Goal: Task Accomplishment & Management: Complete application form

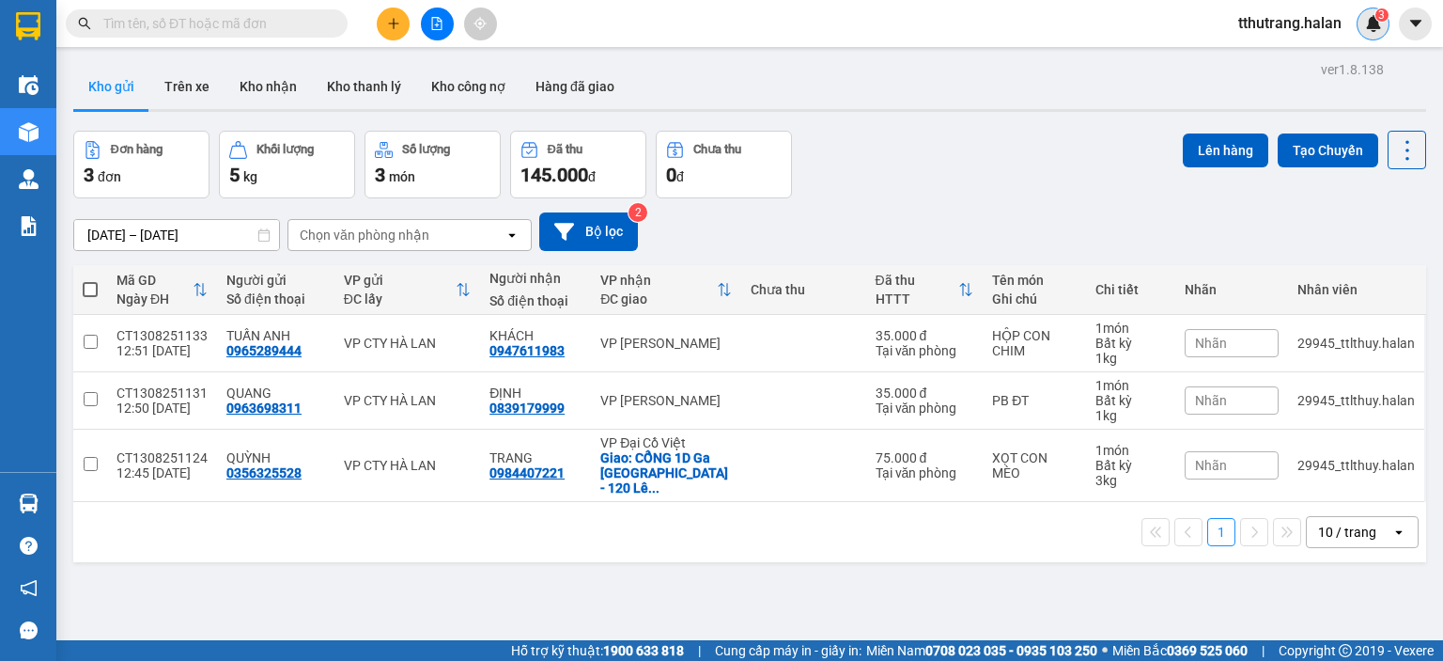
click at [1376, 32] on div "3" at bounding box center [1373, 24] width 33 height 33
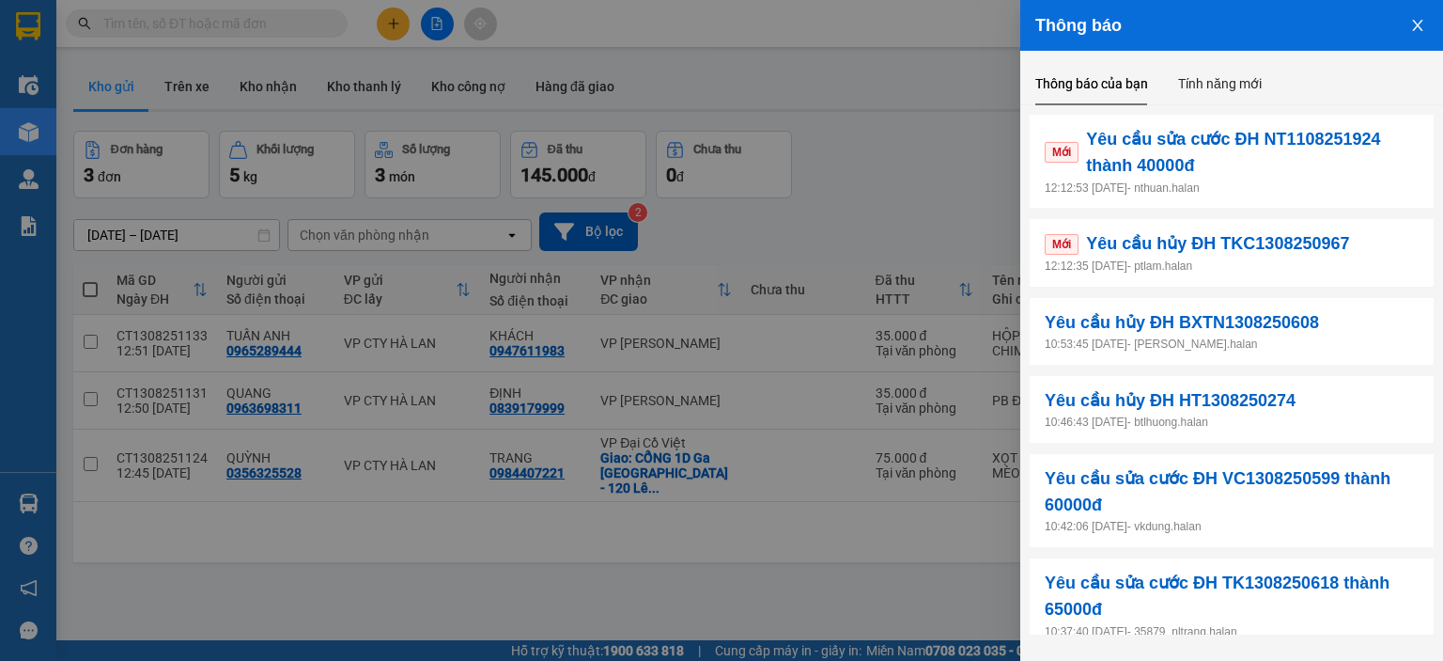
click at [1278, 266] on p "12:12:35 13/08/2025 - ptlam.halan" at bounding box center [1232, 266] width 374 height 18
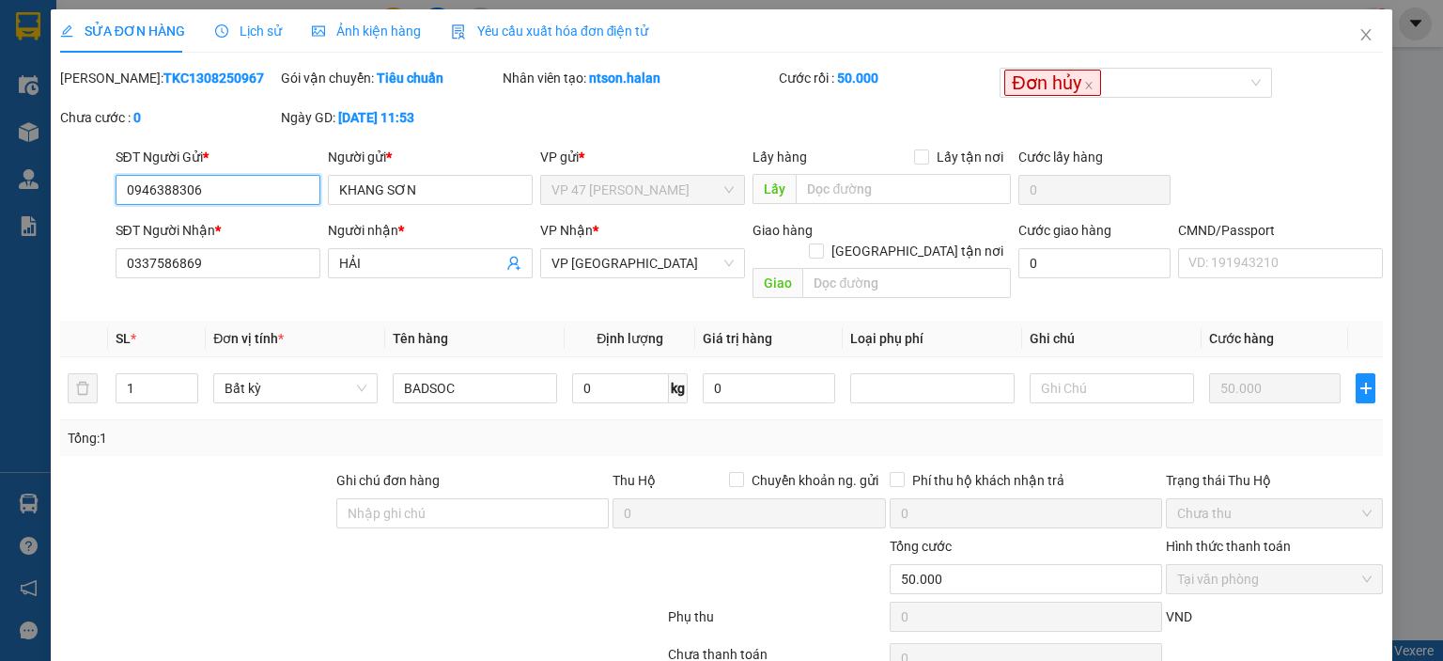
type input "0946388306"
type input "KHANG SƠN"
type input "0337586869"
type input "HẢI"
type input "50.000"
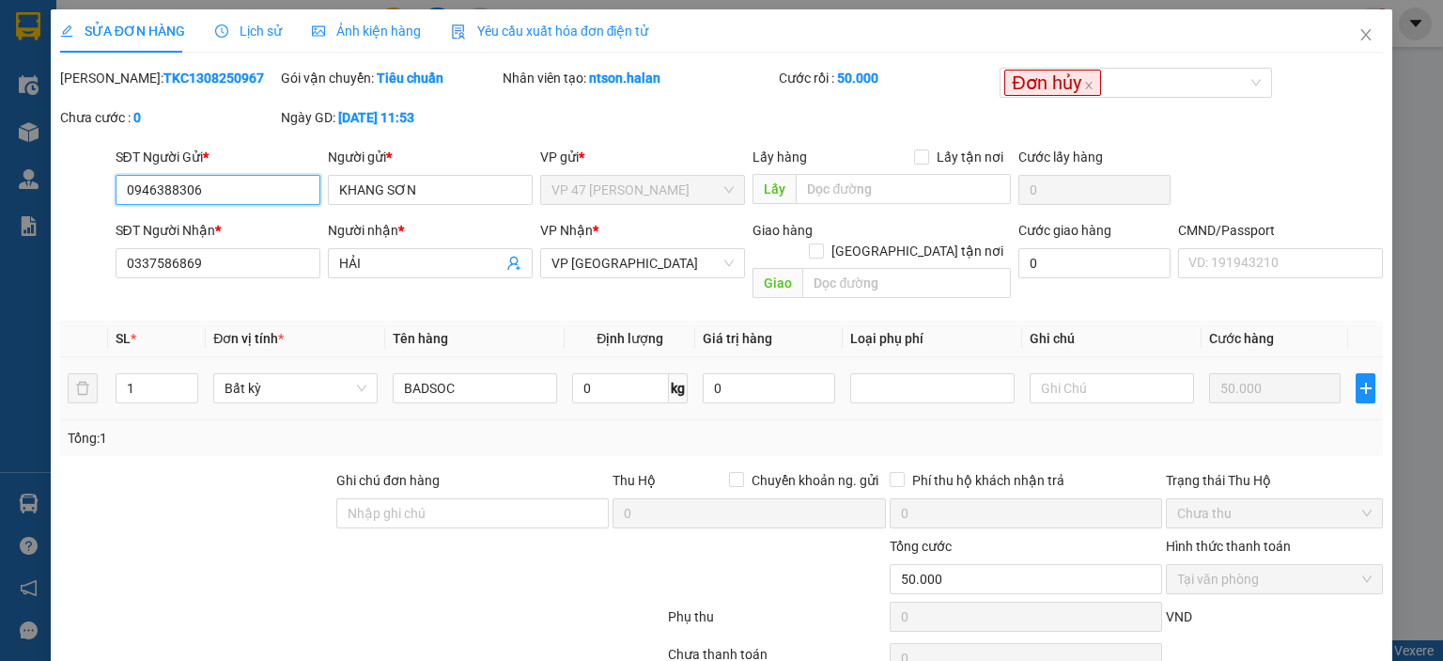
scroll to position [74, 0]
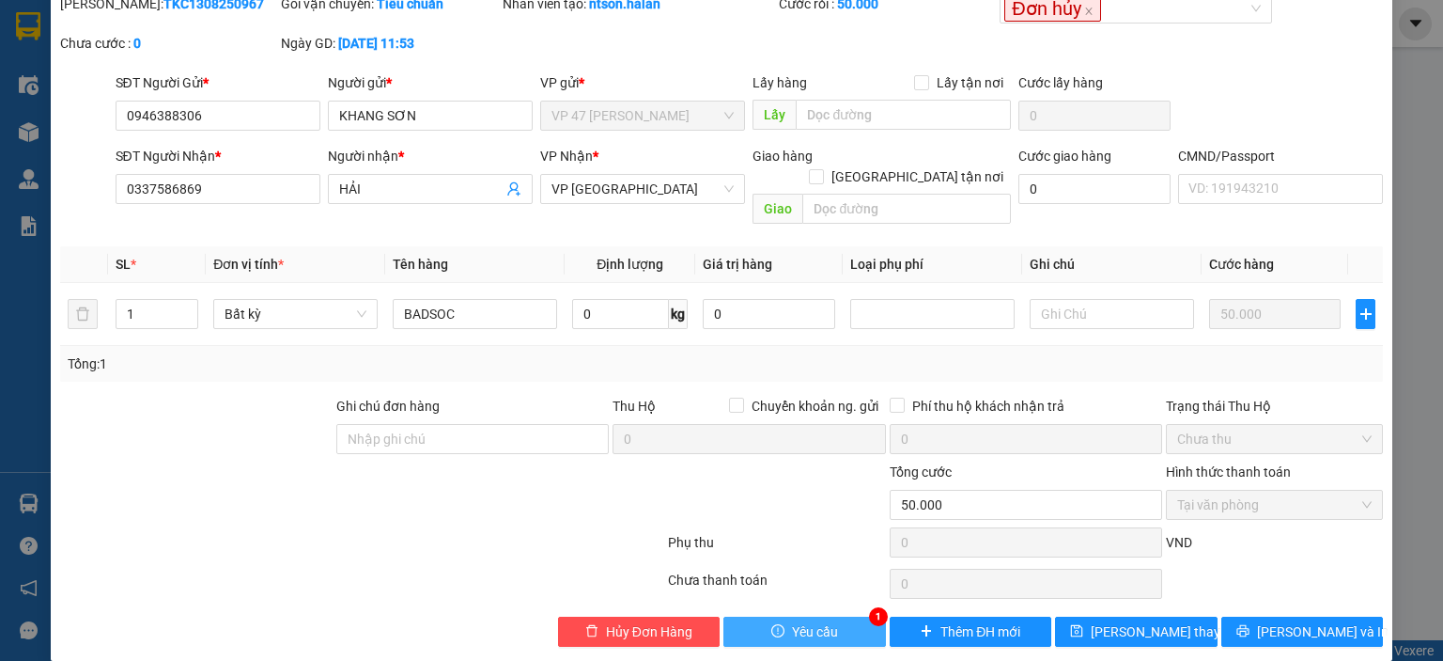
click at [800, 621] on span "Yêu cầu" at bounding box center [815, 631] width 46 height 21
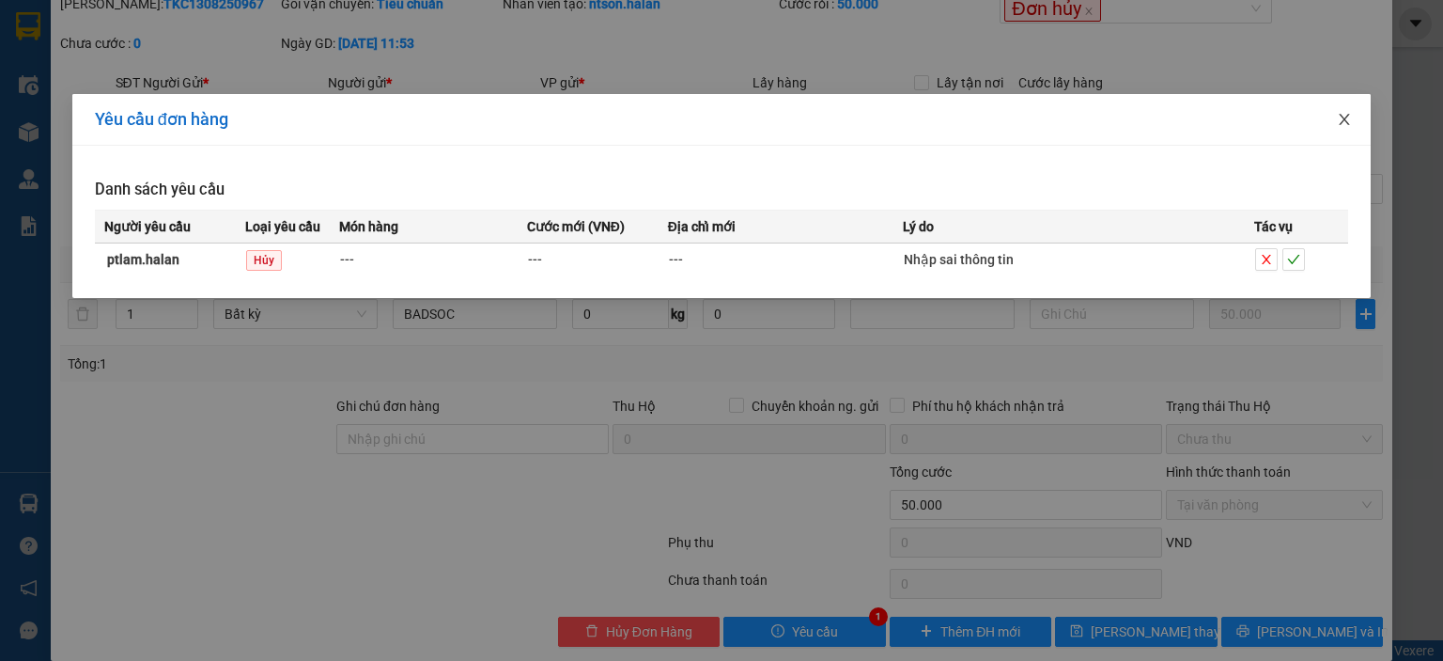
click at [1337, 124] on icon "close" at bounding box center [1344, 119] width 15 height 15
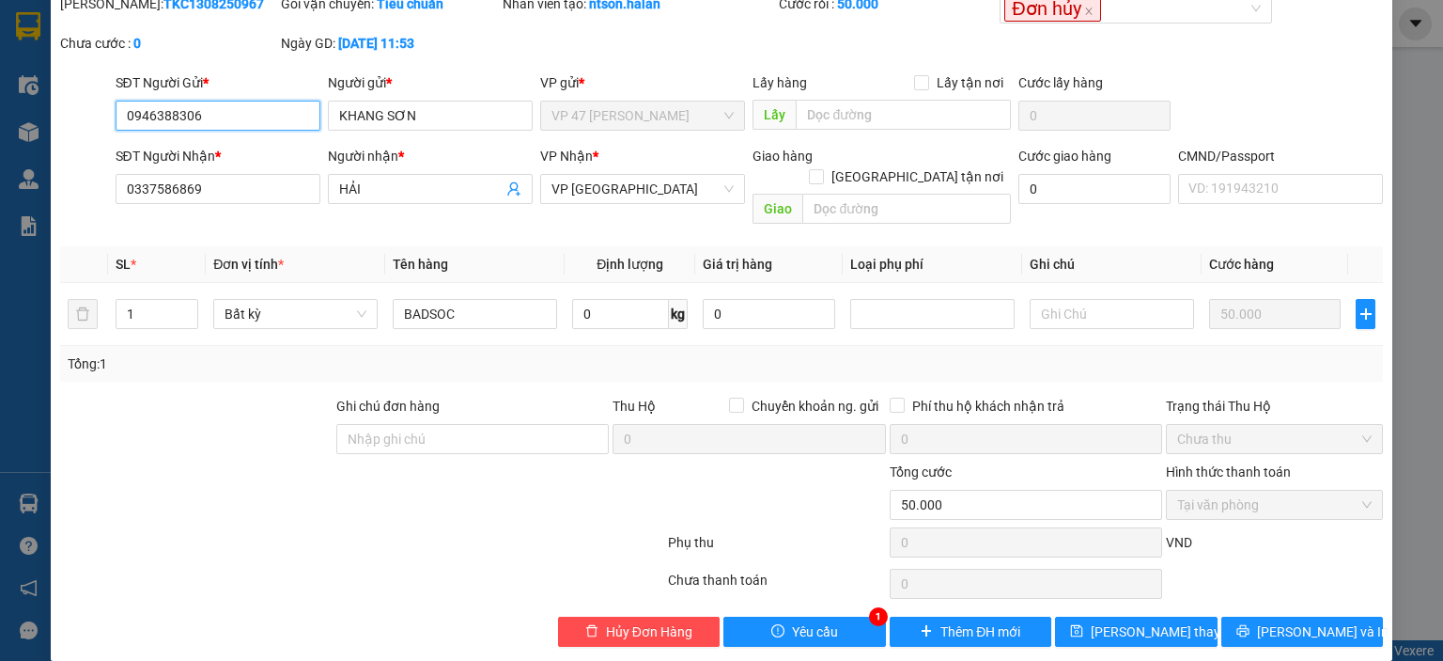
drag, startPoint x: 66, startPoint y: 97, endPoint x: 19, endPoint y: 102, distance: 47.3
click at [19, 102] on div "SỬA ĐƠN HÀNG Lịch sử Ảnh kiện hàng Yêu cầu xuất hóa đơn điện tử Total Paid Fee …" at bounding box center [721, 330] width 1443 height 661
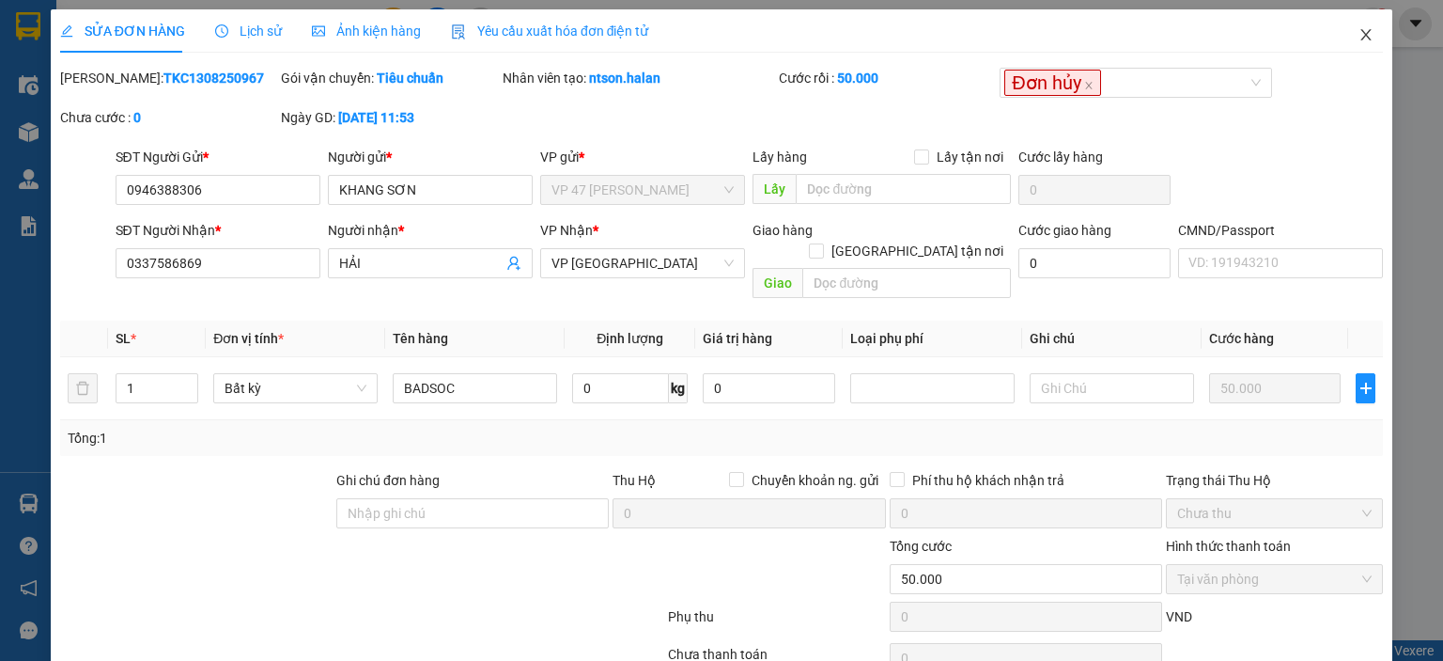
click at [1340, 38] on span "Close" at bounding box center [1366, 35] width 53 height 53
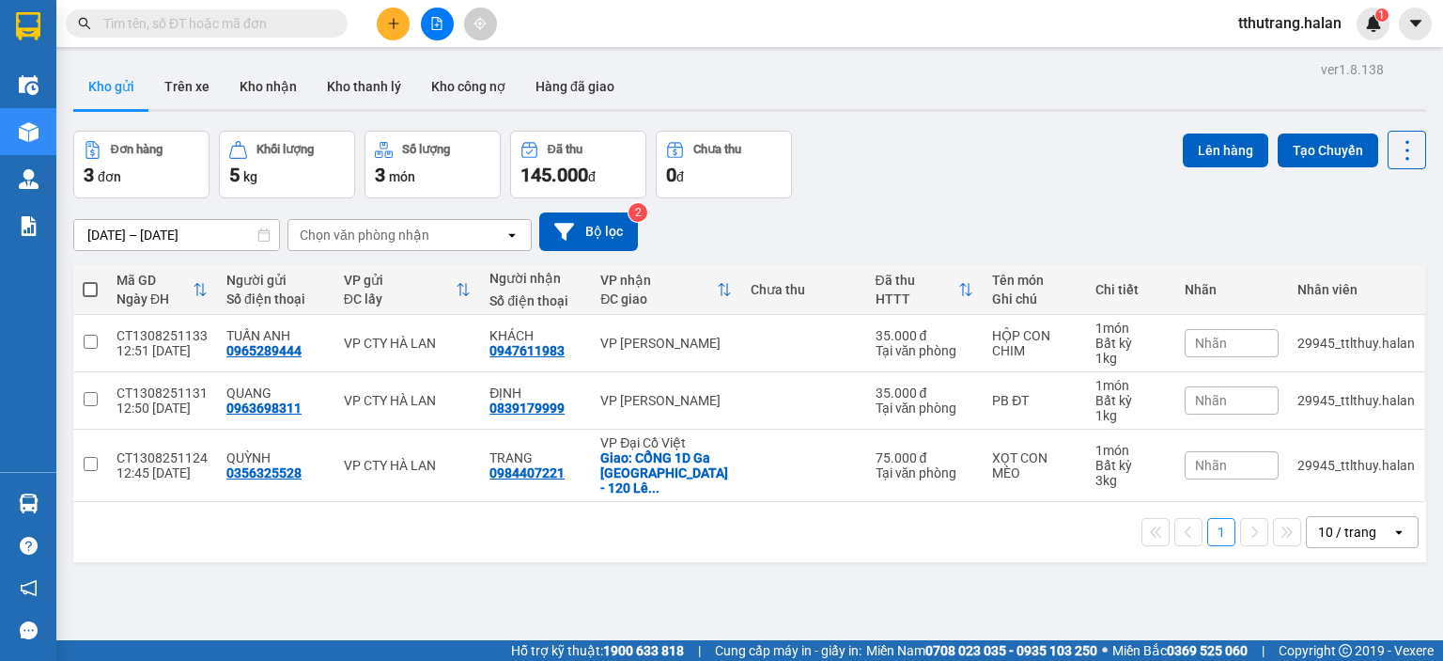
click at [288, 27] on input "text" at bounding box center [214, 23] width 222 height 21
paste input "0946388306"
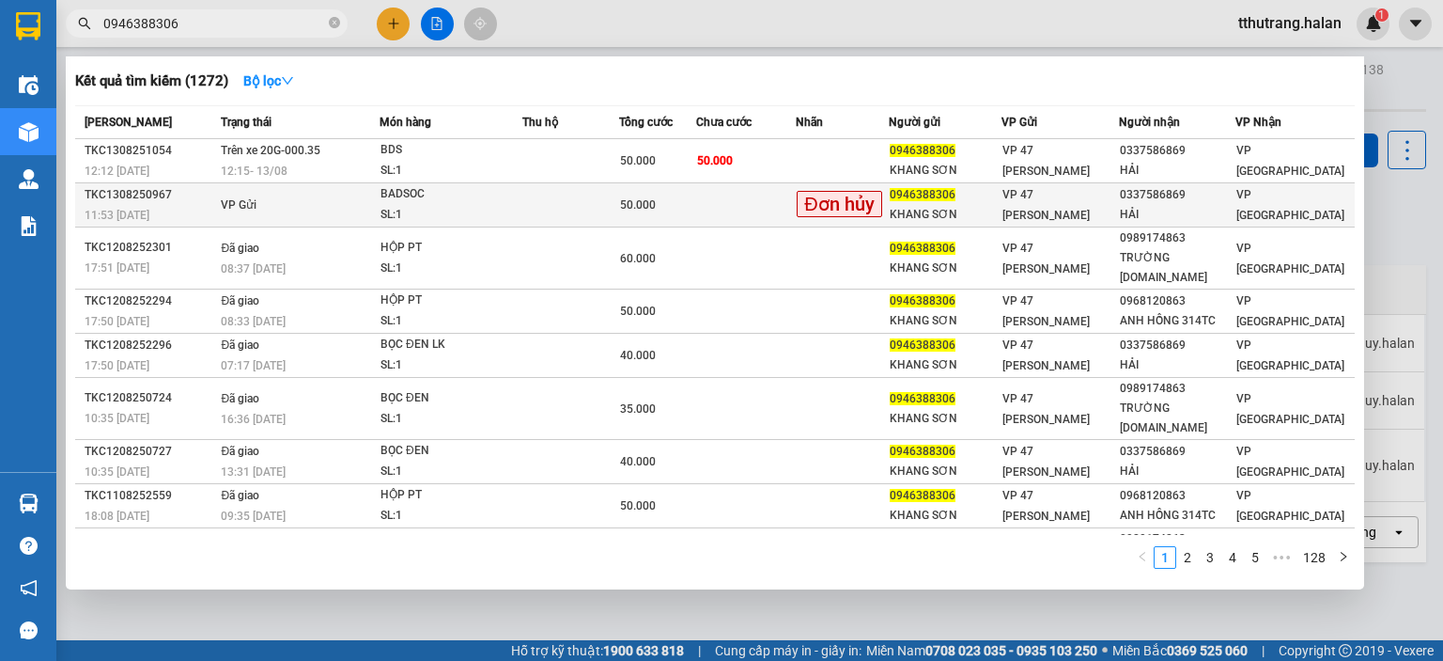
type input "0946388306"
click at [786, 211] on td at bounding box center [746, 205] width 100 height 44
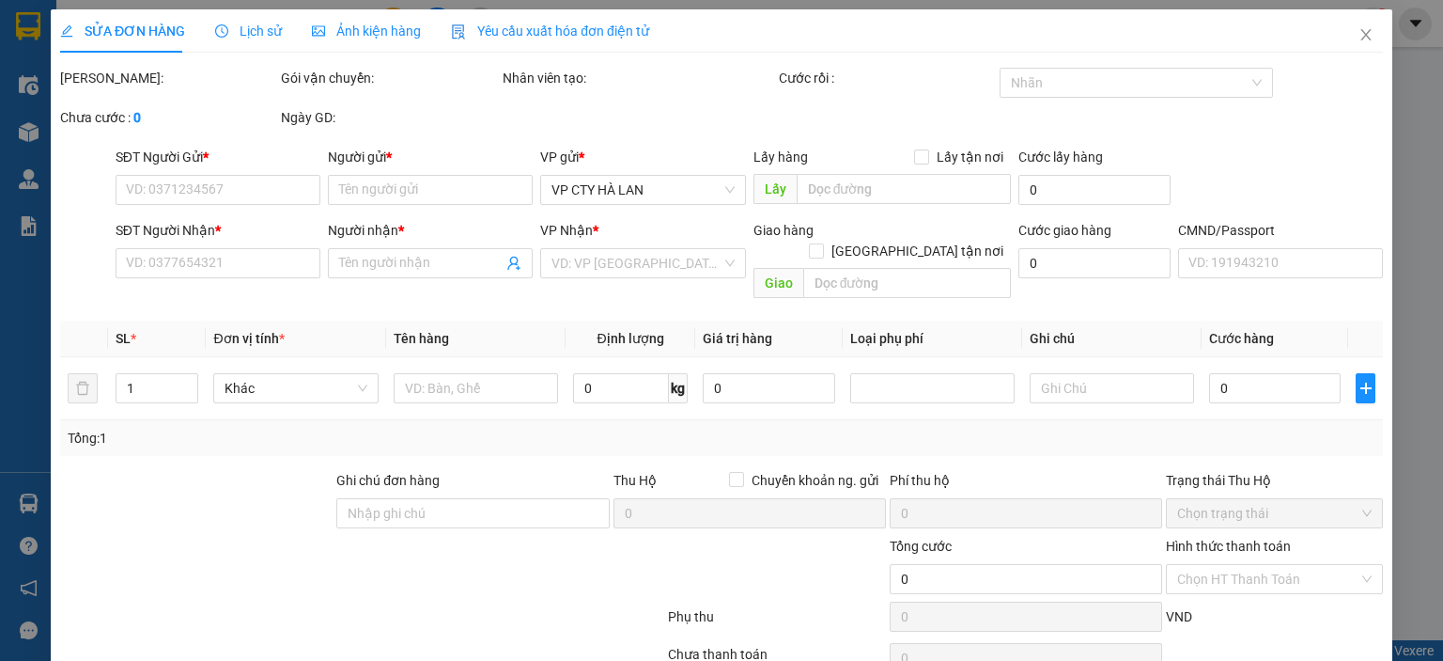
type input "0946388306"
type input "KHANG SƠN"
type input "0337586869"
type input "HẢI"
type input "50.000"
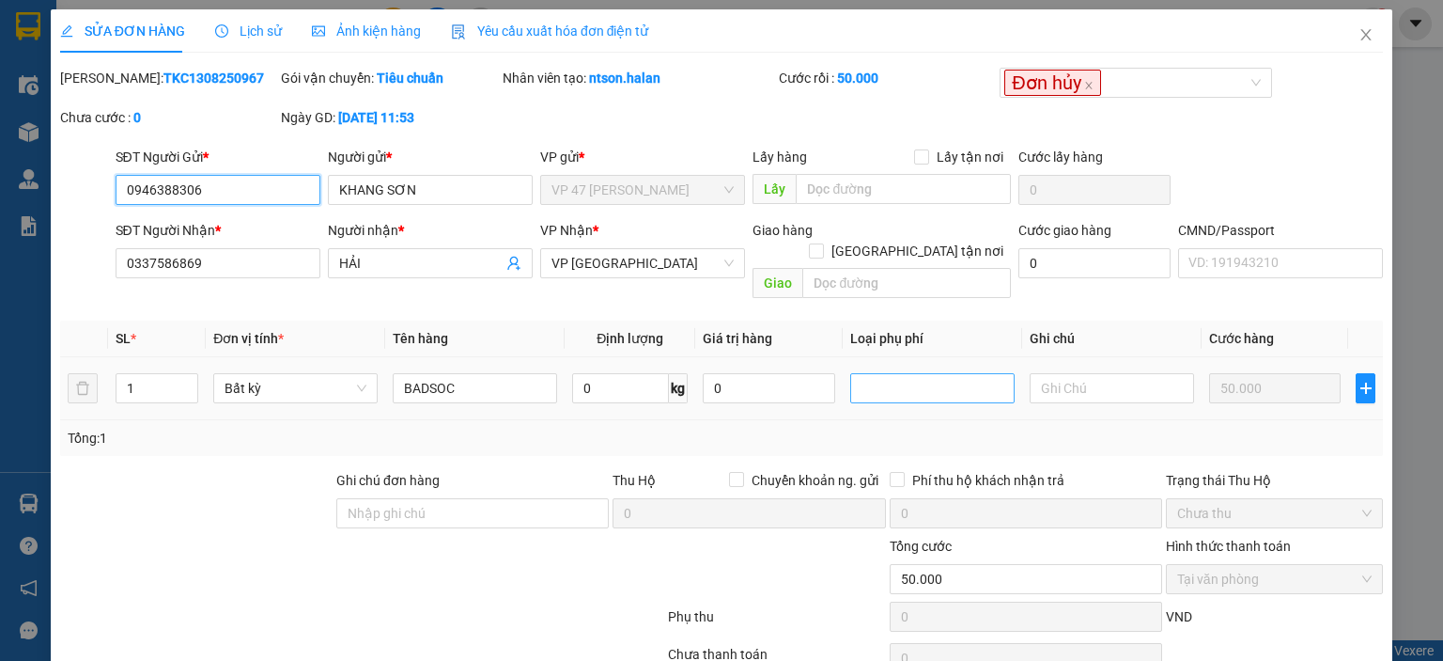
scroll to position [74, 0]
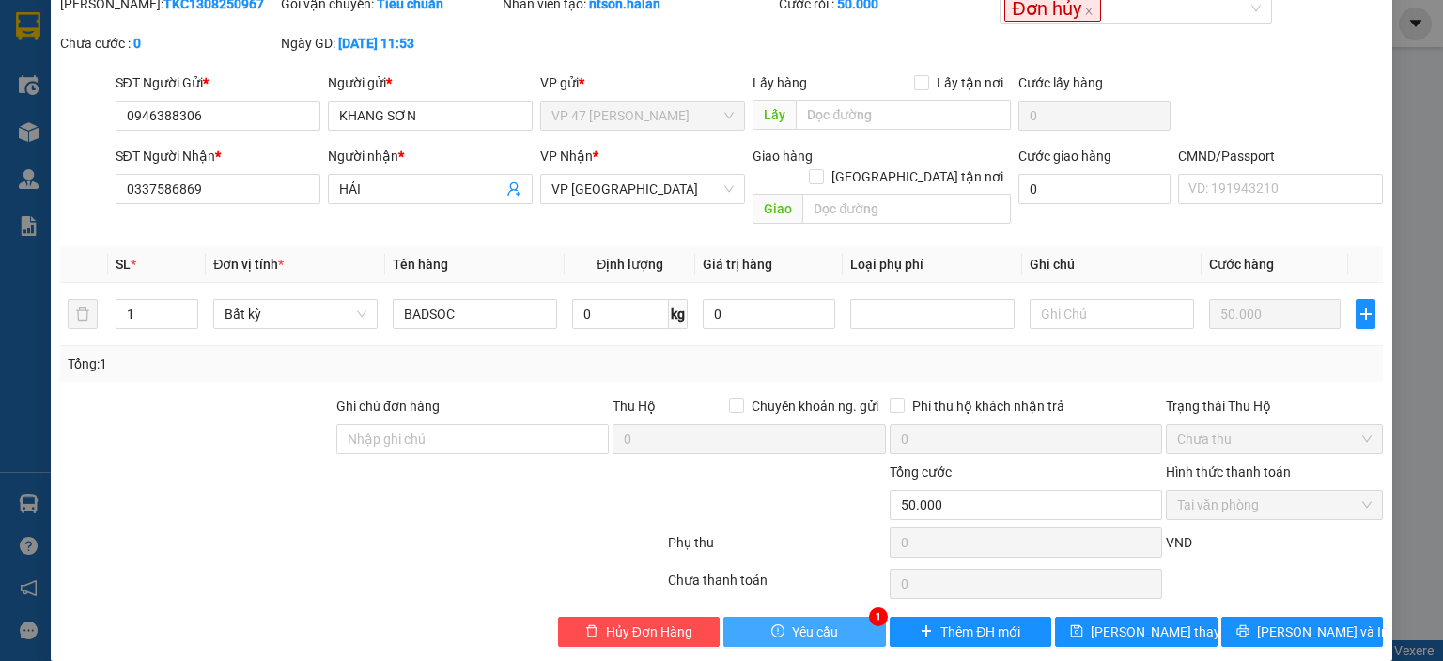
click at [811, 621] on span "Yêu cầu" at bounding box center [815, 631] width 46 height 21
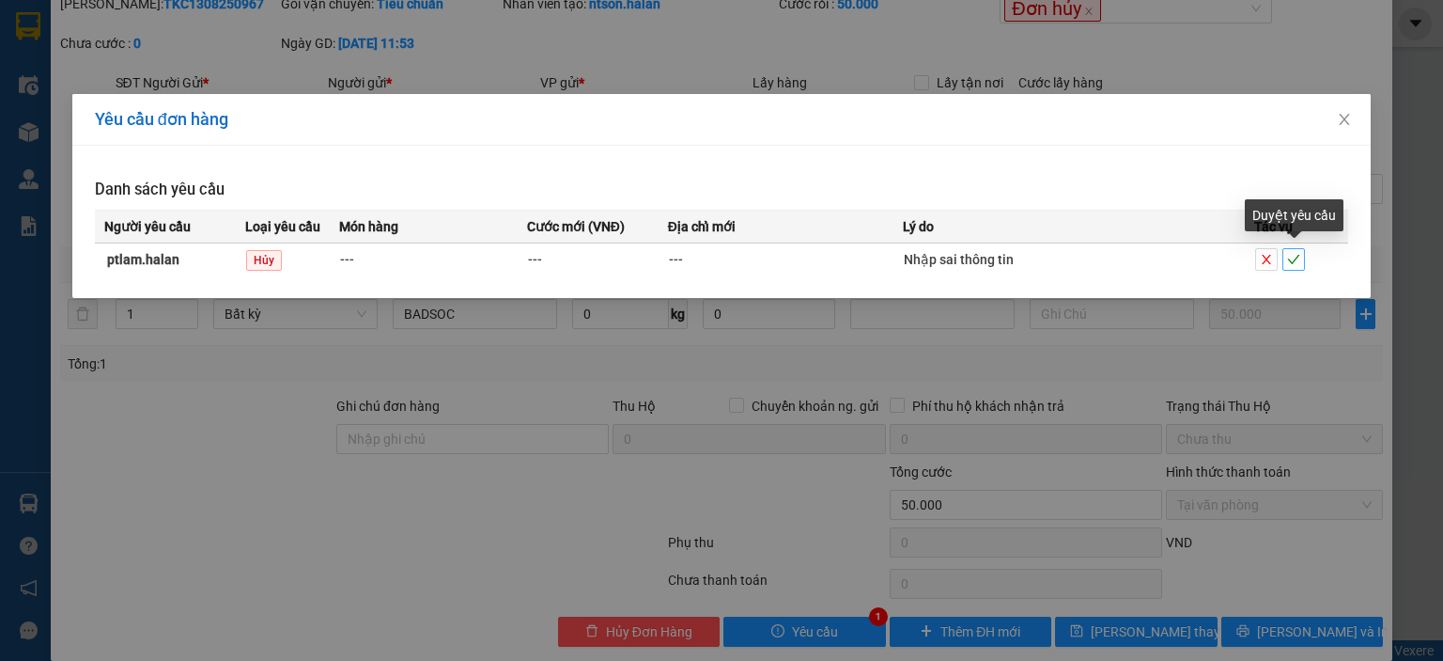
click at [1290, 256] on icon "check" at bounding box center [1293, 259] width 13 height 13
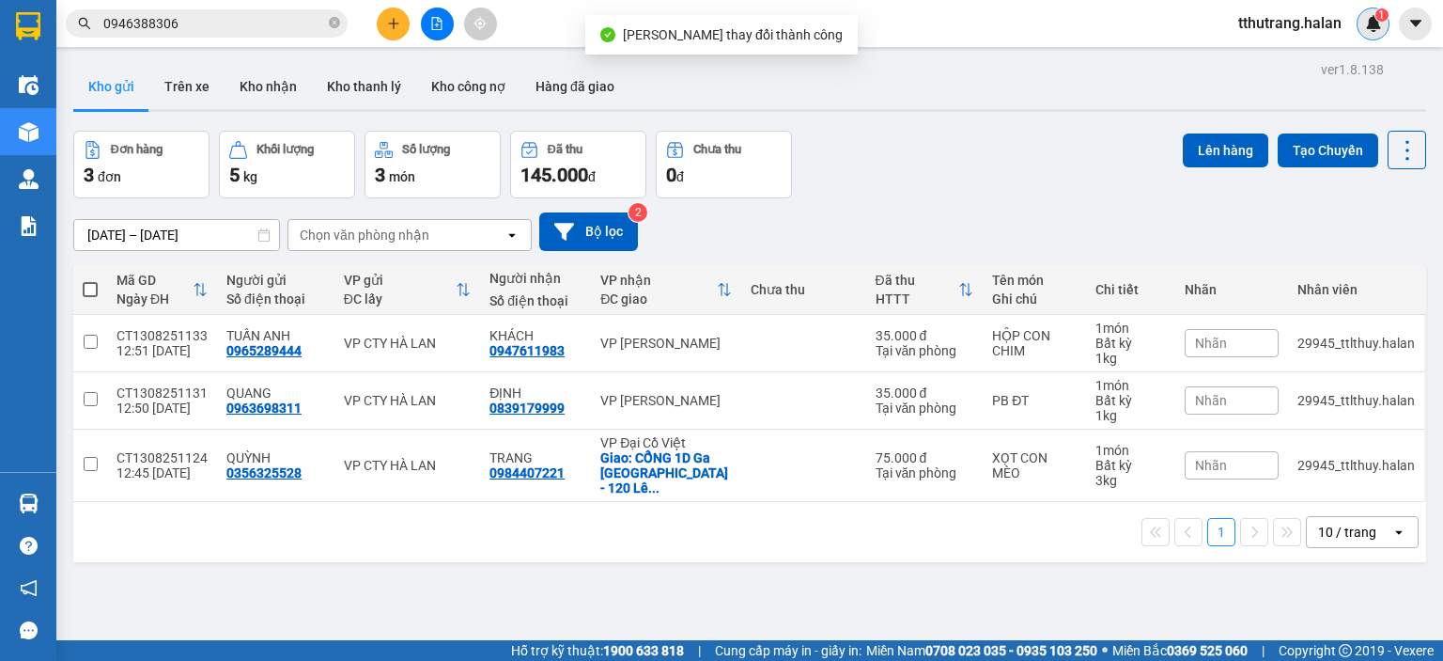
click at [1380, 28] on img at bounding box center [1373, 23] width 17 height 17
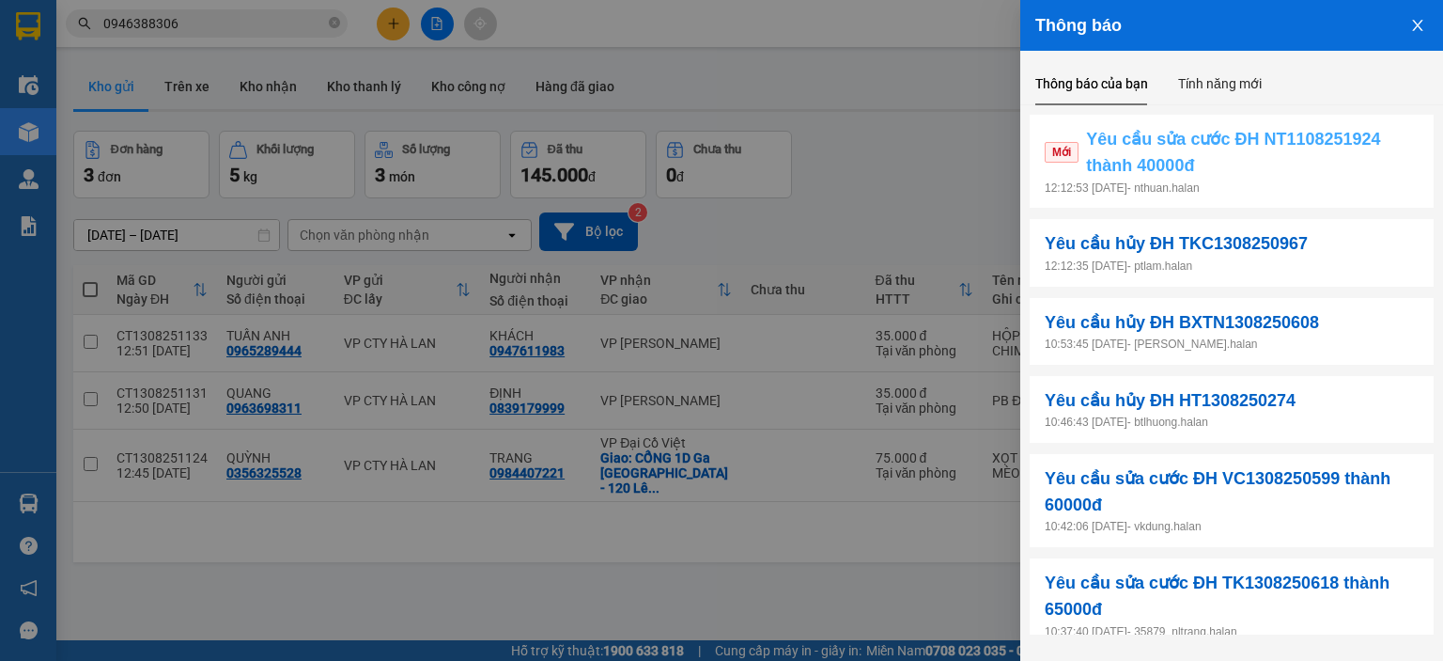
click at [1327, 153] on span "Yêu cầu sửa cước ĐH NT1108251924 thành 40000đ" at bounding box center [1252, 153] width 333 height 54
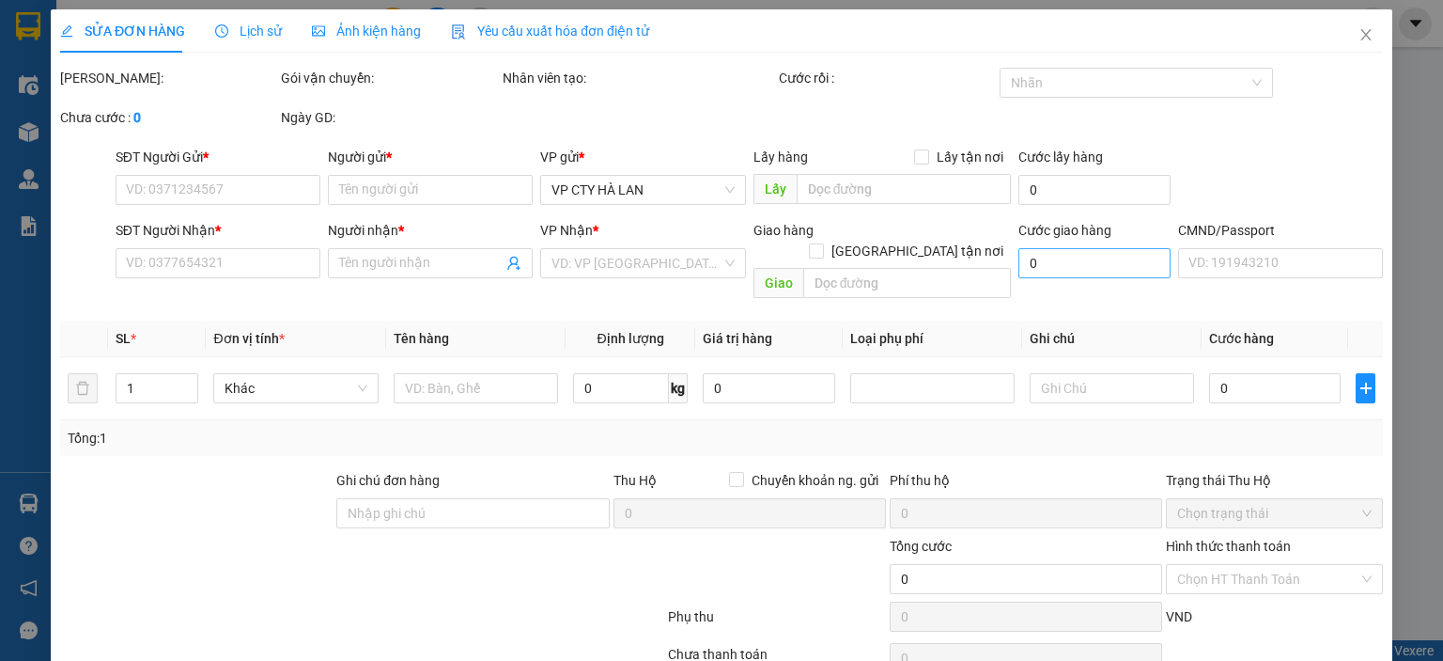
type input "02473025868"
type input "CTY DTH"
type input "0359323029"
type input "NK ĐỨC LOAN"
type input "35.000"
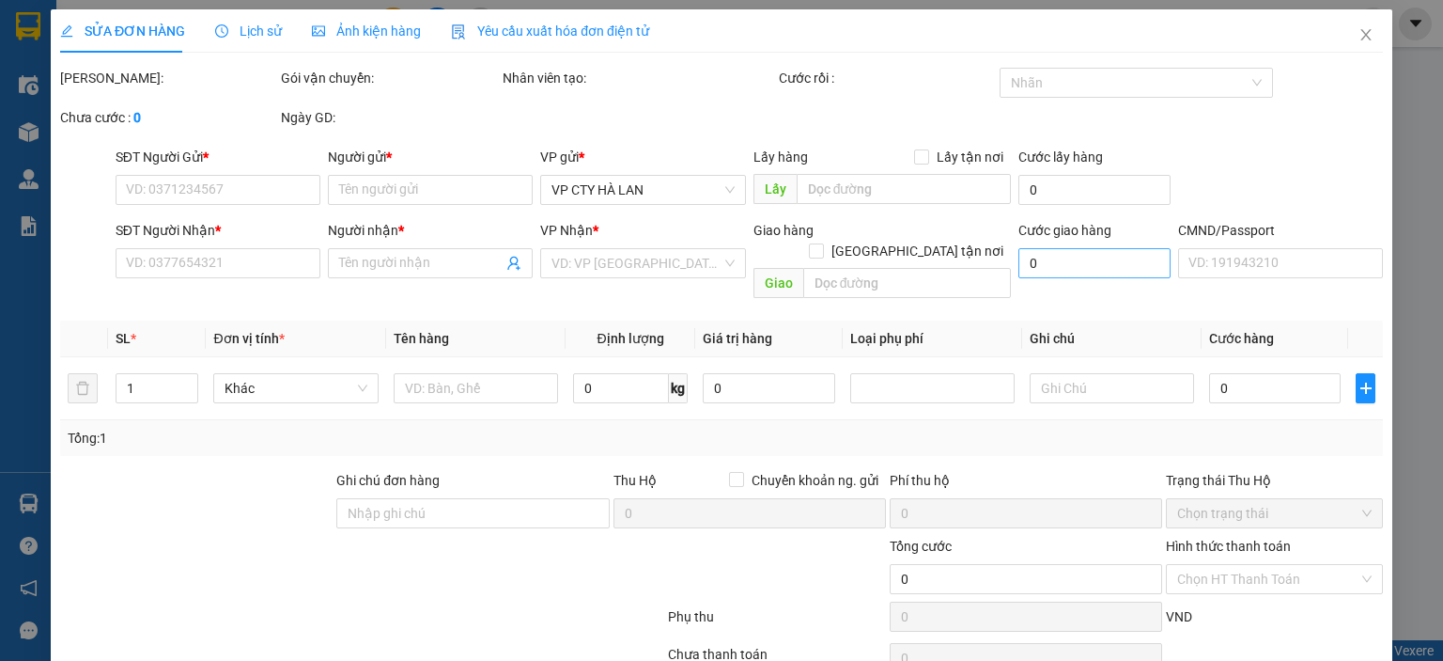
type input "35.000"
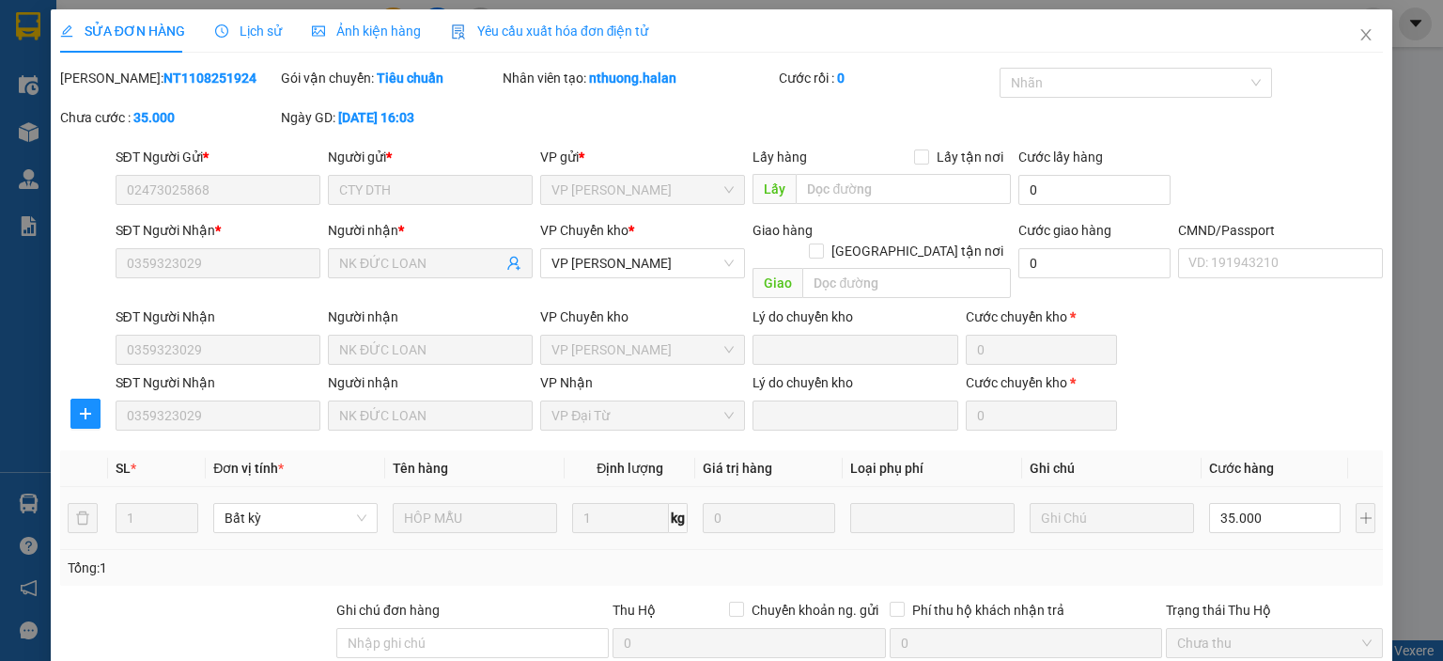
scroll to position [204, 0]
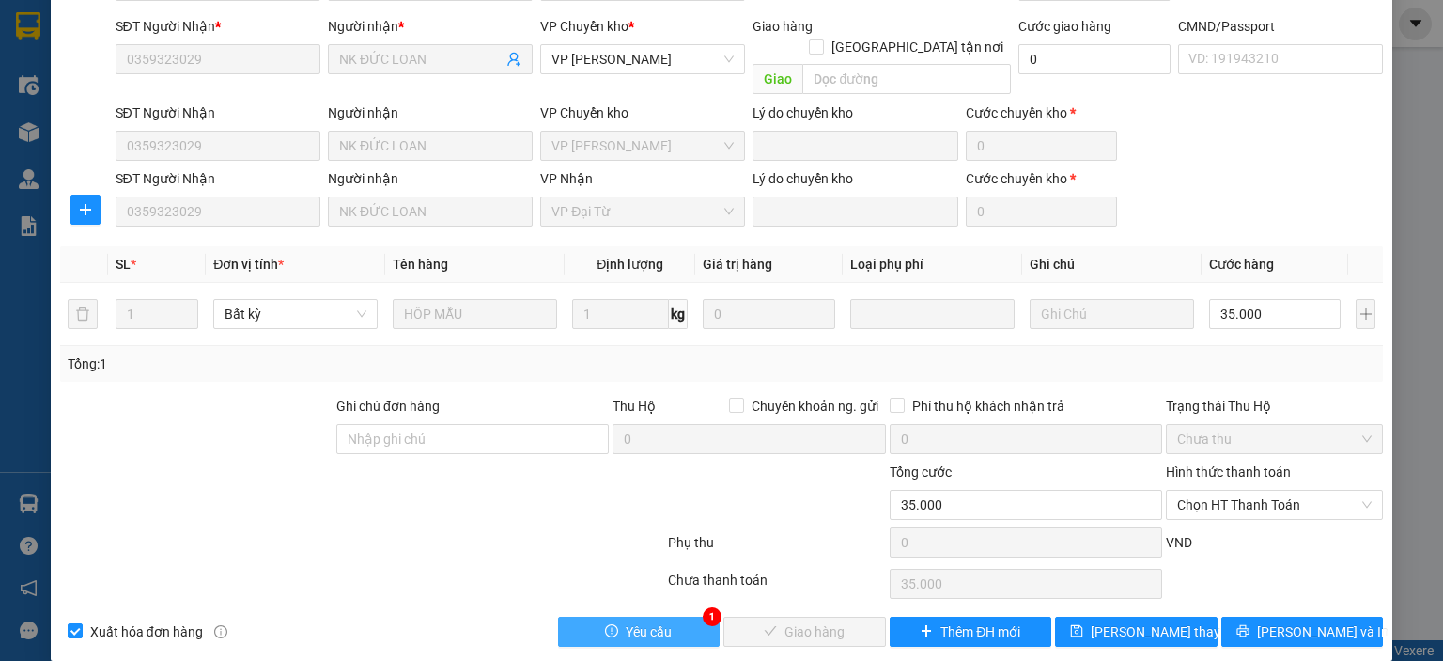
click at [662, 621] on span "Yêu cầu" at bounding box center [649, 631] width 46 height 21
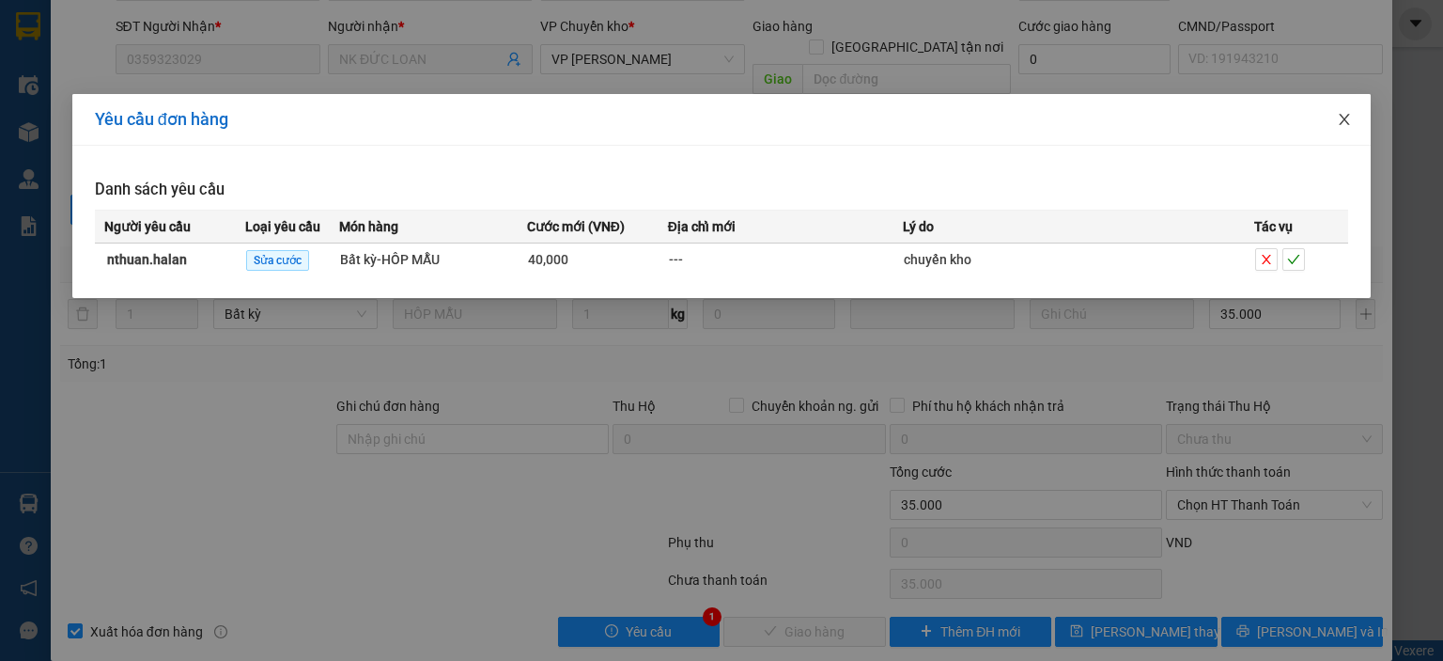
click at [1347, 126] on icon "close" at bounding box center [1344, 119] width 15 height 15
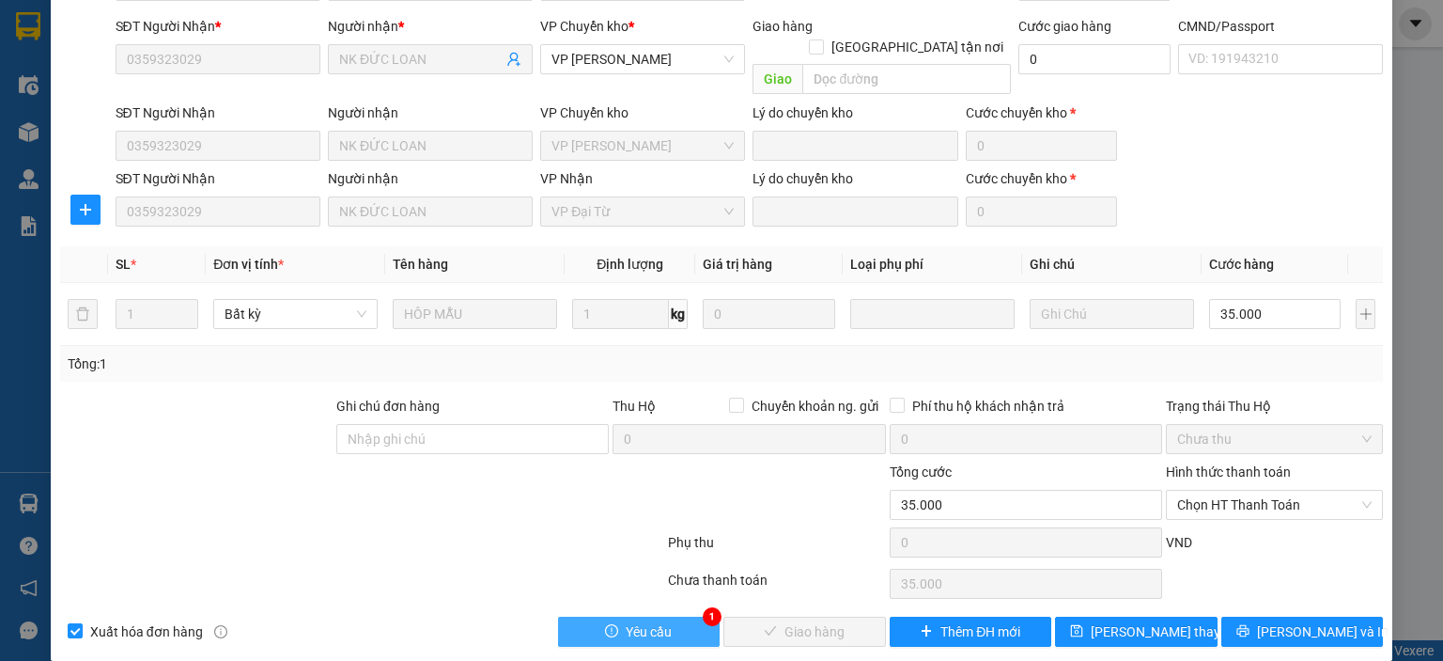
click at [631, 621] on span "Yêu cầu" at bounding box center [649, 631] width 46 height 21
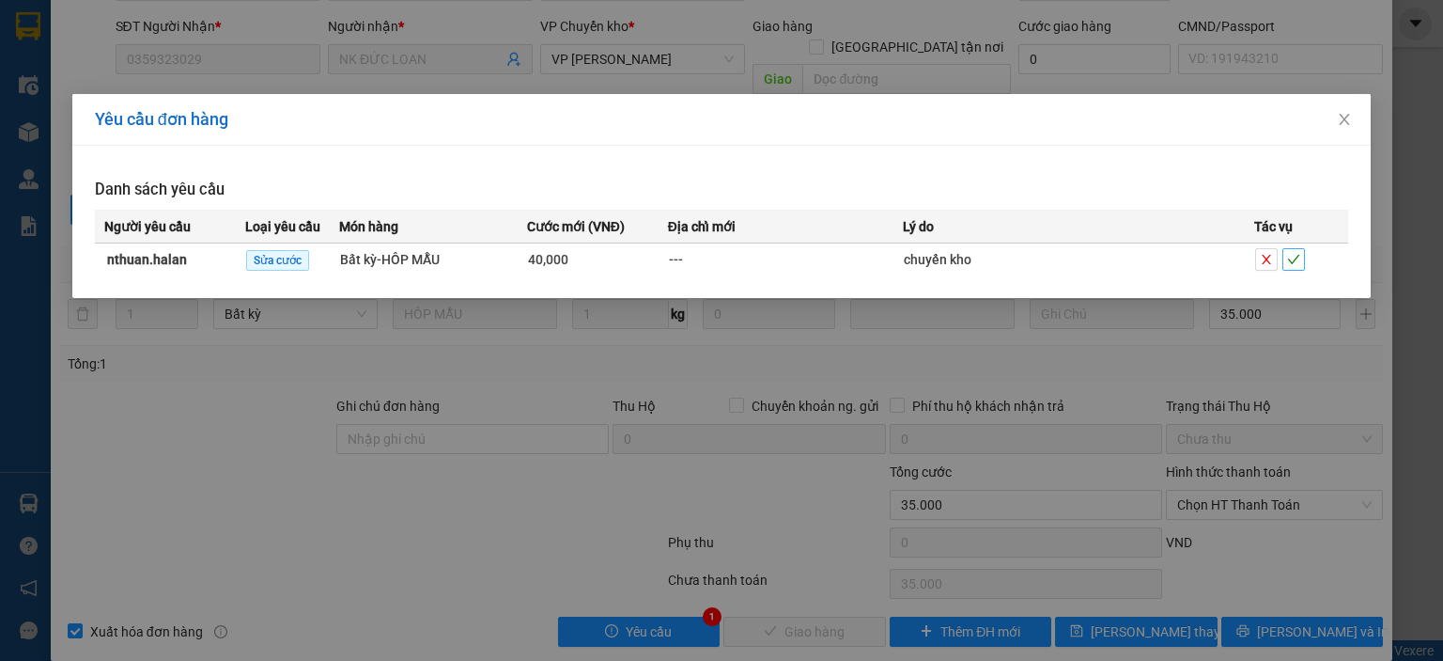
drag, startPoint x: 1298, startPoint y: 259, endPoint x: 1288, endPoint y: 285, distance: 27.1
click at [1297, 259] on icon "check" at bounding box center [1293, 259] width 13 height 13
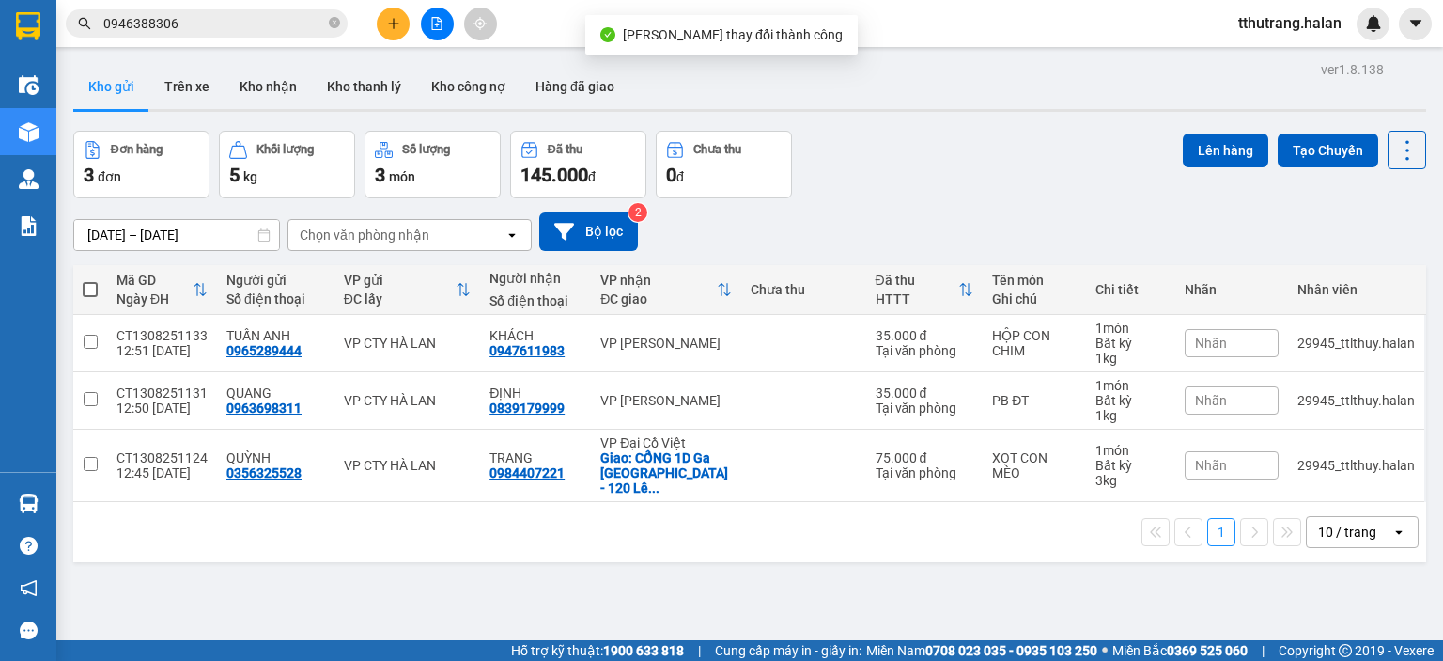
click at [342, 27] on span "0946388306" at bounding box center [207, 23] width 282 height 28
click at [1382, 33] on div "1" at bounding box center [1373, 24] width 33 height 33
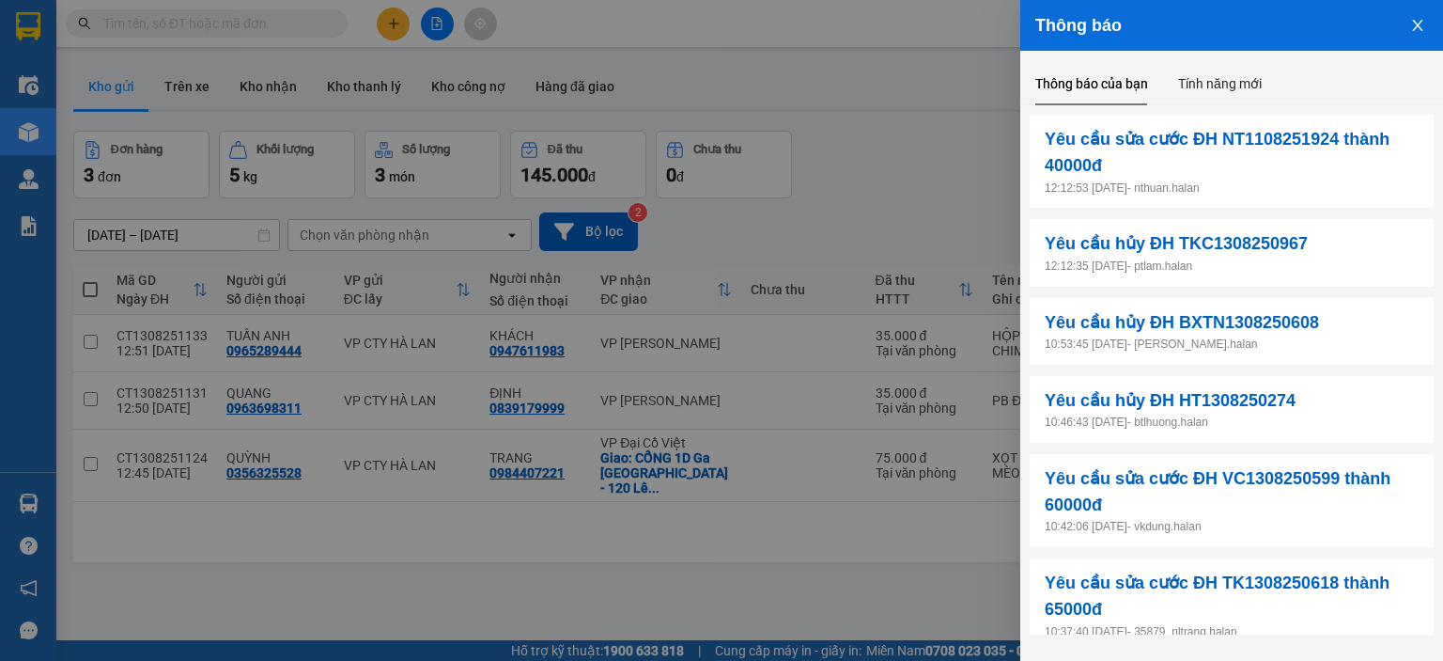
click at [1421, 30] on icon "close" at bounding box center [1417, 25] width 15 height 15
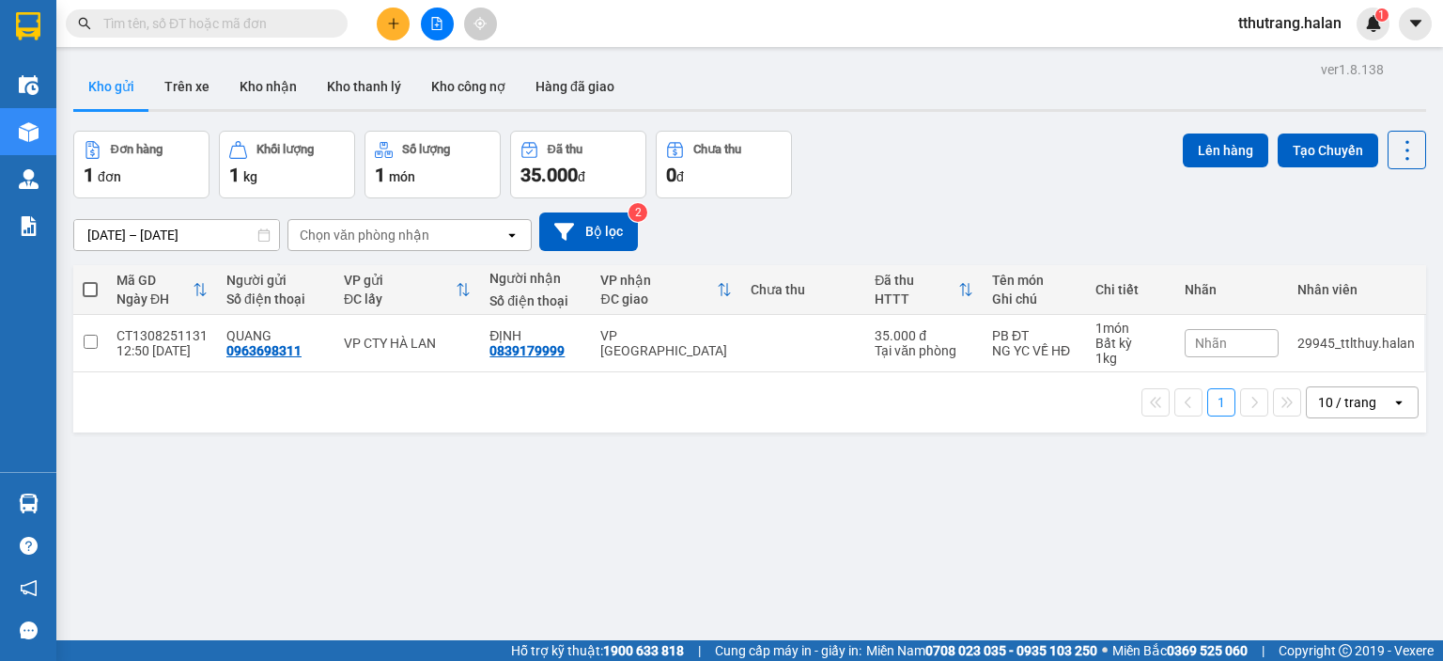
scroll to position [86, 0]
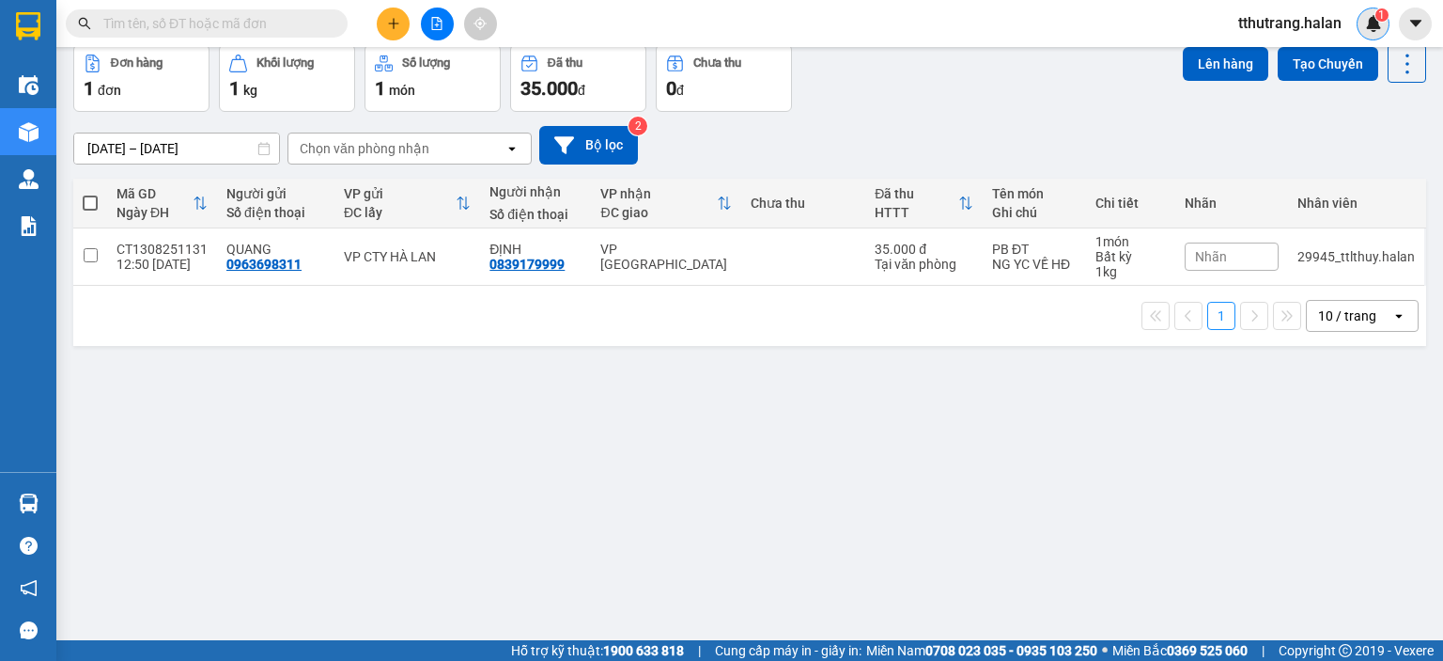
click at [1376, 25] on img at bounding box center [1373, 23] width 17 height 17
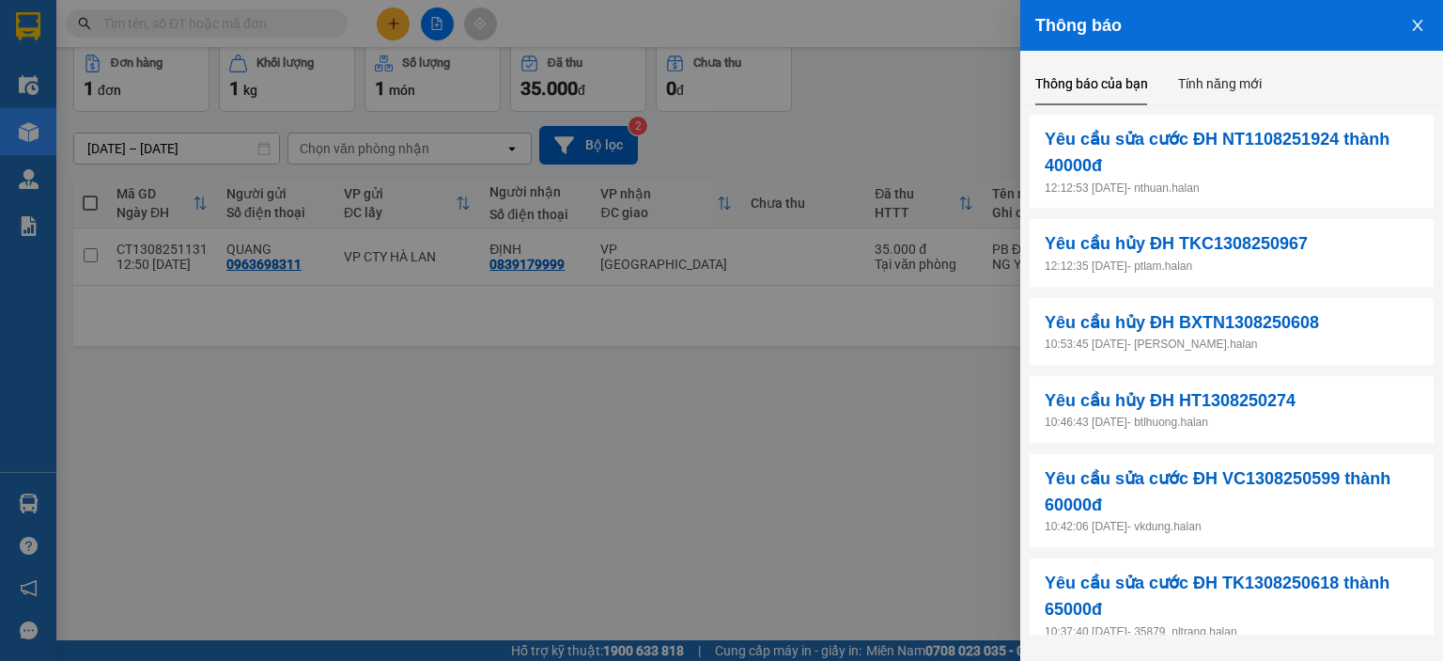
click at [1421, 35] on button "Close" at bounding box center [1418, 24] width 51 height 48
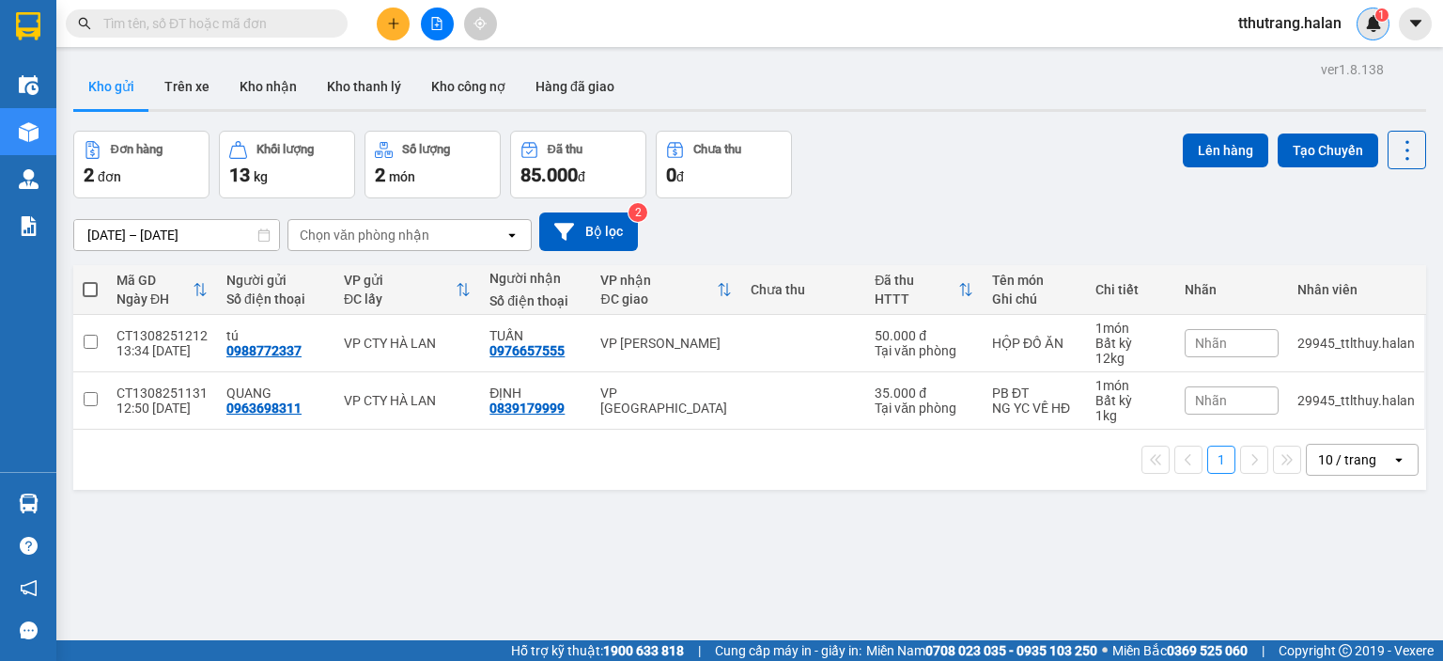
click at [1371, 16] on img at bounding box center [1373, 23] width 17 height 17
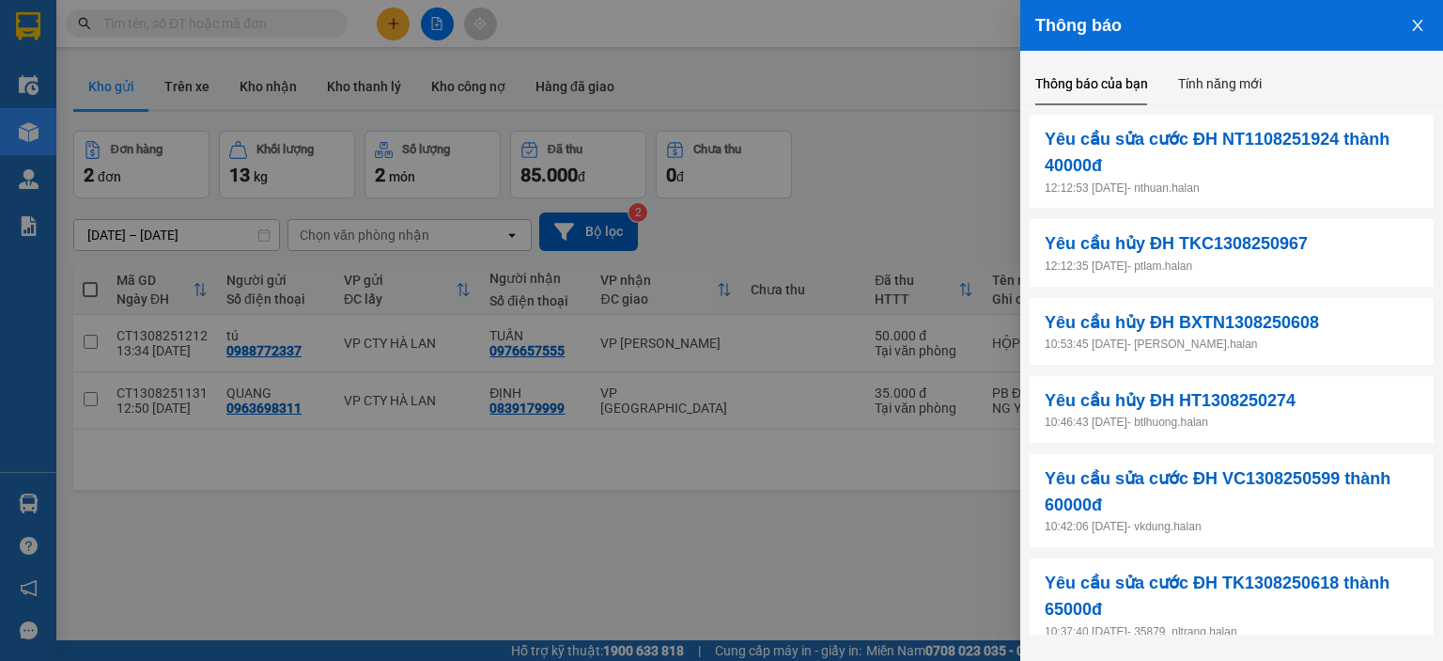
click at [1415, 17] on button "Close" at bounding box center [1418, 24] width 51 height 48
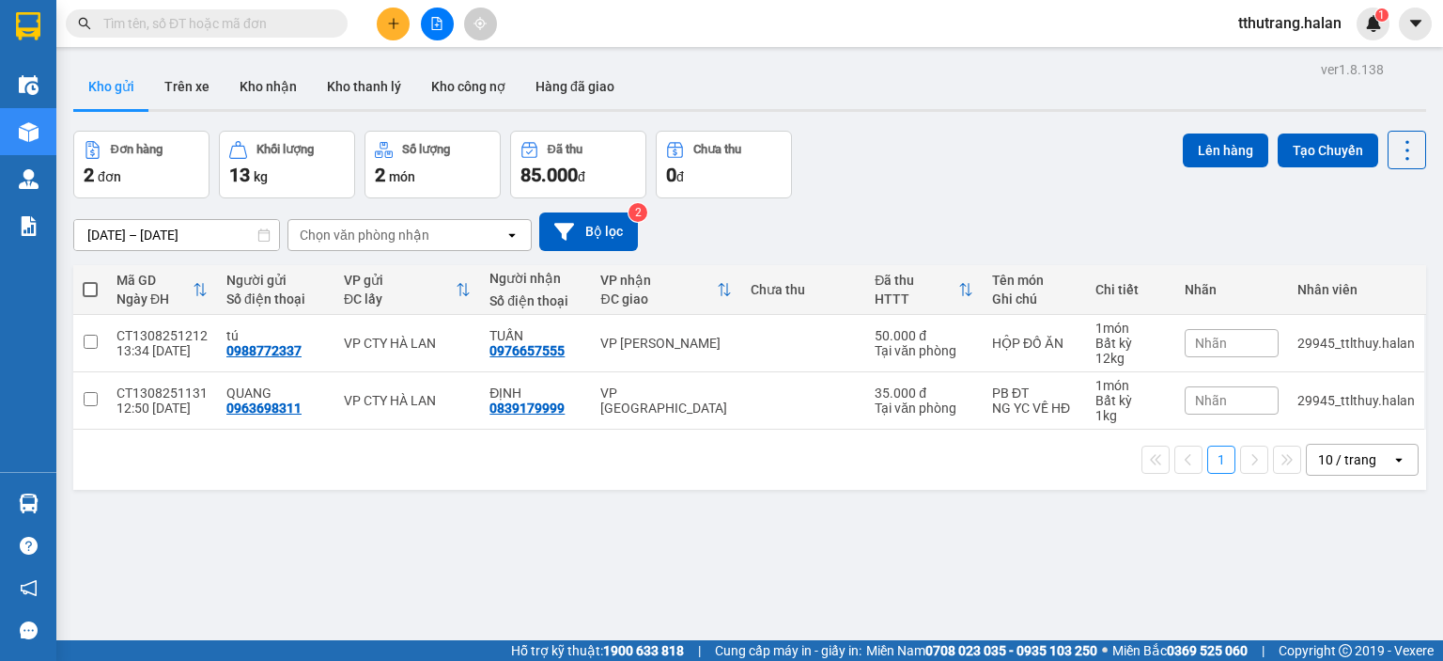
click at [849, 548] on div "ver 1.8.138 Kho gửi Trên xe Kho nhận Kho thanh lý Kho công nợ Hàng đã giao Đơn …" at bounding box center [750, 386] width 1368 height 661
click at [1385, 28] on div "1" at bounding box center [1373, 24] width 33 height 33
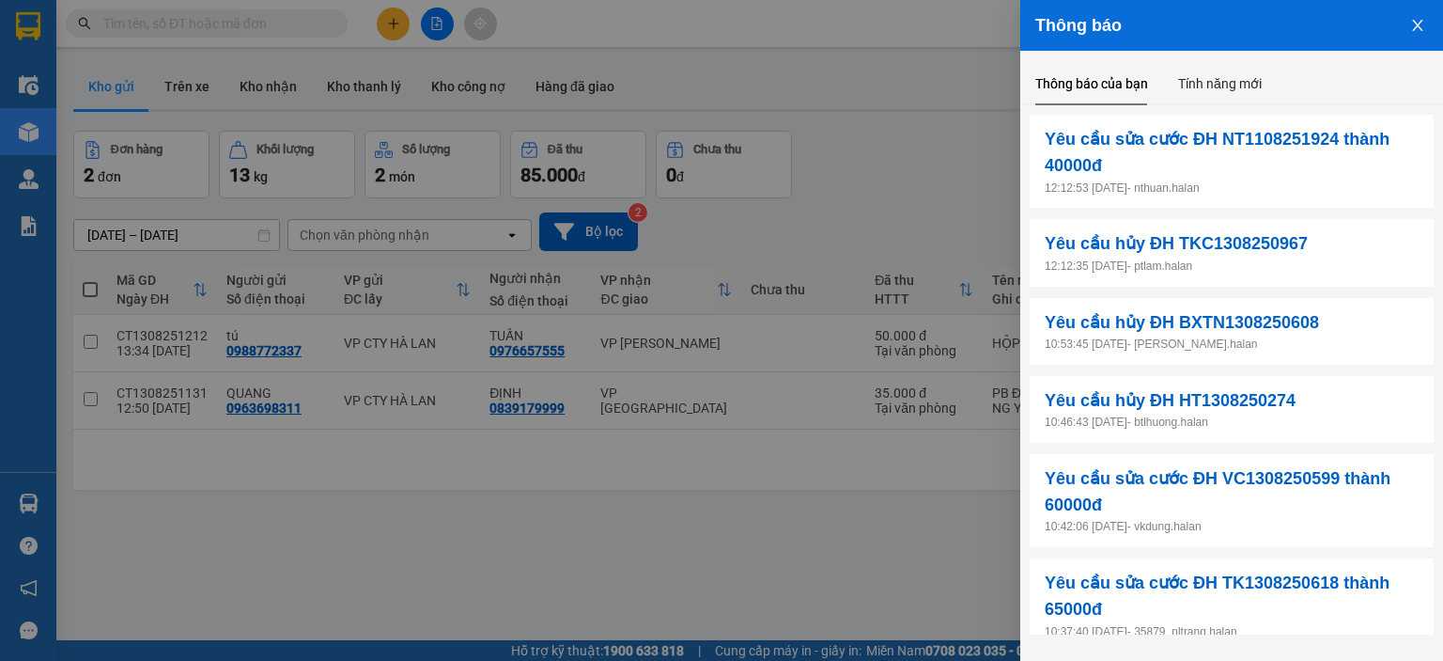
click at [1413, 27] on icon "close" at bounding box center [1417, 25] width 15 height 15
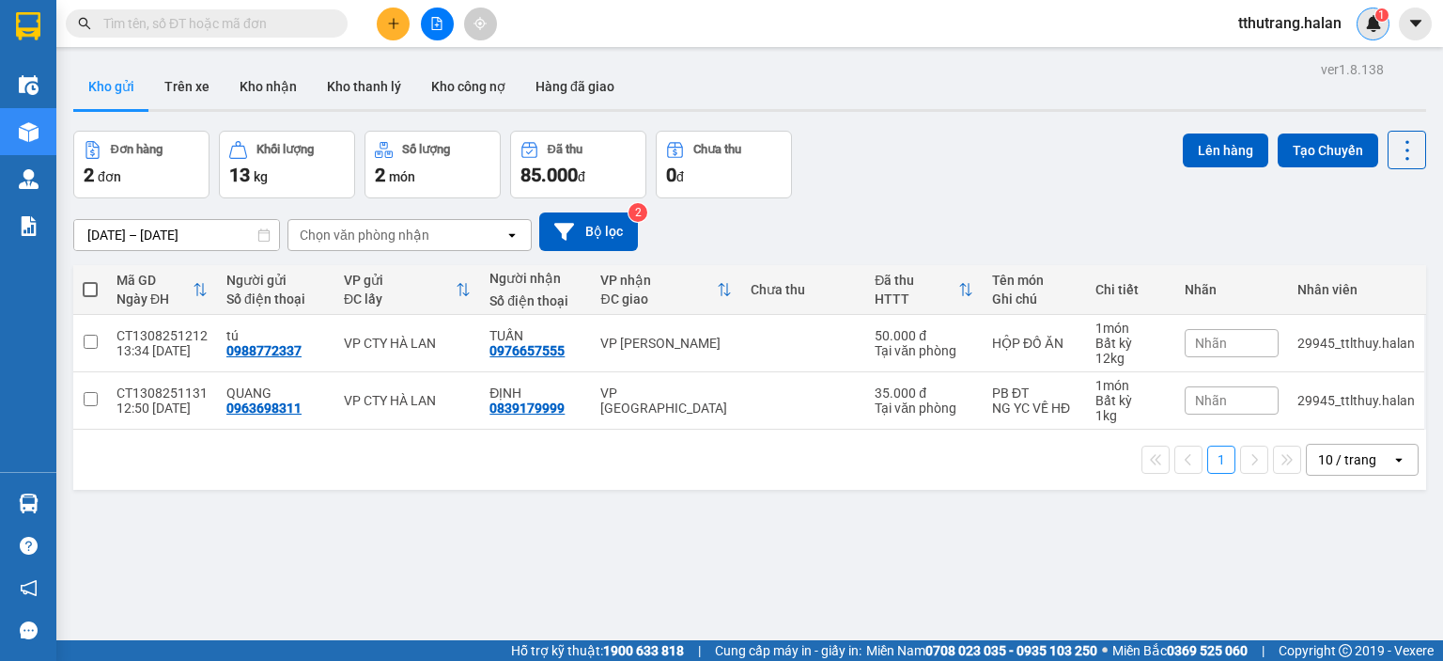
click at [1373, 31] on img at bounding box center [1373, 23] width 17 height 17
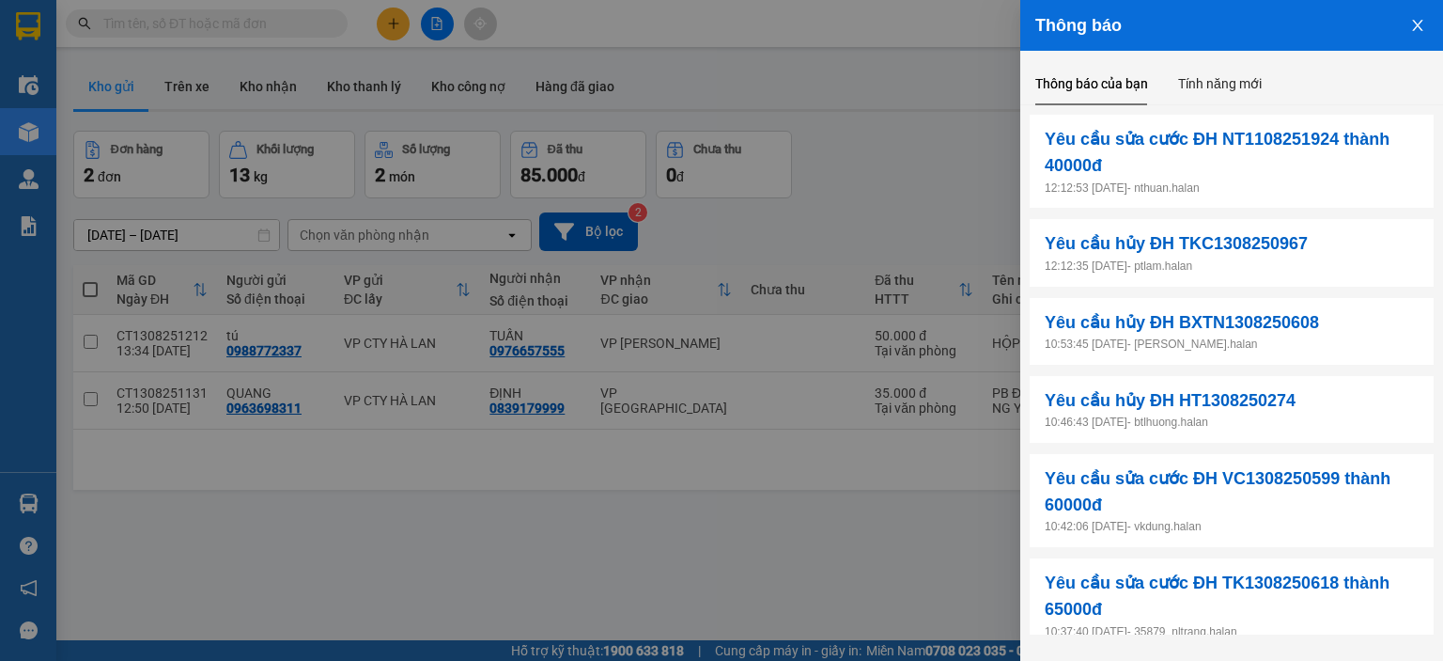
click at [1415, 17] on button "Close" at bounding box center [1418, 24] width 51 height 48
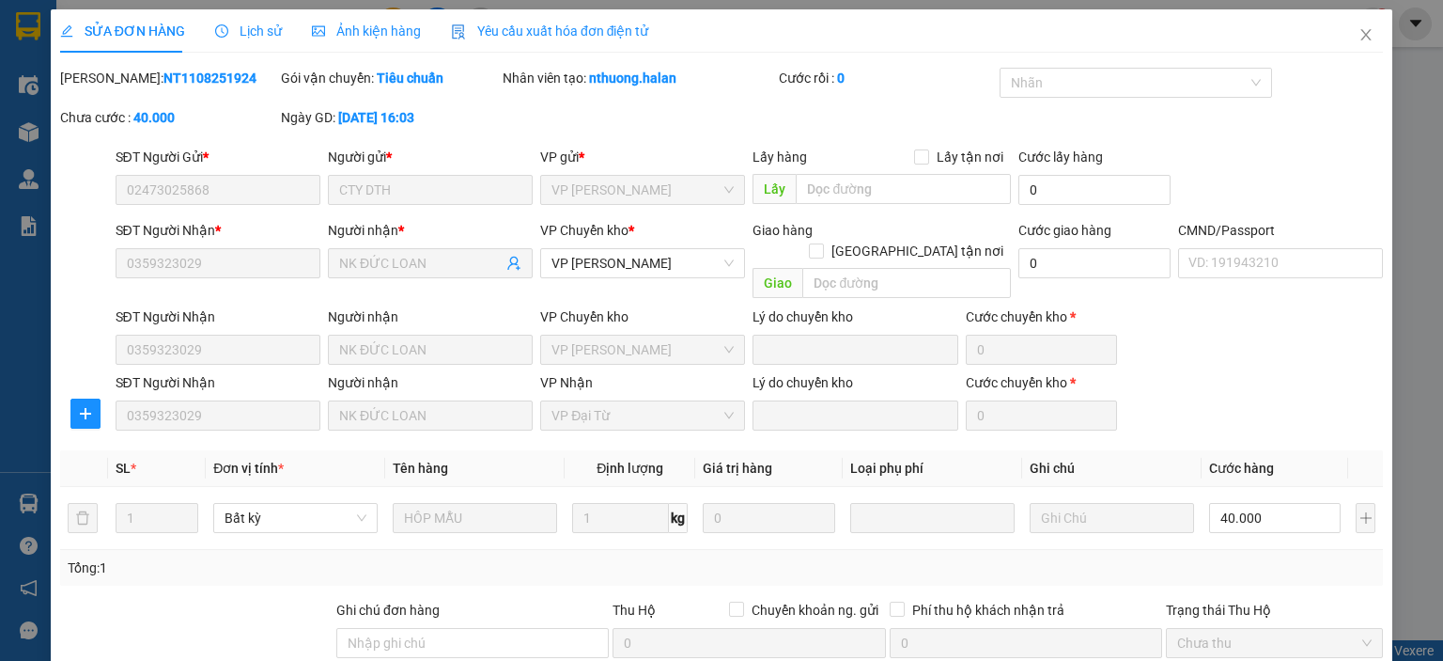
type input "02473025868"
type input "CTY DTH"
type input "0359323029"
type input "NK ĐỨC LOAN"
type input "40.000"
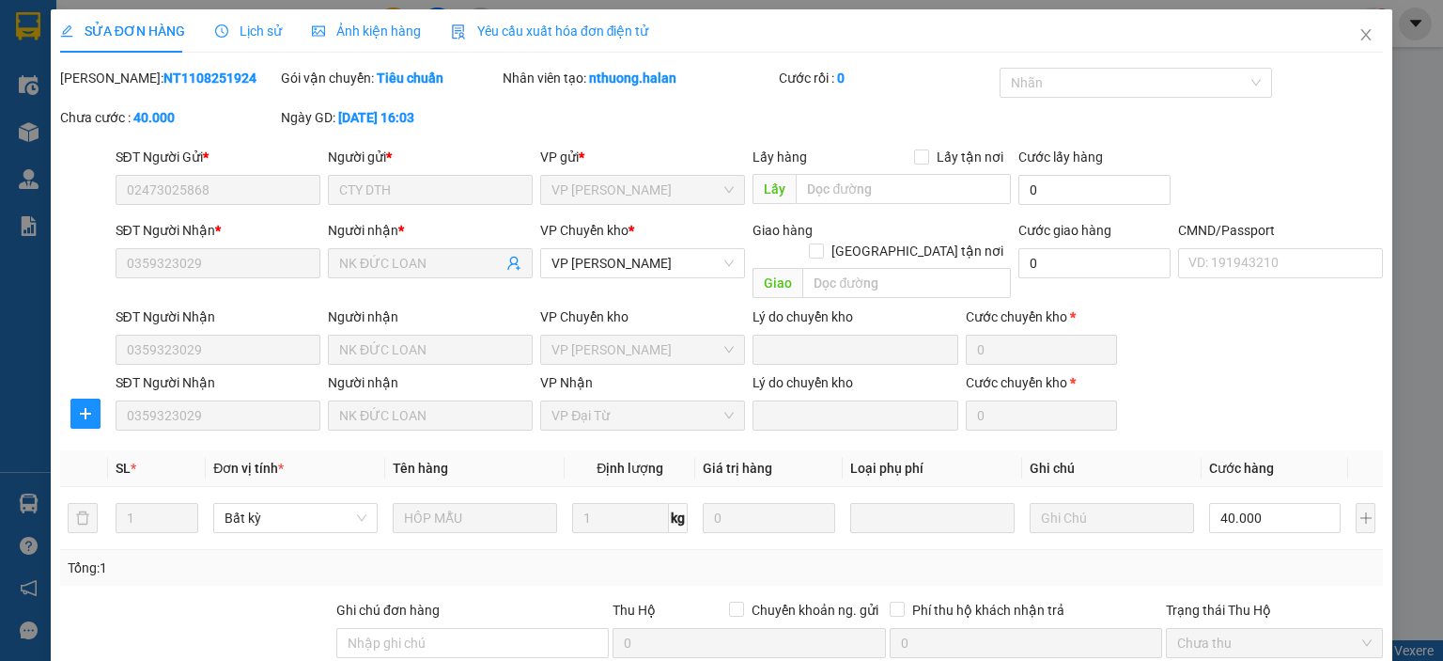
type input "40.000"
click at [1359, 34] on icon "close" at bounding box center [1366, 34] width 15 height 15
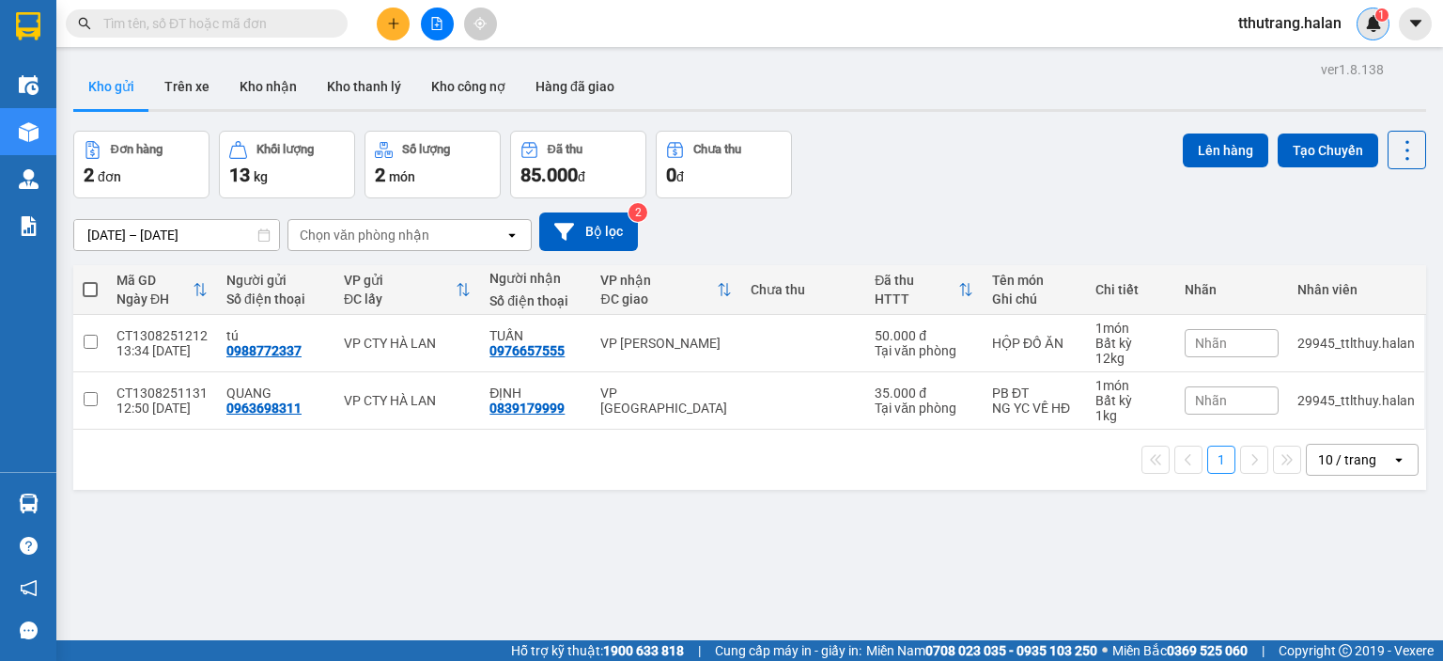
click at [1359, 23] on div "1" at bounding box center [1373, 24] width 33 height 33
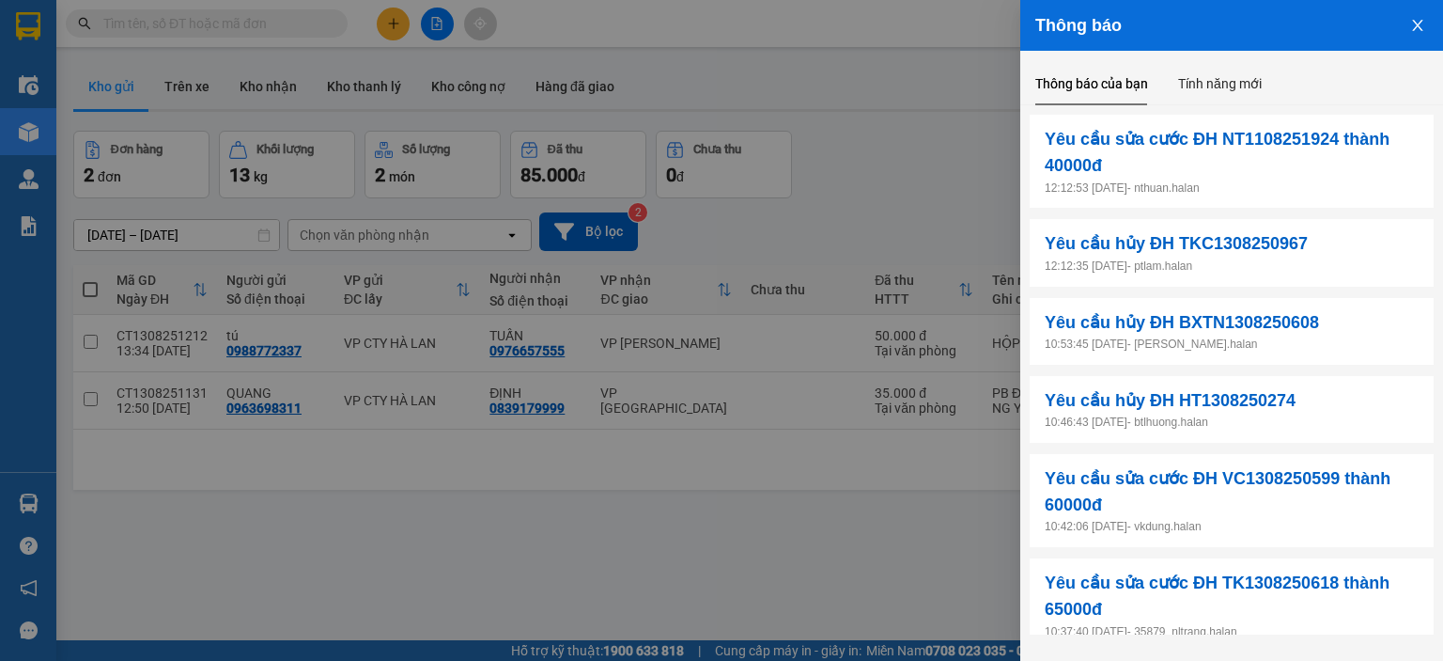
click at [1415, 22] on icon "close" at bounding box center [1417, 25] width 10 height 11
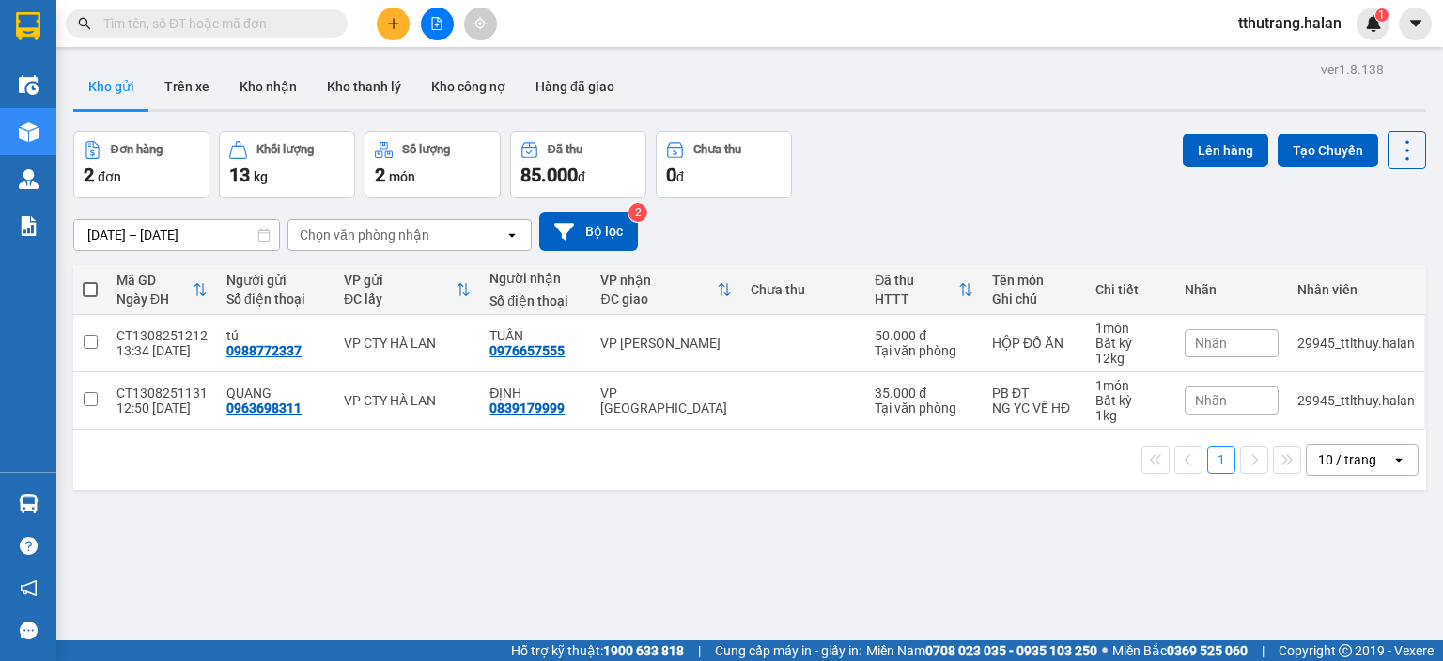
click at [1394, 11] on div "tthutrang.halan 1" at bounding box center [1333, 24] width 220 height 33
click at [1376, 17] on sup "1" at bounding box center [1382, 14] width 13 height 13
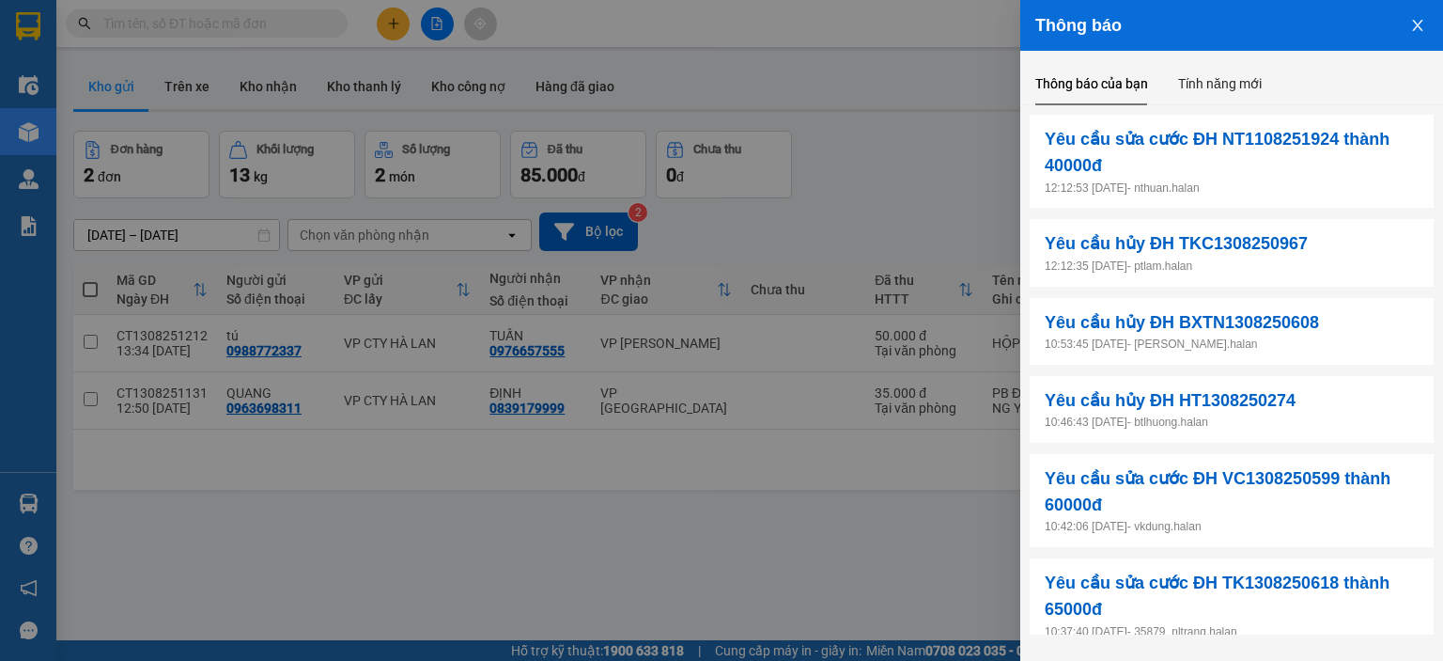
click at [1414, 27] on icon "close" at bounding box center [1417, 25] width 15 height 15
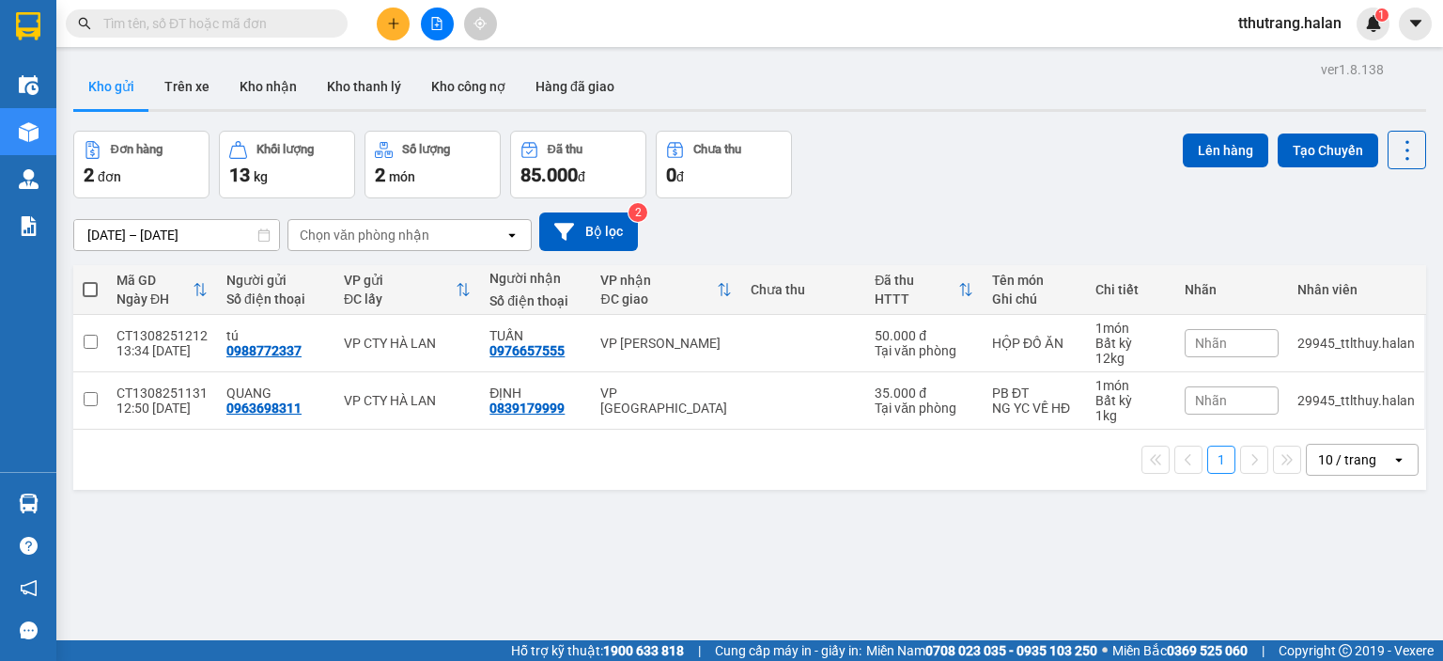
scroll to position [86, 0]
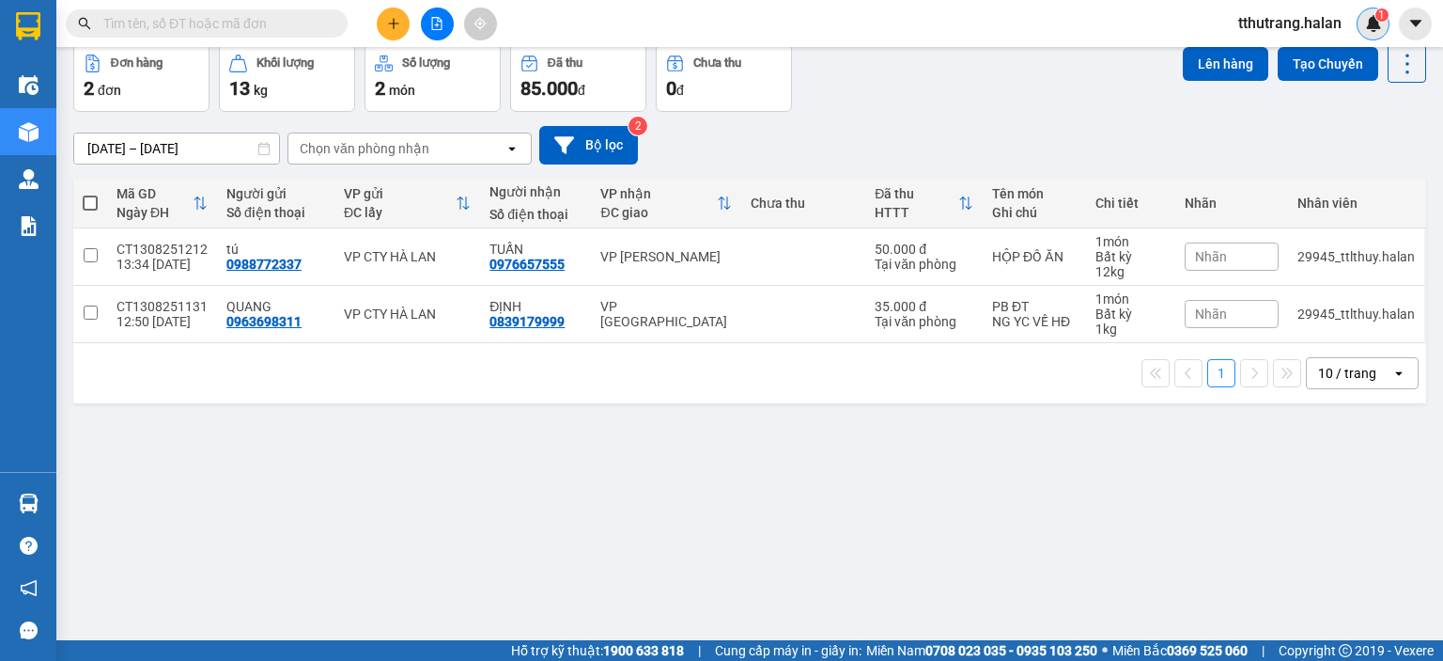
click at [1365, 19] on img at bounding box center [1373, 23] width 17 height 17
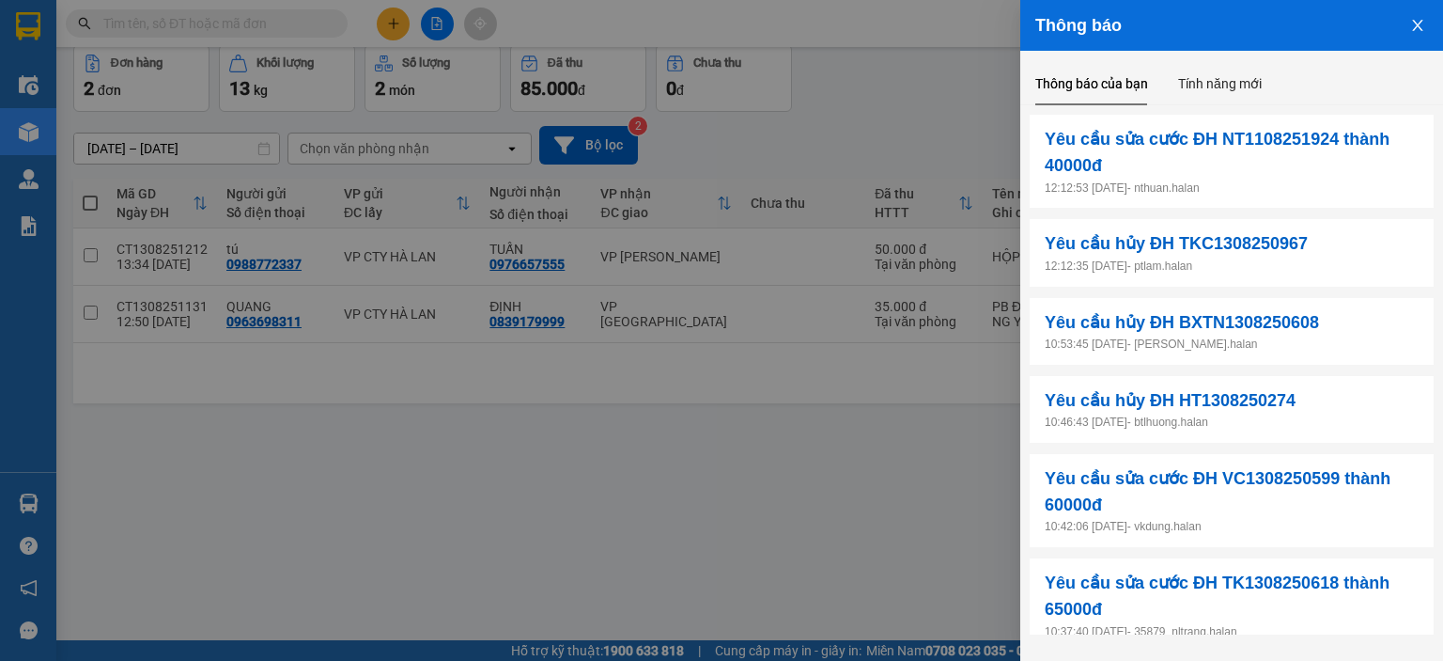
click at [1414, 26] on icon "close" at bounding box center [1417, 25] width 15 height 15
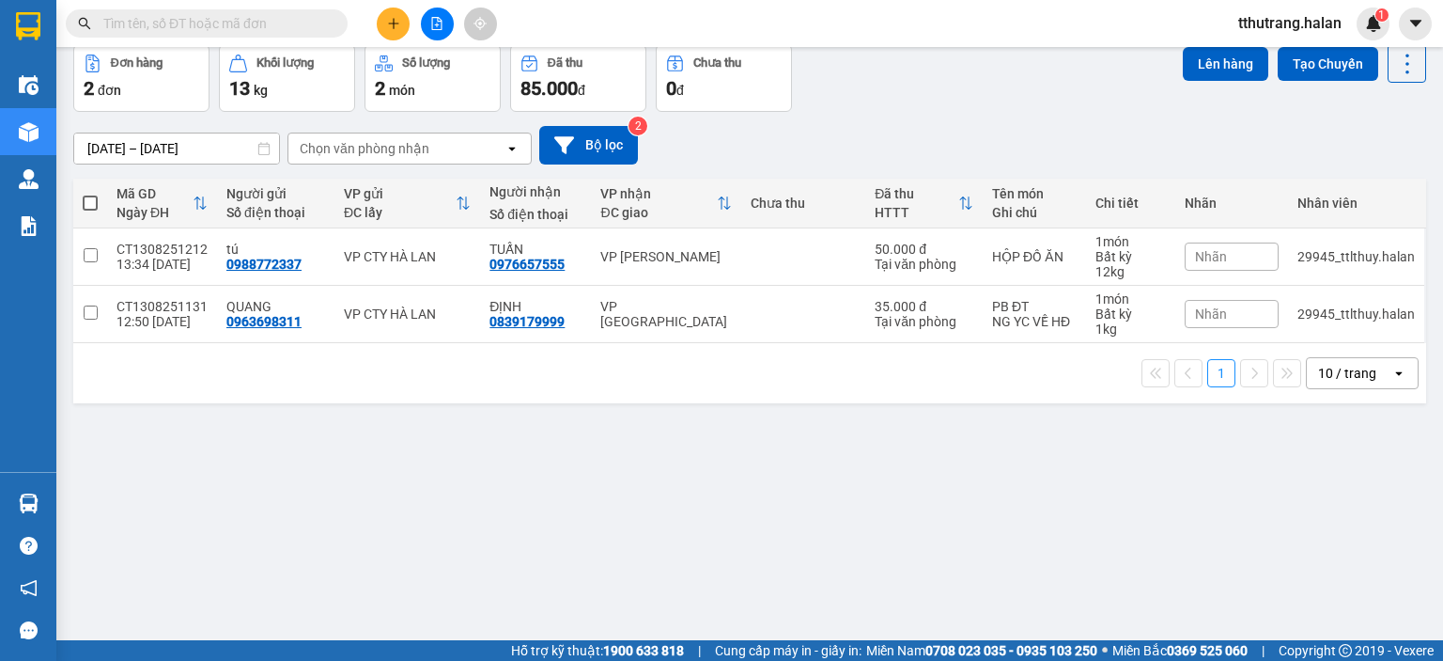
click at [444, 660] on div "Hỗ trợ kỹ thuật: 1900 633 818 | Cung cấp máy in - giấy in: Miền Nam 0708 023 03…" at bounding box center [717, 650] width 1434 height 21
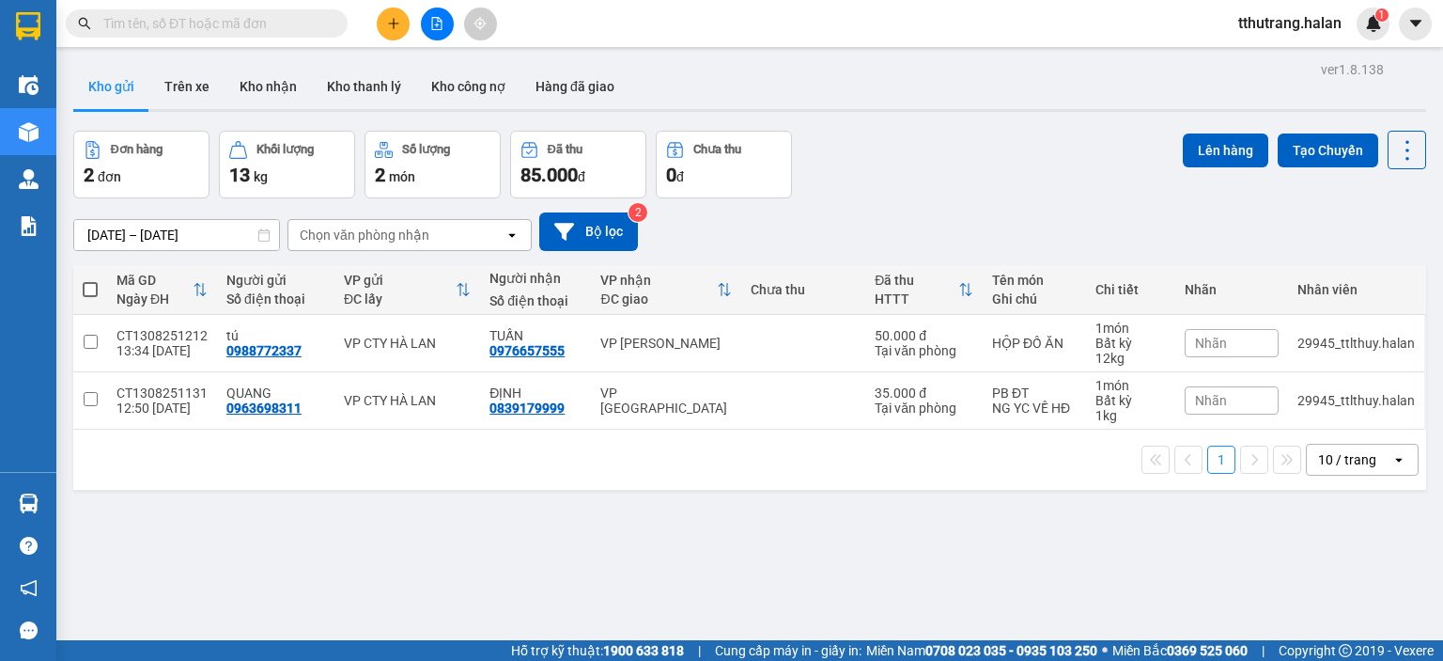
scroll to position [86, 0]
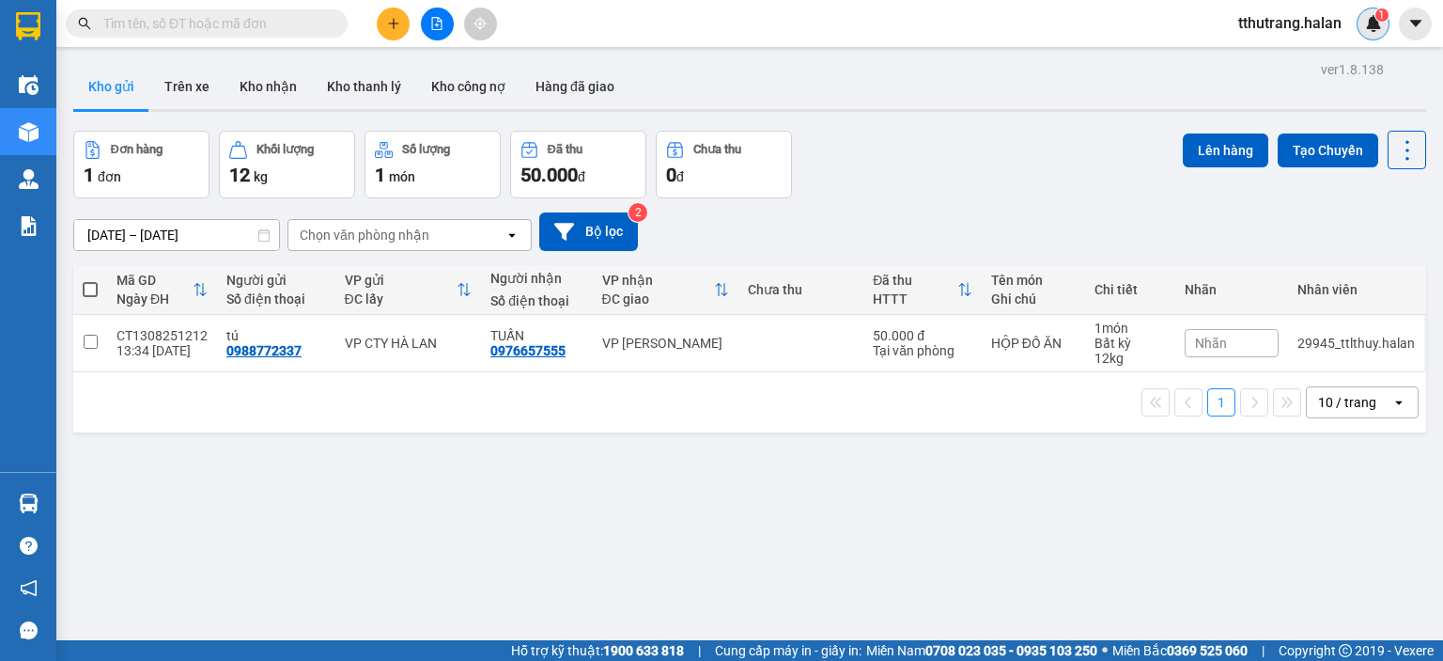
click at [1378, 23] on img at bounding box center [1373, 23] width 17 height 17
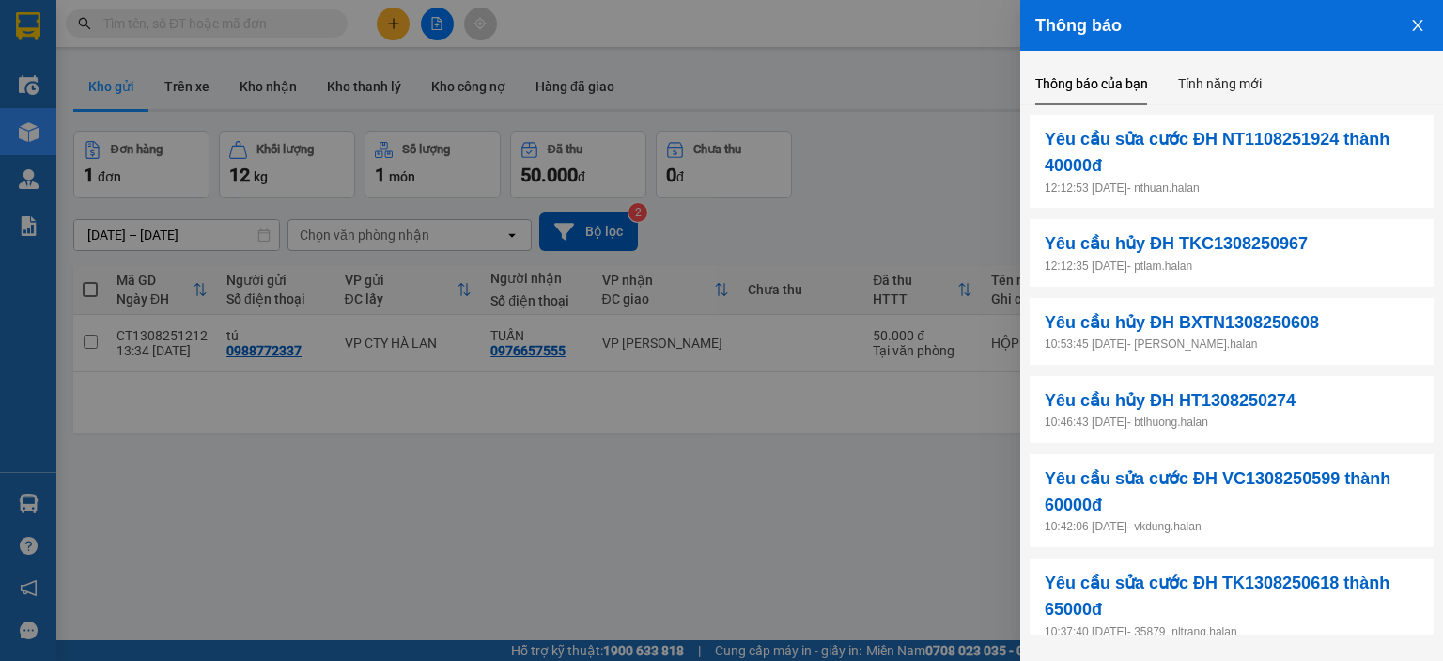
click at [1413, 28] on icon "close" at bounding box center [1417, 25] width 15 height 15
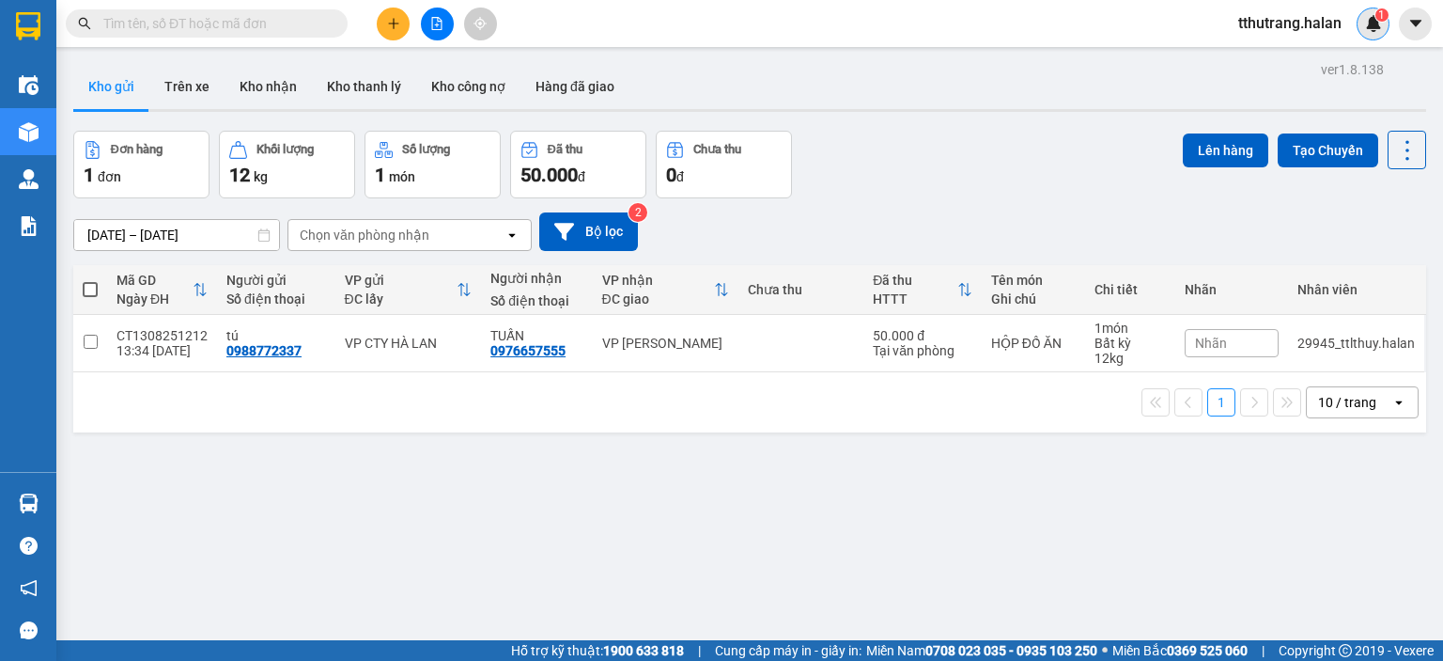
click at [1373, 17] on img at bounding box center [1373, 23] width 17 height 17
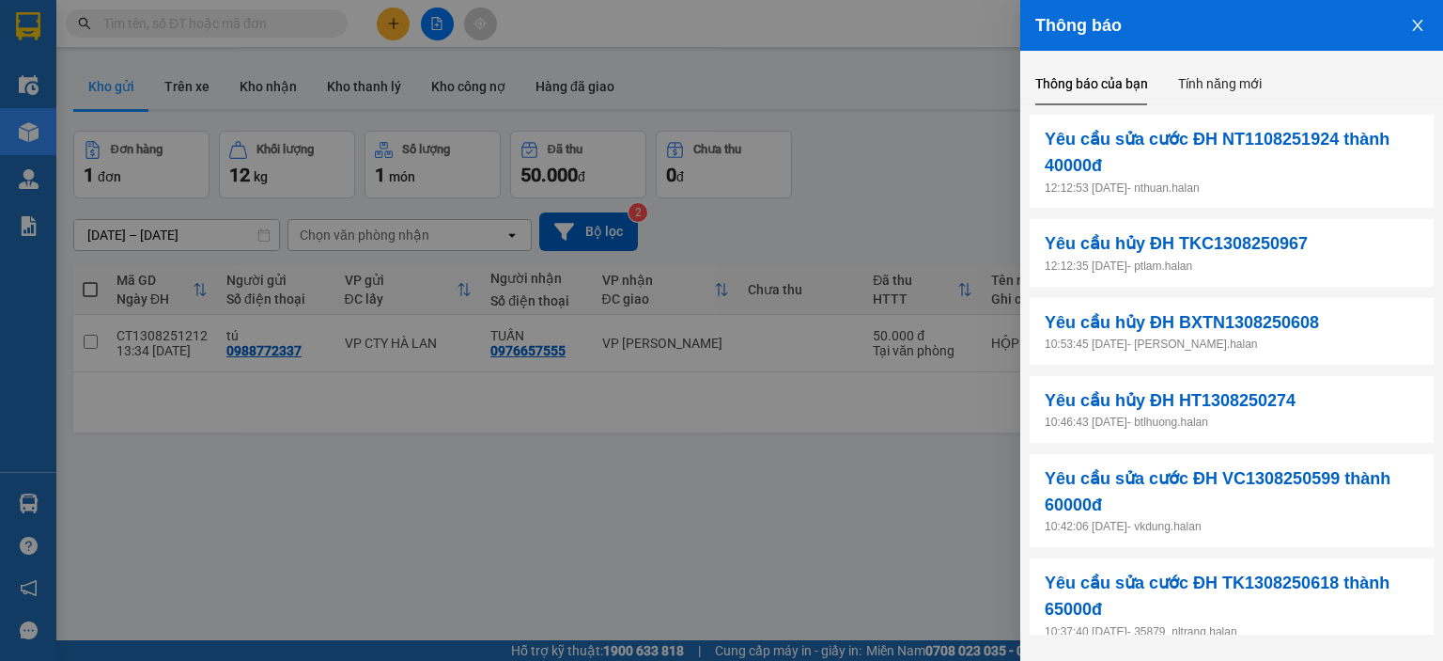
click at [1418, 31] on icon "close" at bounding box center [1417, 25] width 15 height 15
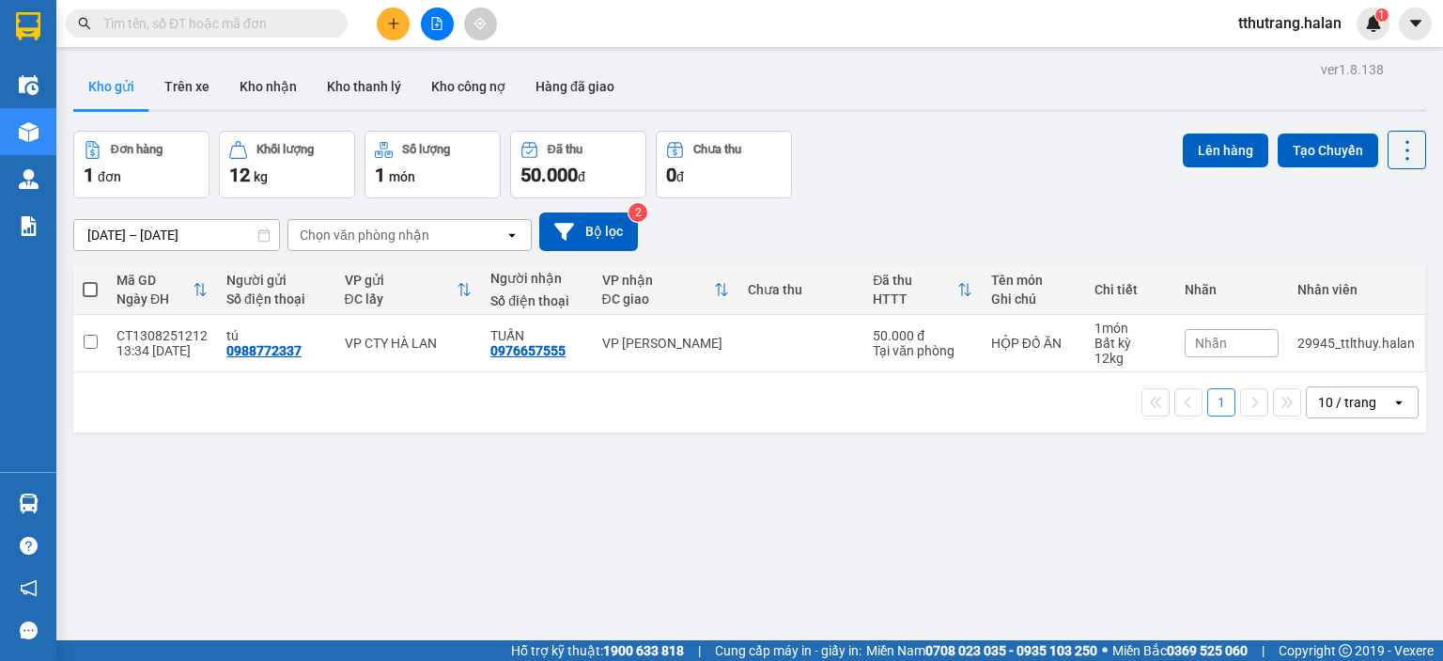
click at [311, 27] on input "text" at bounding box center [214, 23] width 222 height 21
paste input "TKC1208250425"
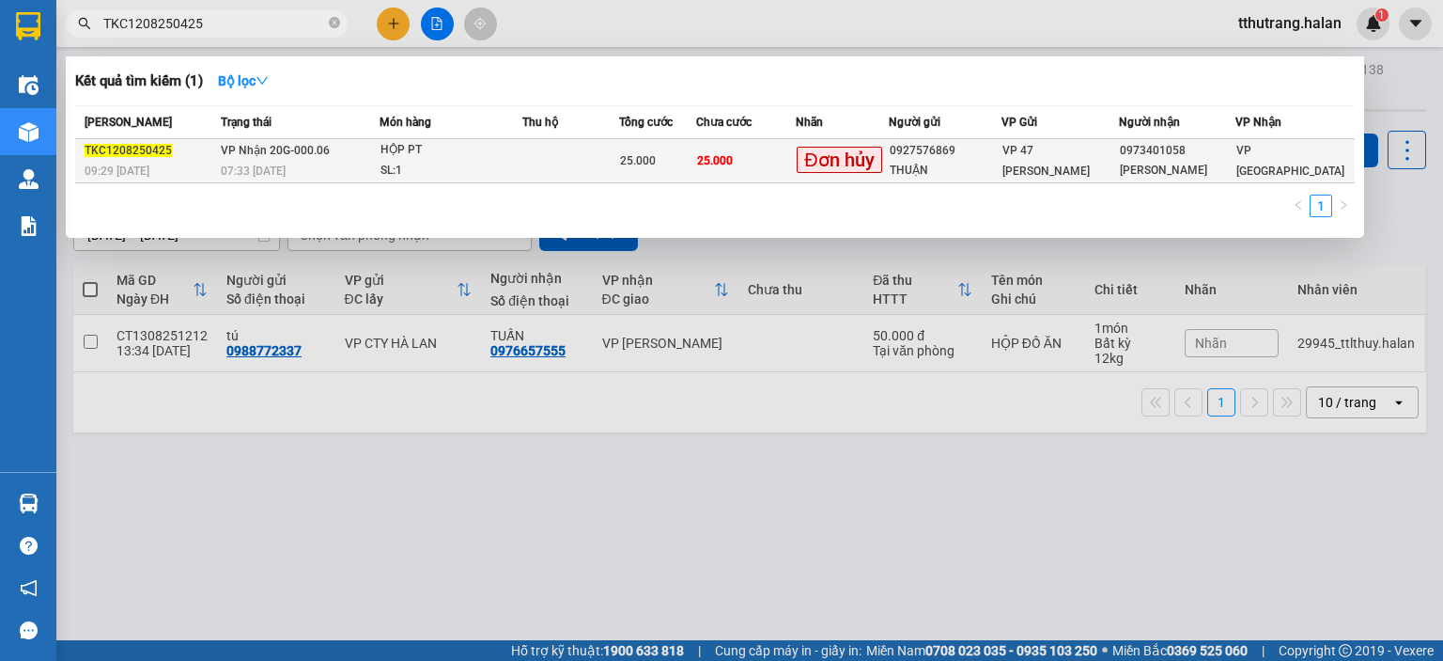
type input "TKC1208250425"
click at [268, 162] on div "07:33 - 13/08" at bounding box center [299, 171] width 157 height 21
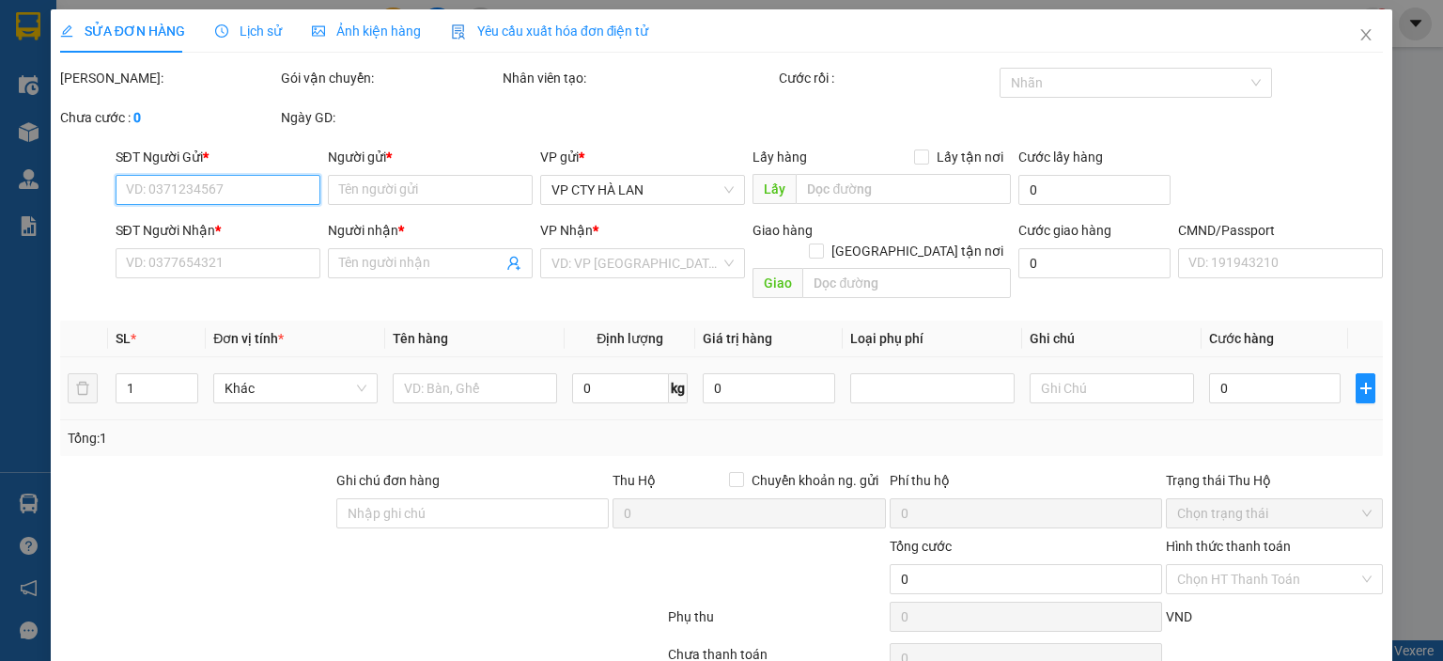
type input "0927576869"
type input "THUẬN"
type input "0973401058"
type input "QUANG HIỂU"
type input "25.000"
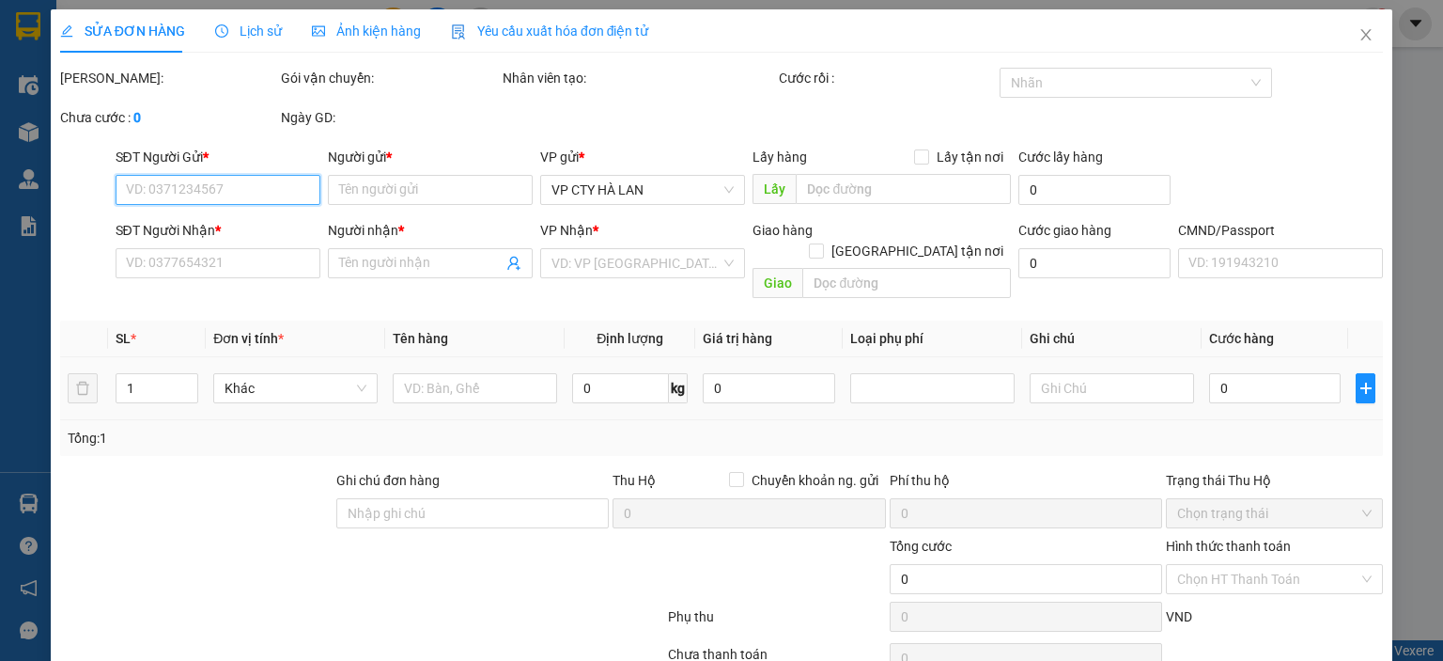
type input "25.000"
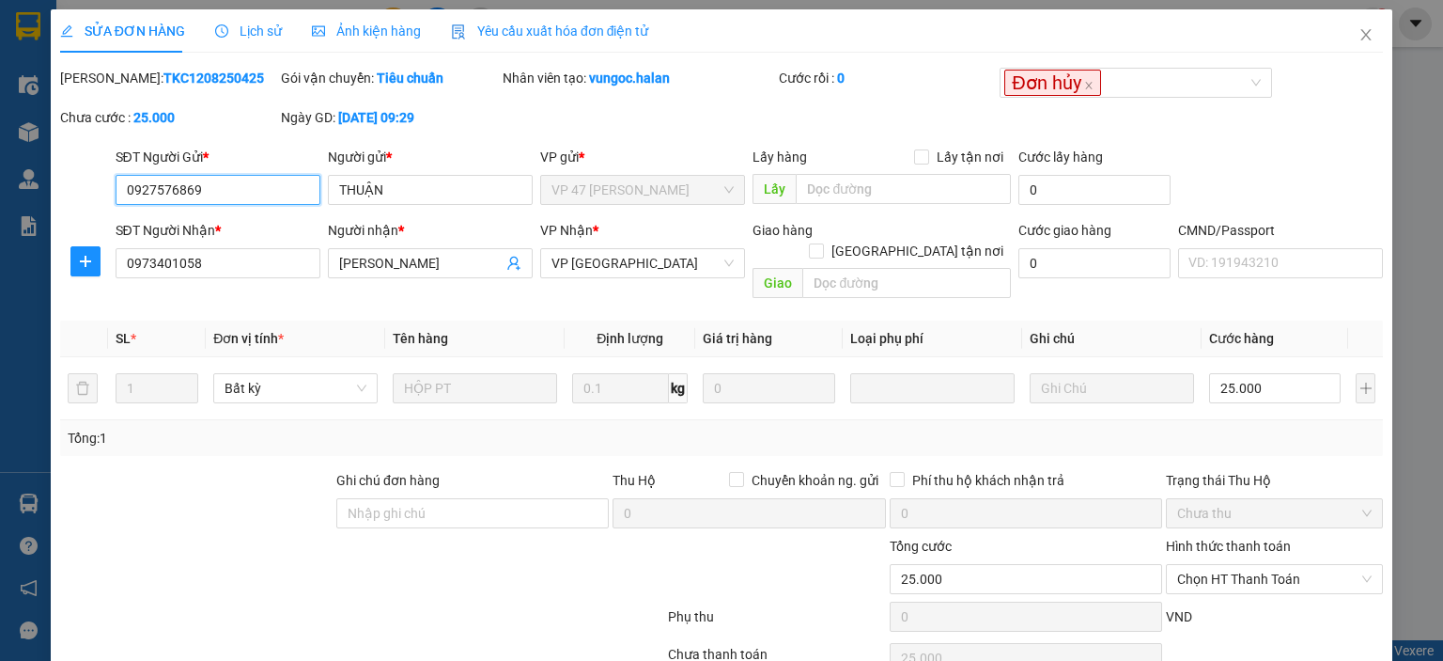
scroll to position [74, 0]
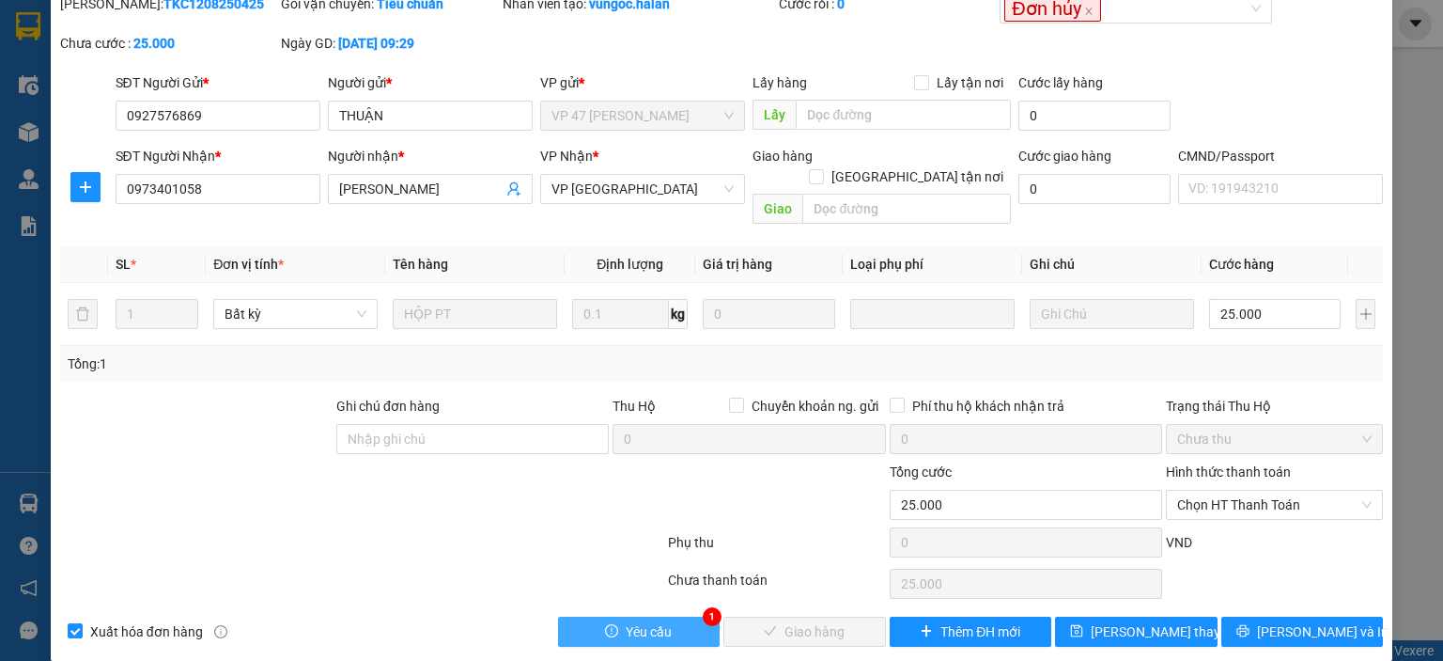
click at [663, 621] on span "Yêu cầu" at bounding box center [649, 631] width 46 height 21
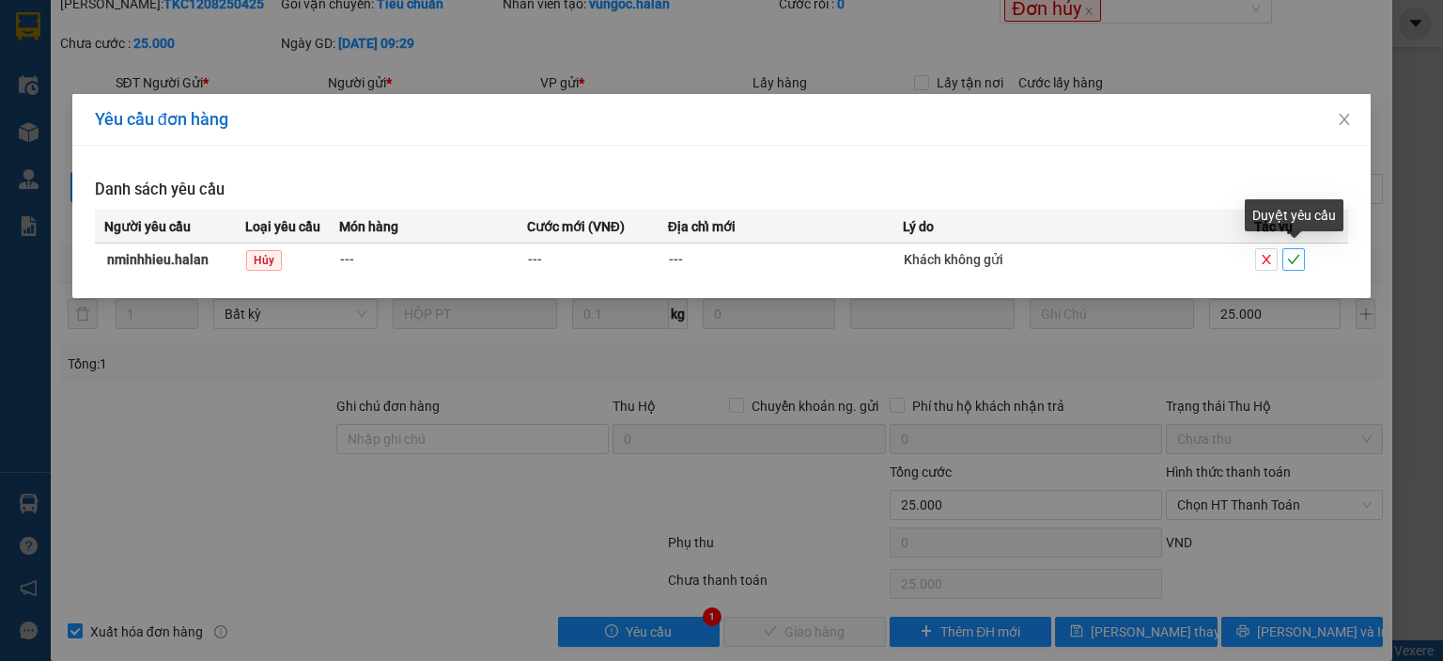
click at [1293, 259] on icon "check" at bounding box center [1293, 259] width 13 height 13
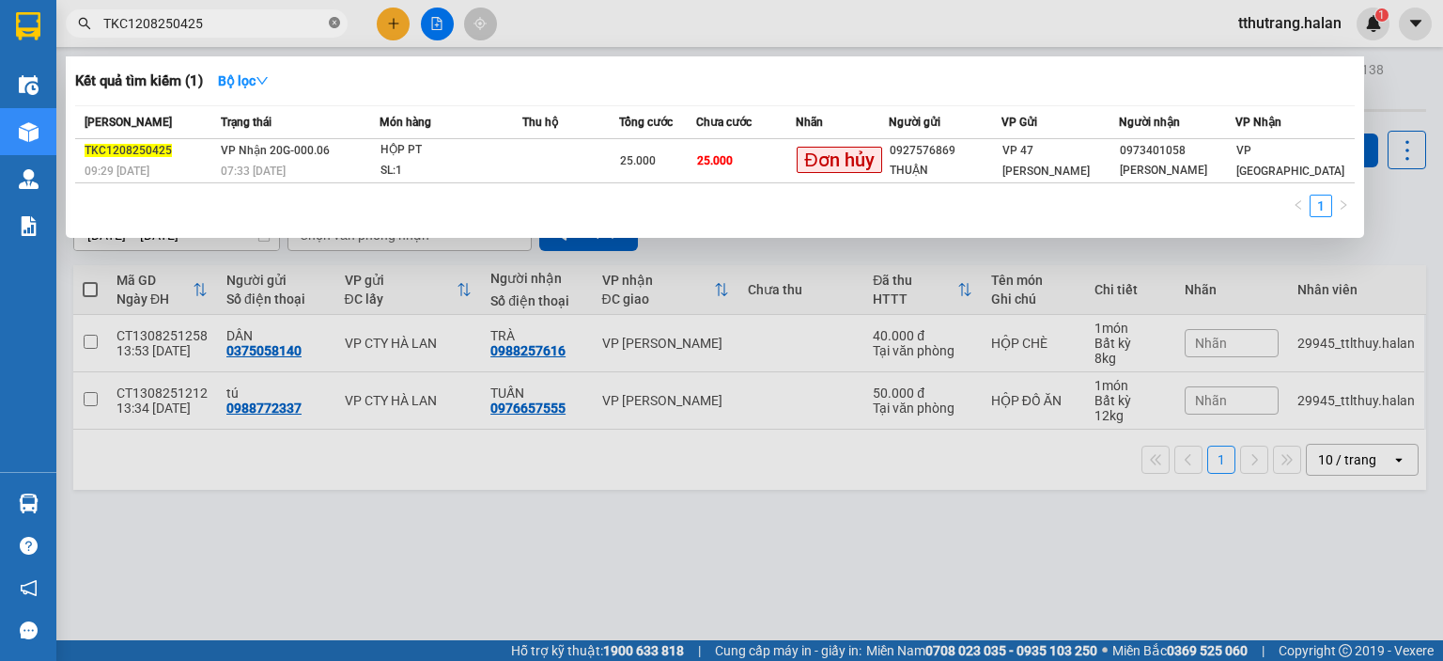
click at [338, 25] on icon "close-circle" at bounding box center [334, 22] width 11 height 11
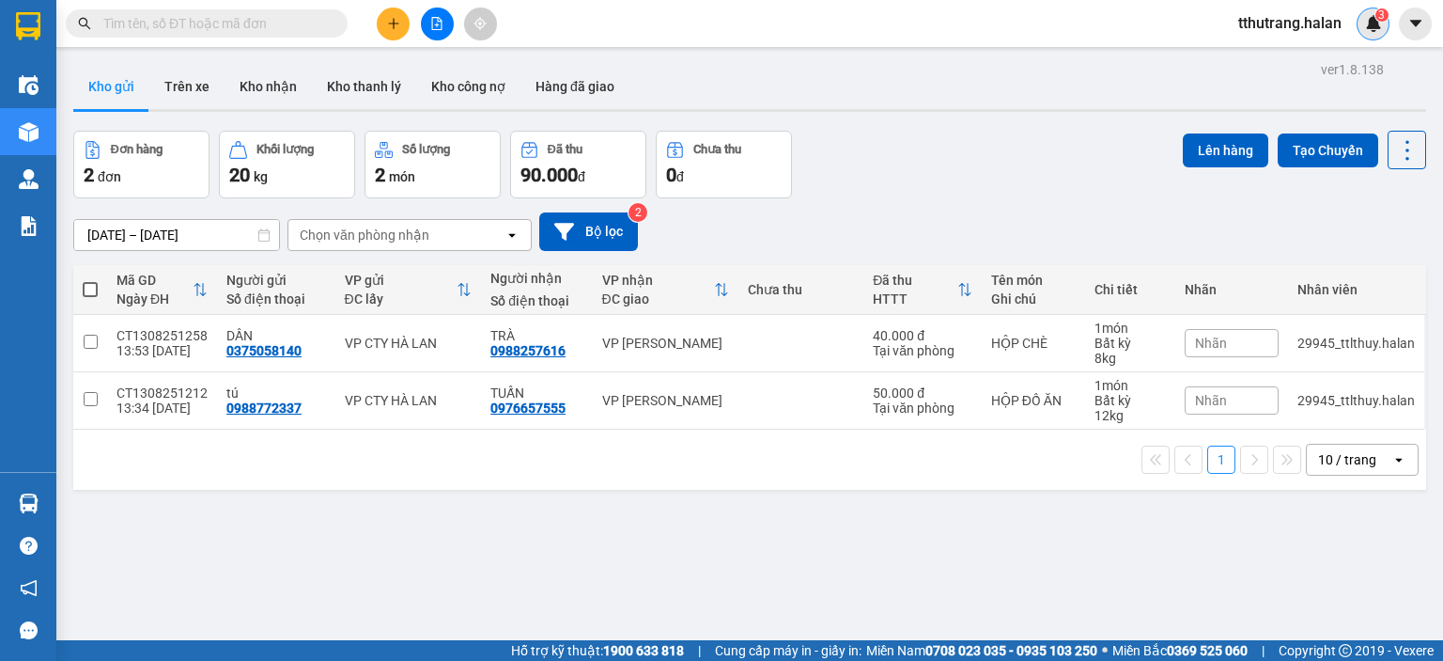
click at [1378, 22] on img at bounding box center [1373, 23] width 17 height 17
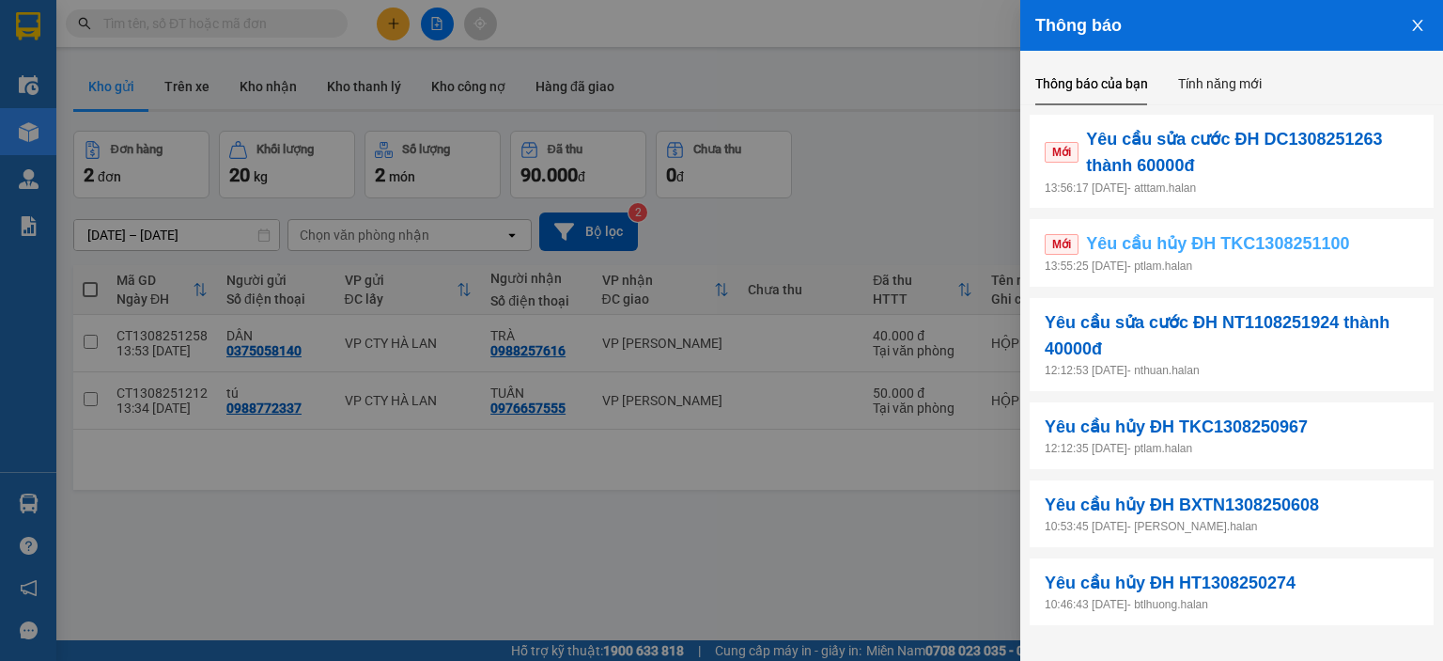
click at [1314, 251] on span "Yêu cầu hủy ĐH TKC1308251100" at bounding box center [1217, 243] width 263 height 26
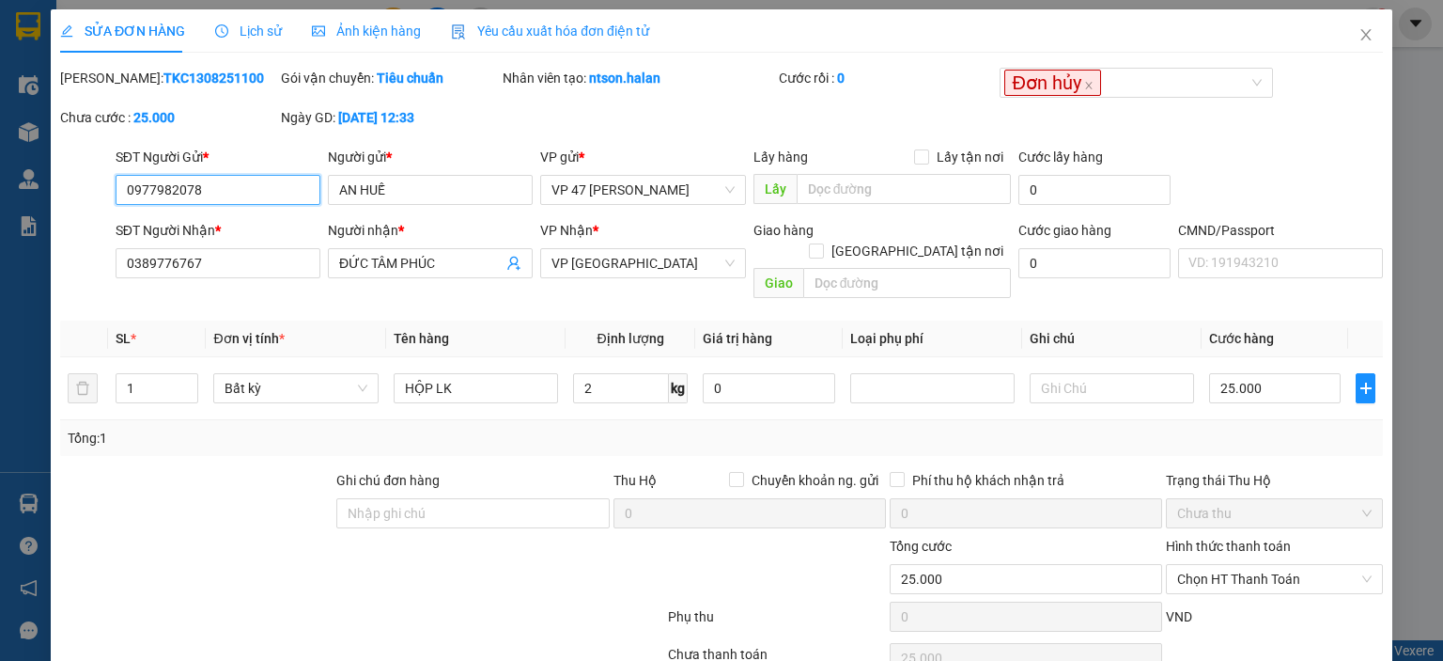
type input "0977982078"
type input "AN HUẾ"
type input "0389776767"
type input "ĐỨC TÂM PHÚC"
type input "25.000"
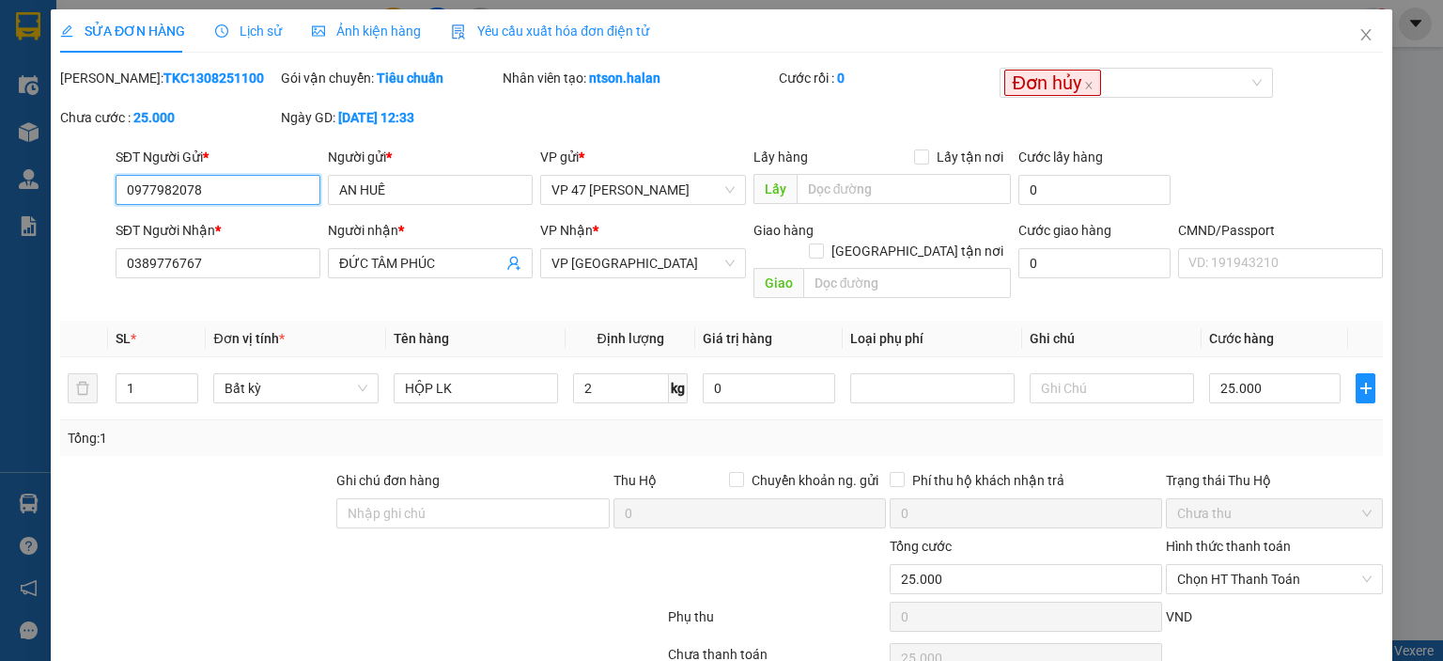
type input "25.000"
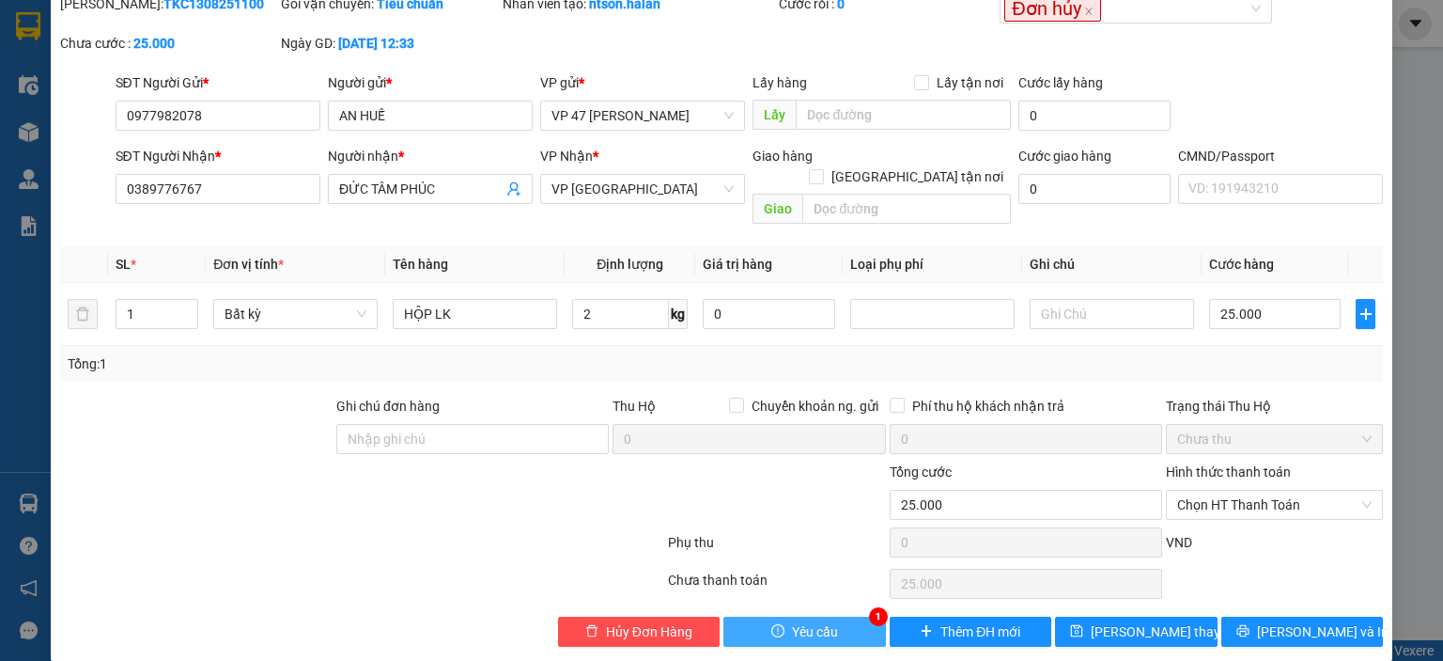
click at [825, 621] on span "Yêu cầu" at bounding box center [815, 631] width 46 height 21
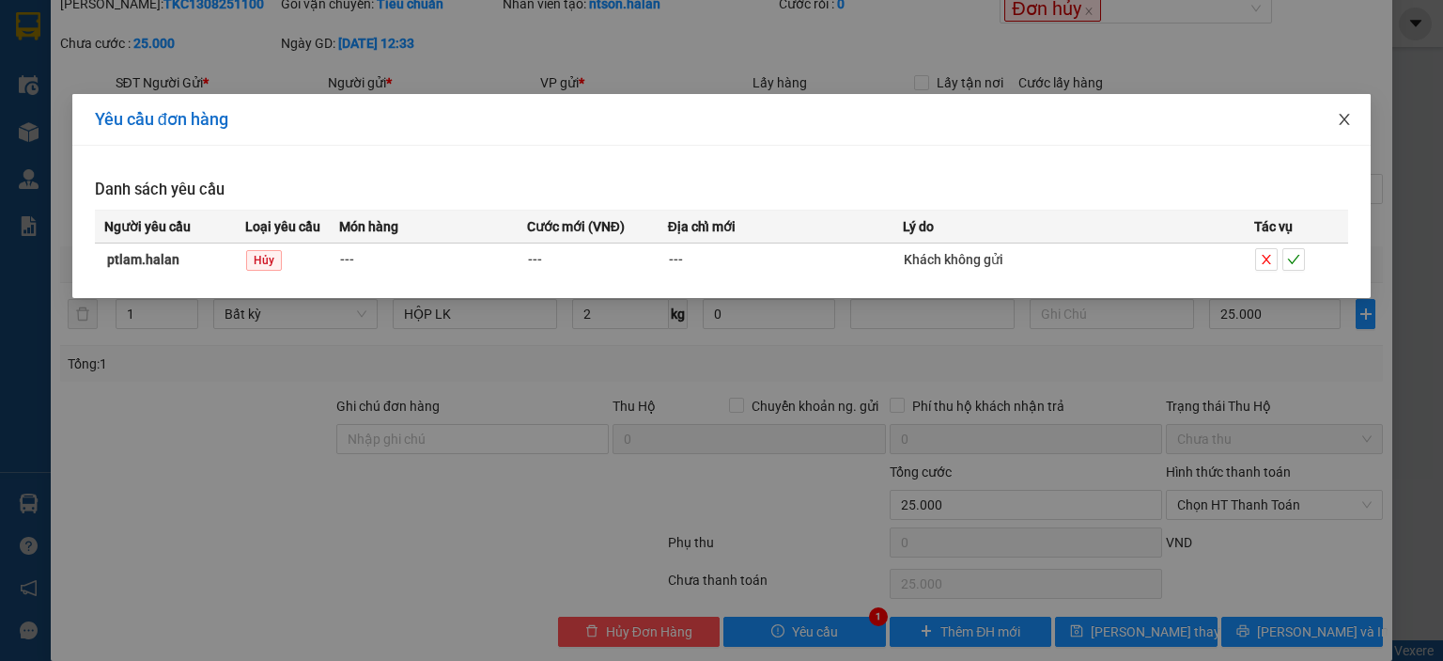
click at [1342, 122] on icon "close" at bounding box center [1344, 119] width 15 height 15
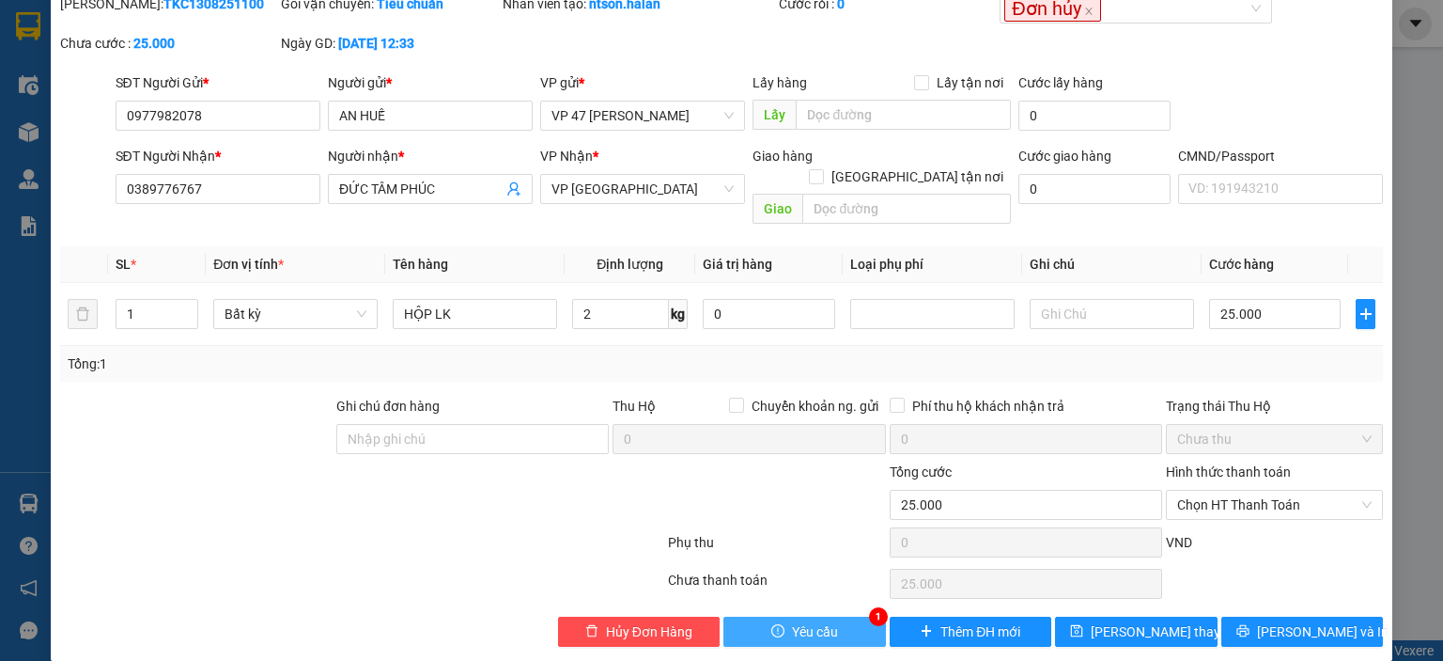
scroll to position [0, 0]
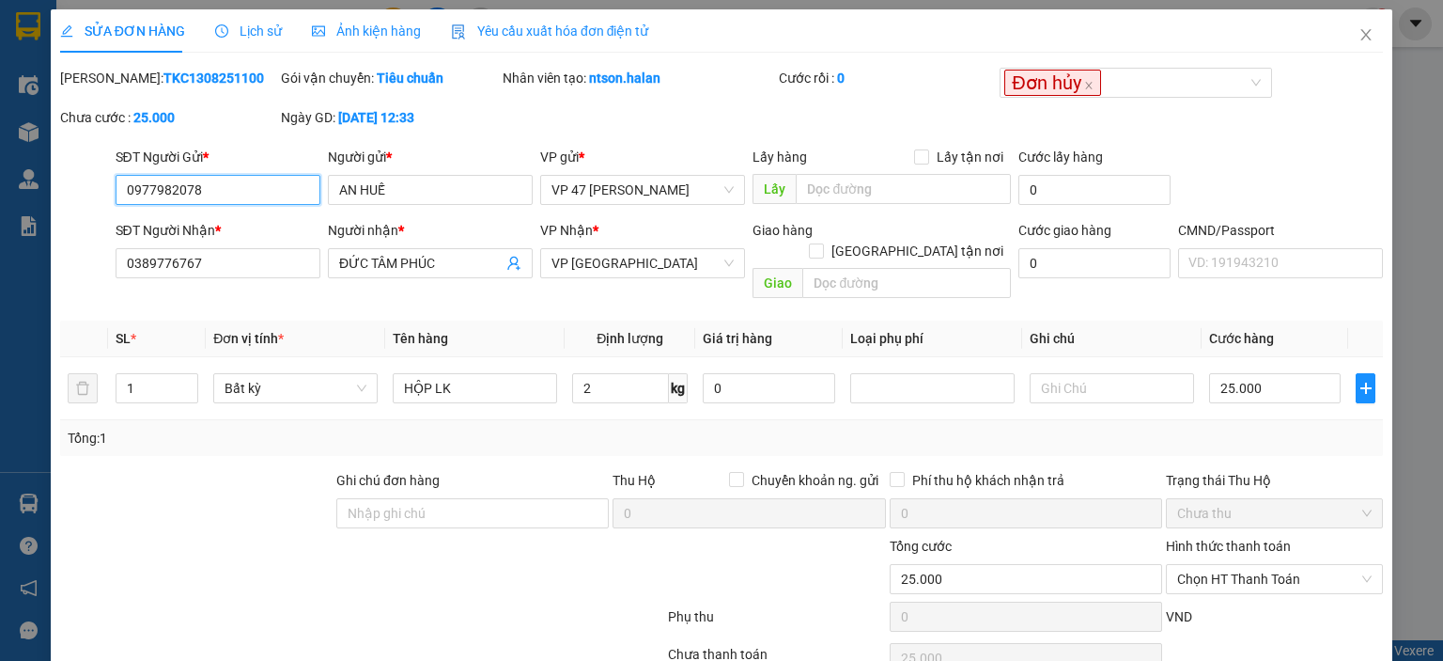
drag, startPoint x: 224, startPoint y: 199, endPoint x: 66, endPoint y: 195, distance: 157.9
click at [68, 195] on div "SĐT Người Gửi * 0977982078 0977982078 Người gửi * AN HUẾ VP gửi * VP 47 [PERSON…" at bounding box center [721, 180] width 1327 height 66
click at [1359, 41] on icon "close" at bounding box center [1366, 34] width 15 height 15
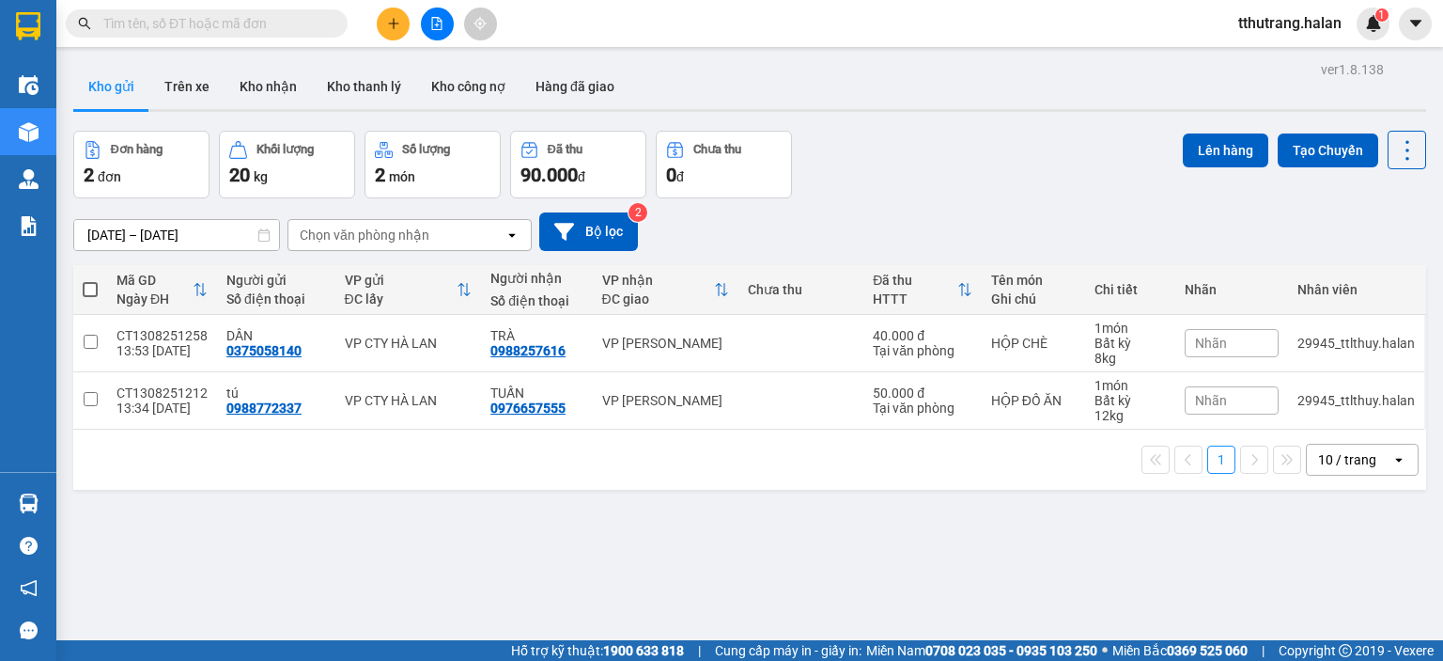
click at [237, 22] on input "text" at bounding box center [214, 23] width 222 height 21
paste input "0977982078"
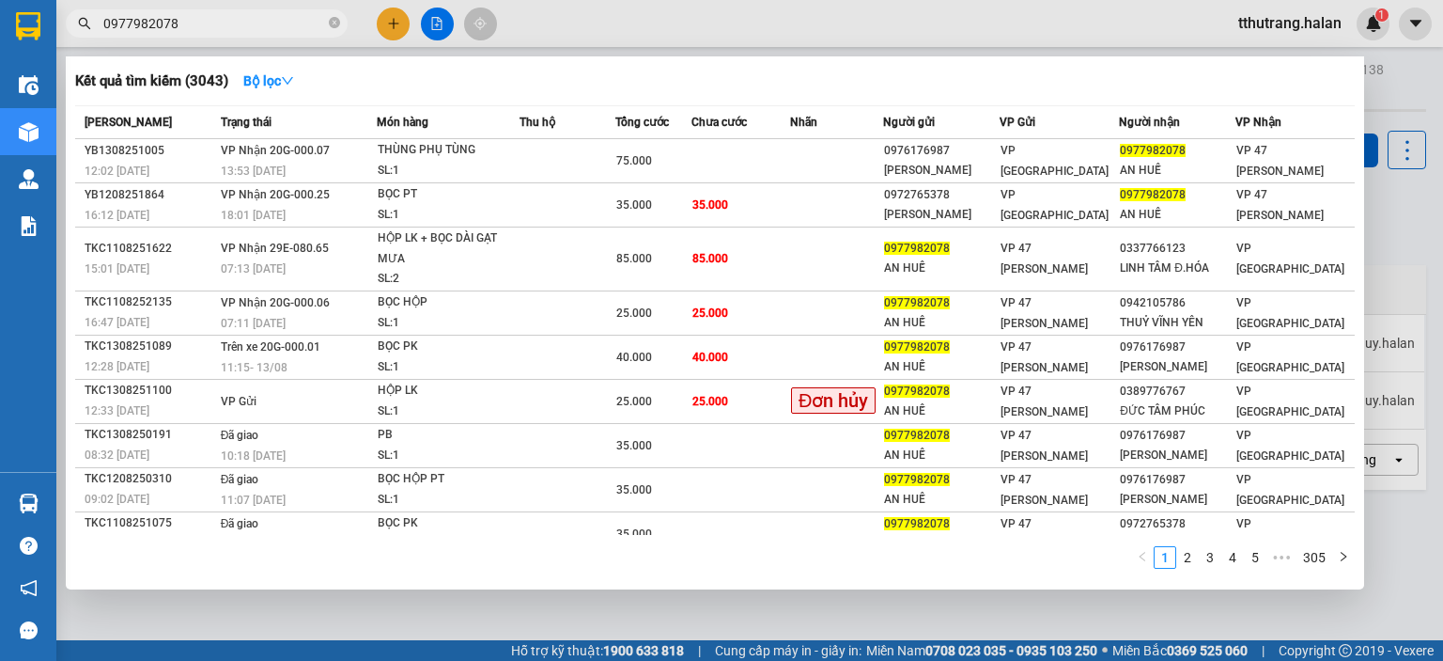
type input "0977982078"
click at [1416, 82] on div at bounding box center [721, 330] width 1443 height 661
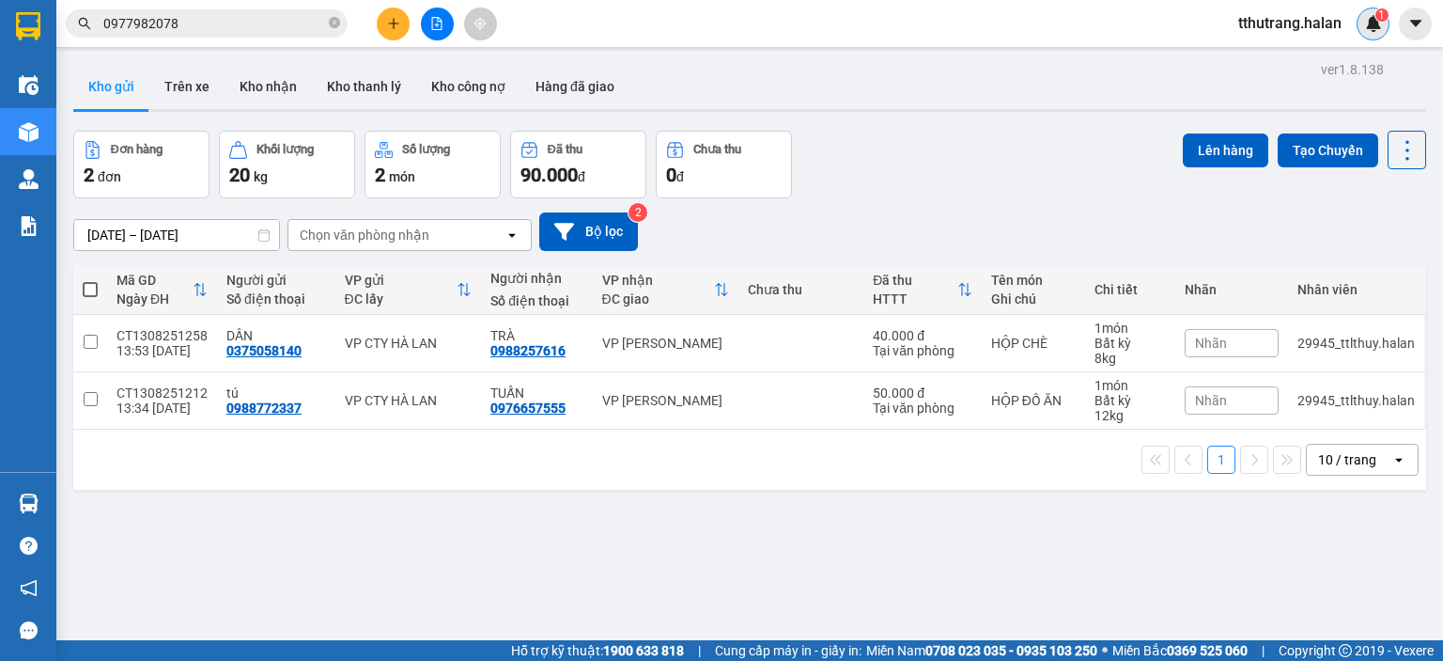
click at [1365, 18] on img at bounding box center [1373, 23] width 17 height 17
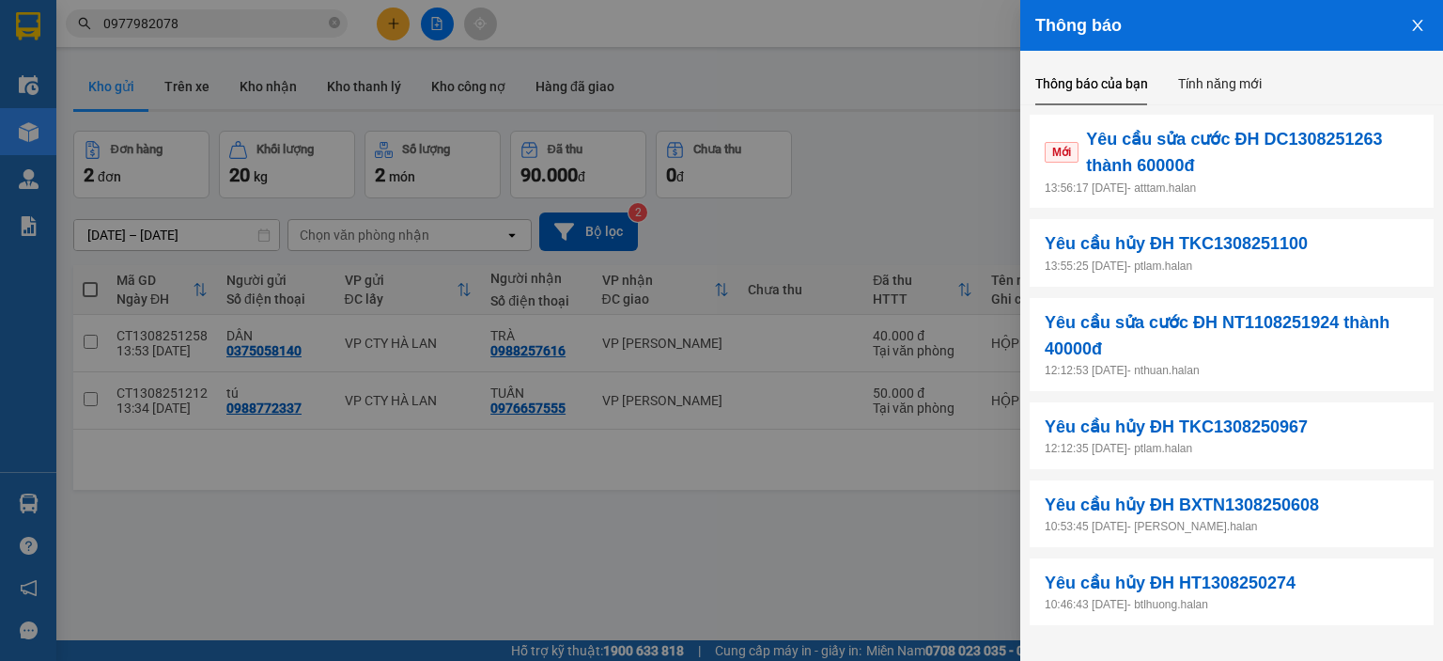
click at [1318, 263] on p "13:55:25 13/08/2025 - ptlam.halan" at bounding box center [1232, 266] width 374 height 18
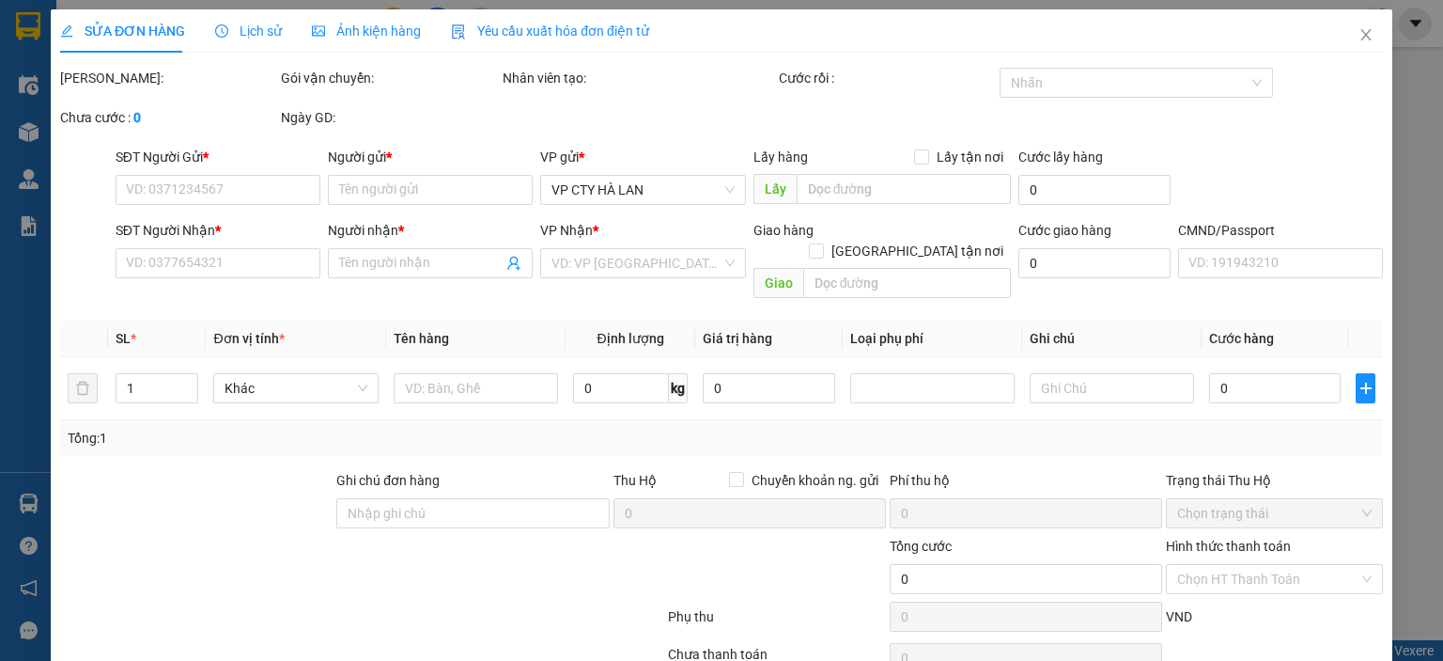
type input "0977982078"
type input "AN HUẾ"
type input "0389776767"
type input "ĐỨC TÂM PHÚC"
type input "25.000"
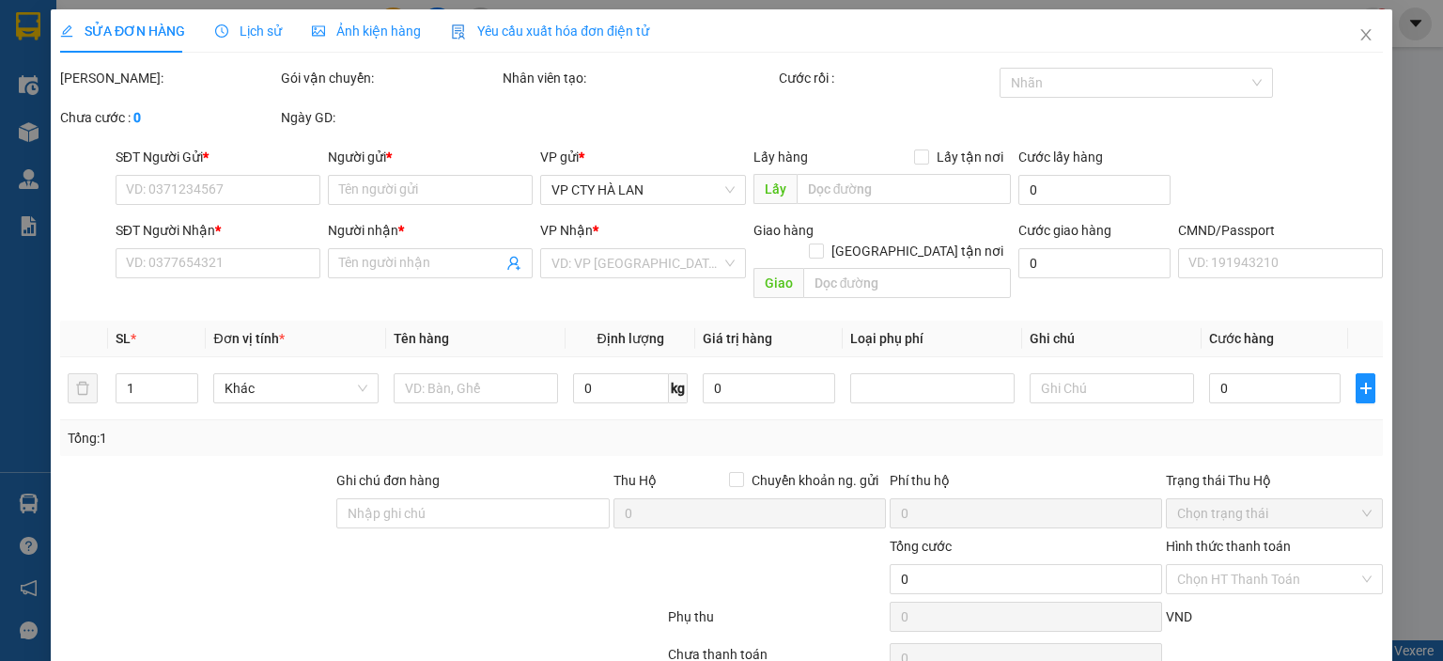
type input "25.000"
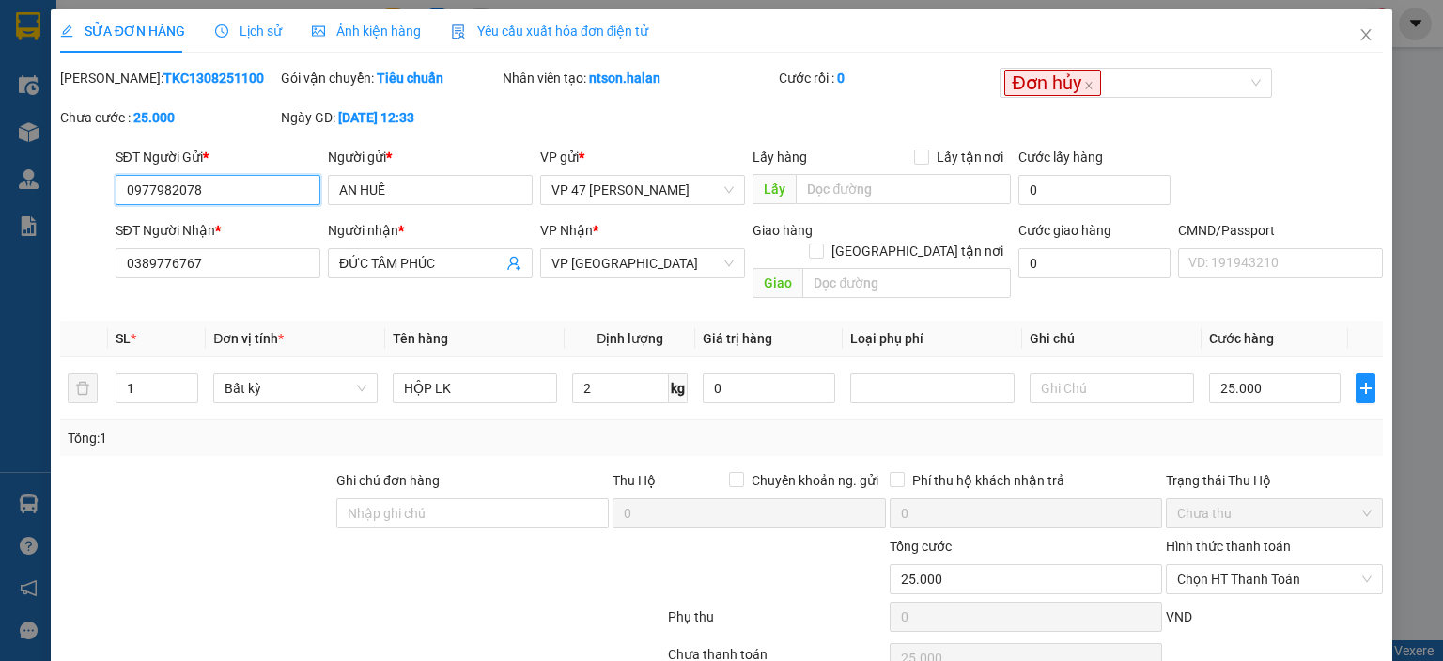
scroll to position [74, 0]
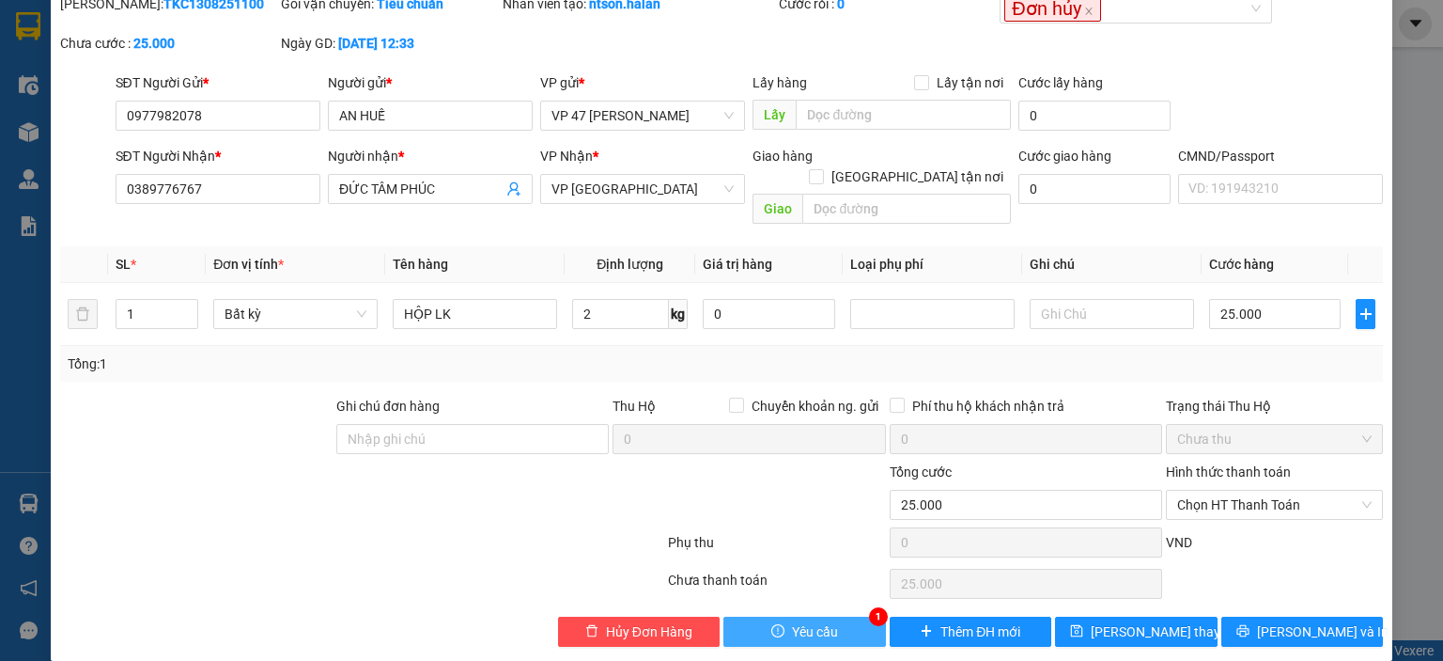
click at [778, 616] on button "Yêu cầu" at bounding box center [805, 631] width 163 height 30
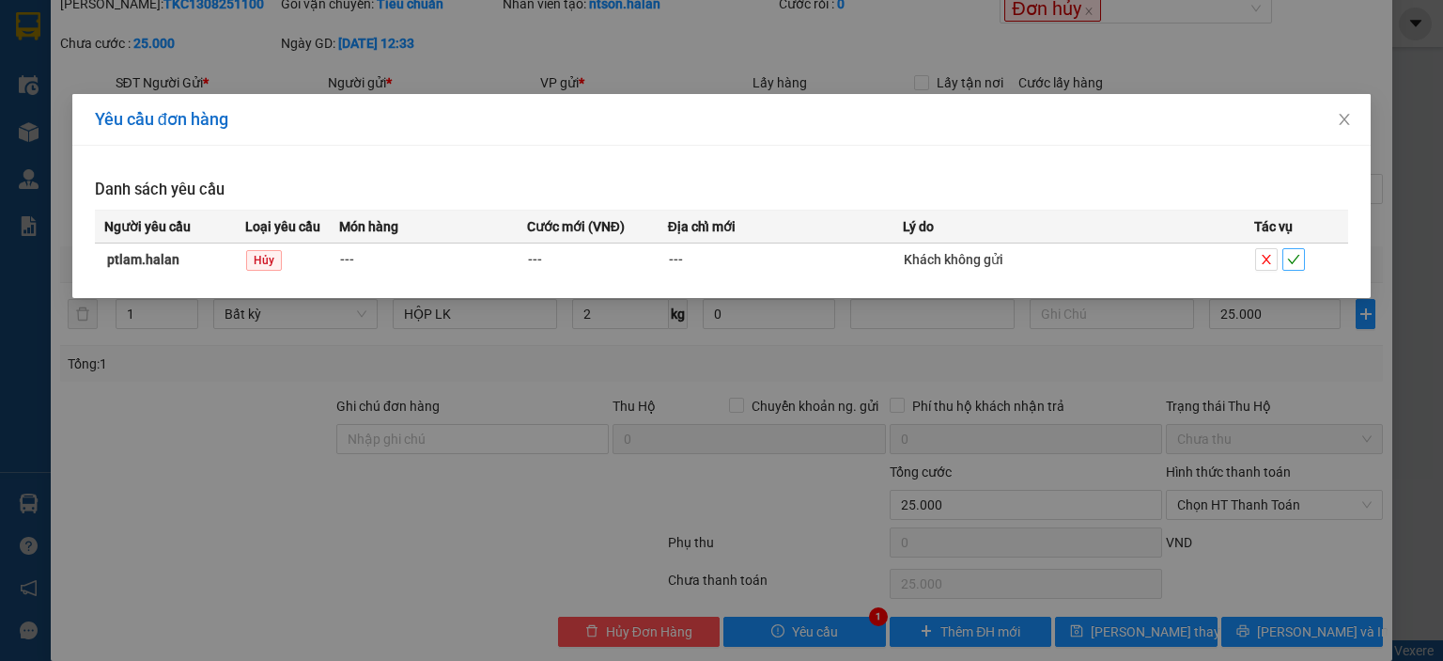
click at [1294, 254] on icon "check" at bounding box center [1293, 259] width 13 height 13
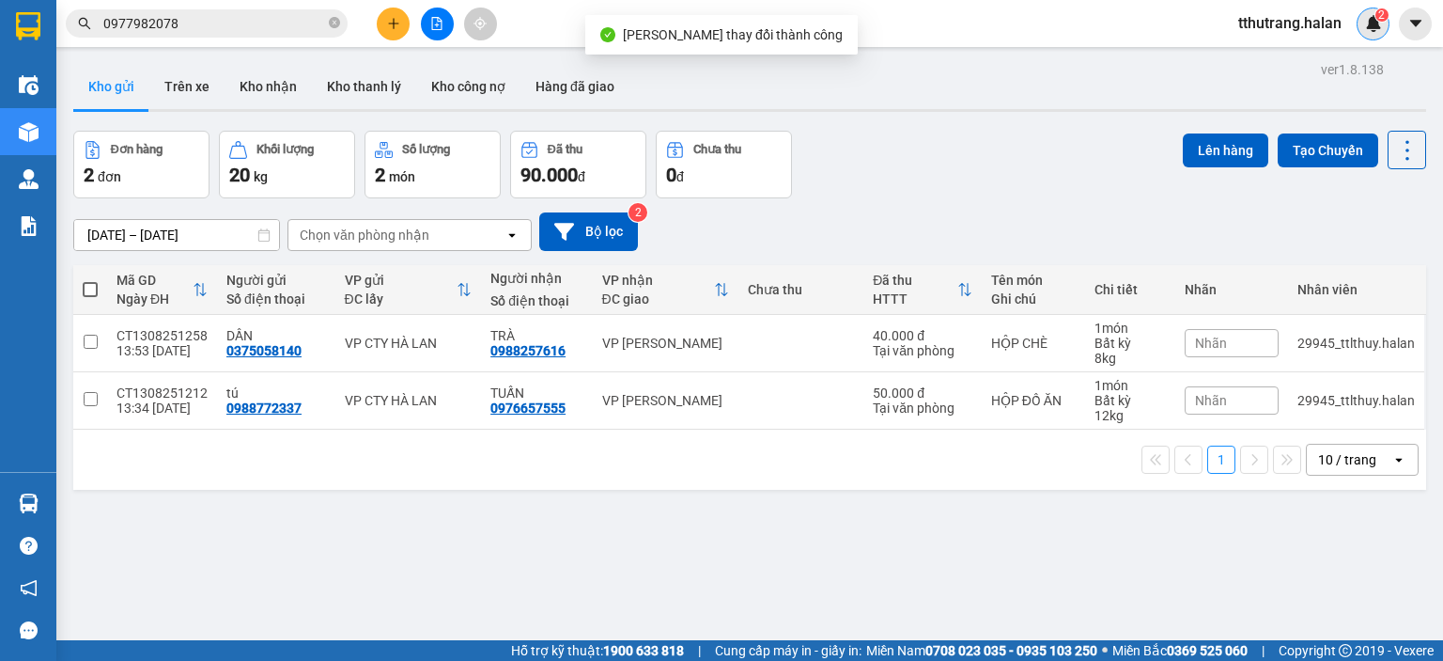
click at [1374, 23] on img at bounding box center [1373, 23] width 17 height 17
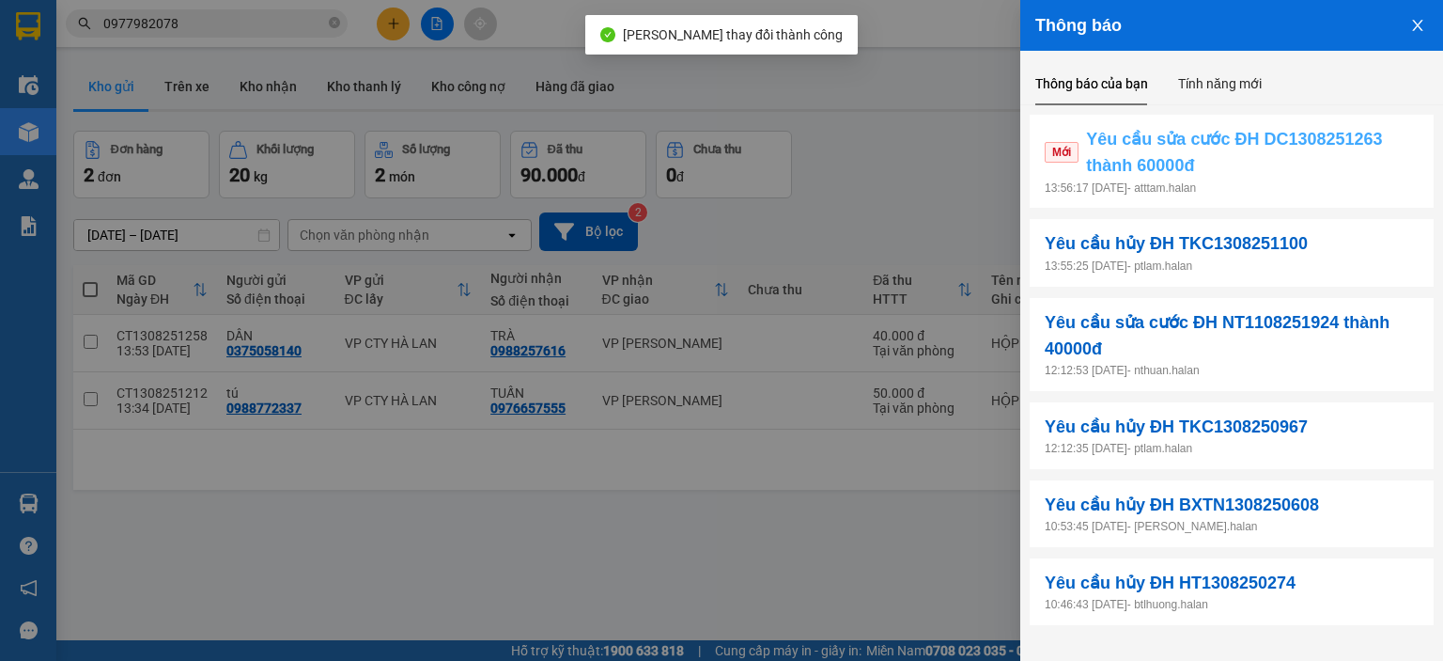
click at [1230, 155] on span "Yêu cầu sửa cước ĐH DC1308251263 thành 60000đ" at bounding box center [1252, 153] width 333 height 54
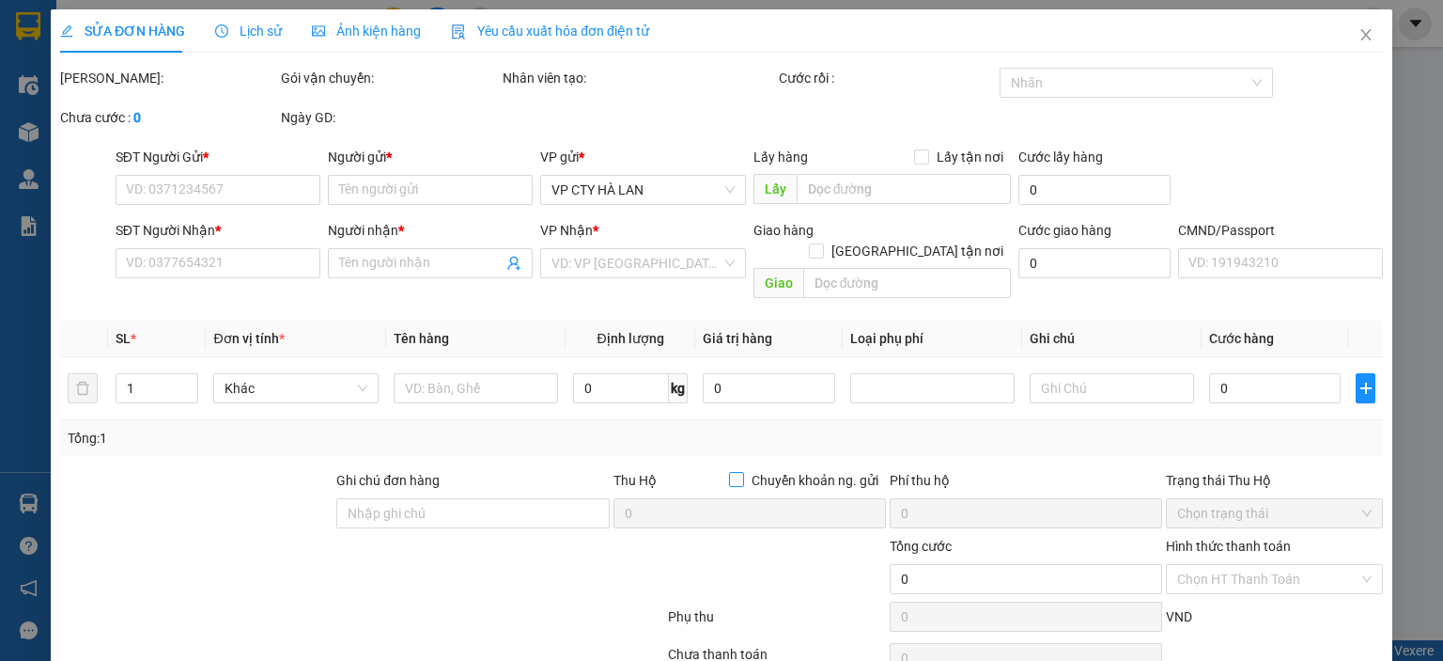
type input "0793010867"
type input "NAM"
type input "0973888333"
type input "BẢO AN"
type input "40.000"
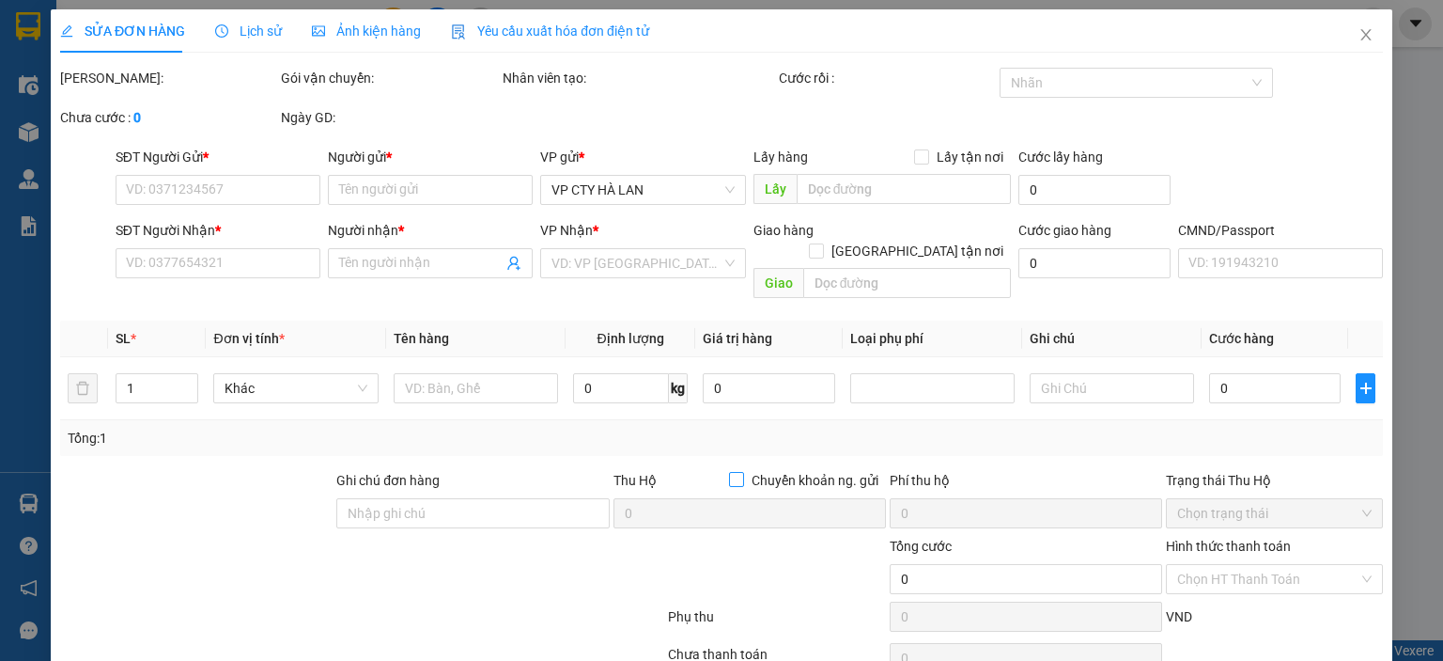
type input "40.000"
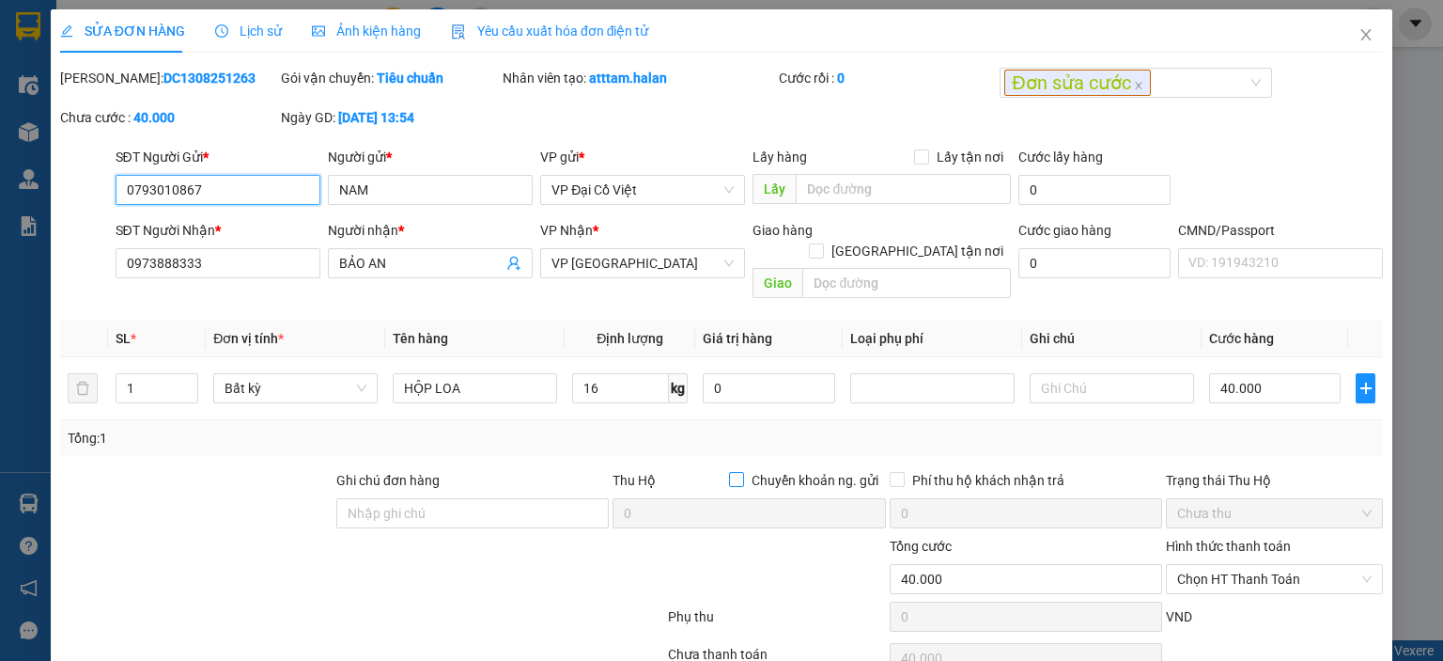
scroll to position [74, 0]
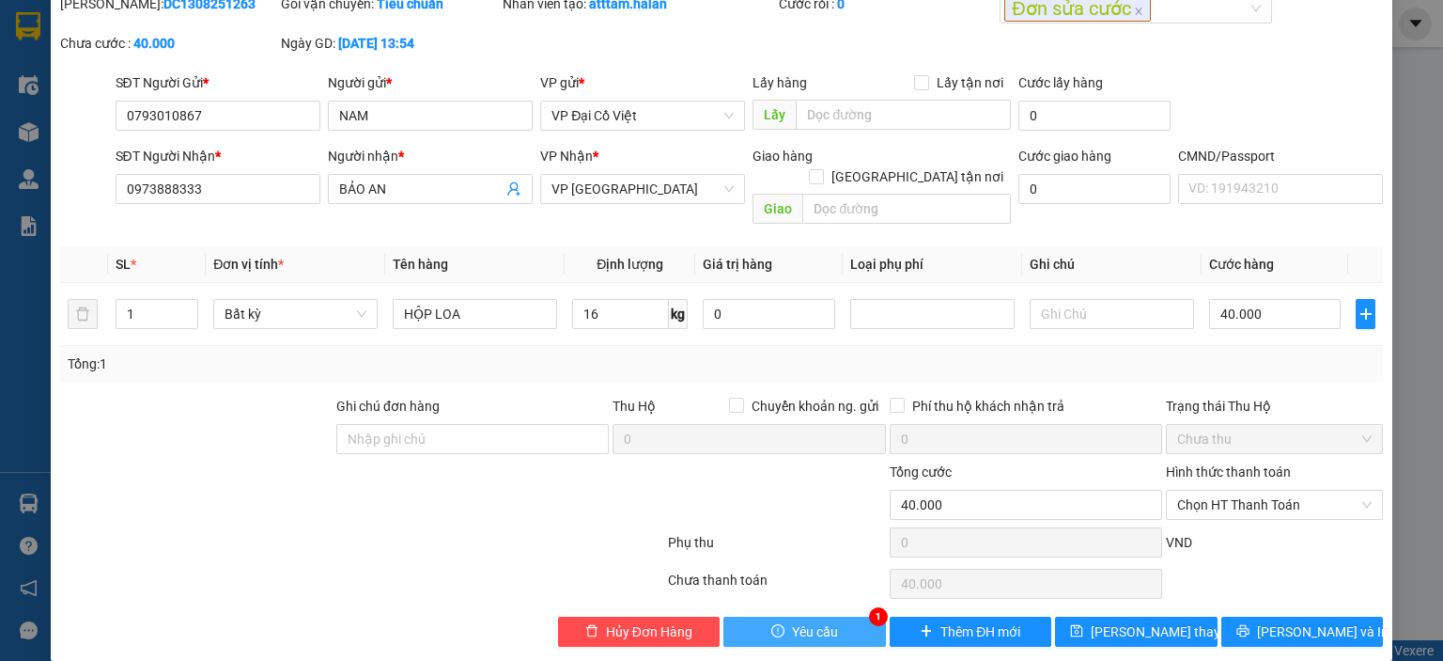
click at [774, 624] on icon "exclamation-circle" at bounding box center [777, 630] width 13 height 13
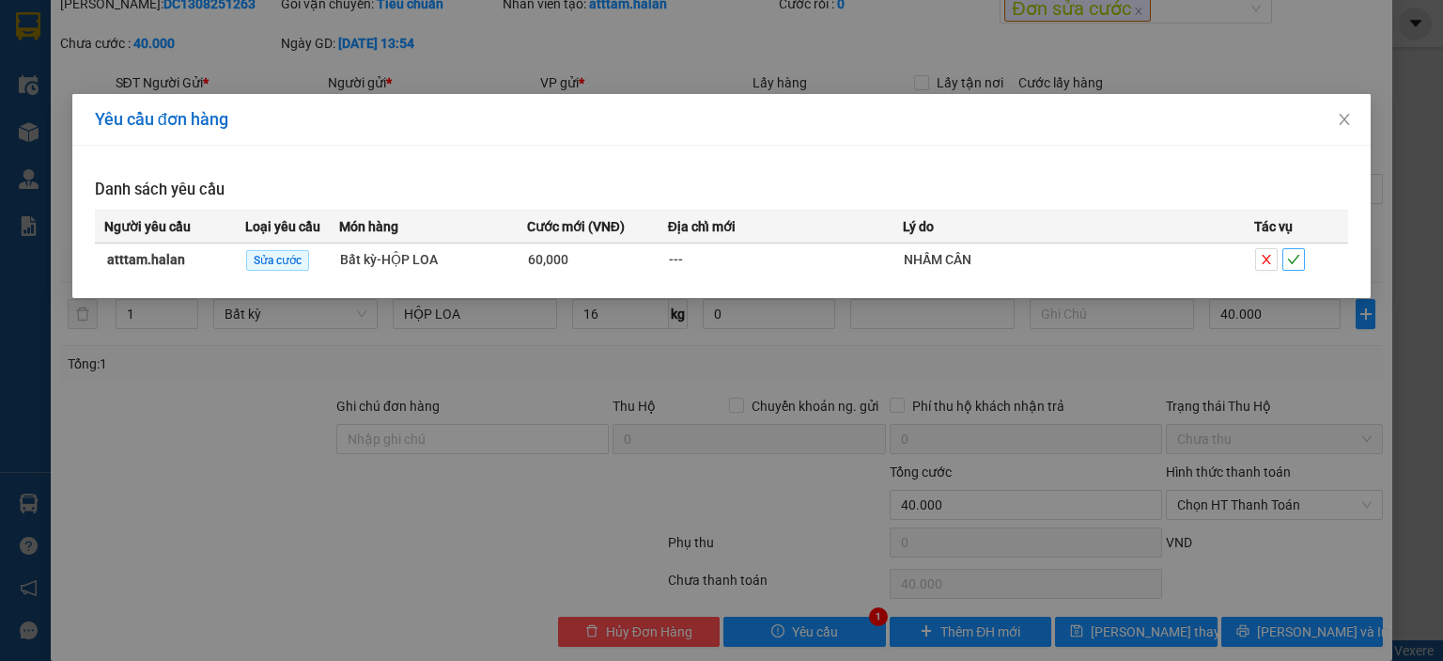
click at [1297, 258] on icon "check" at bounding box center [1294, 259] width 12 height 9
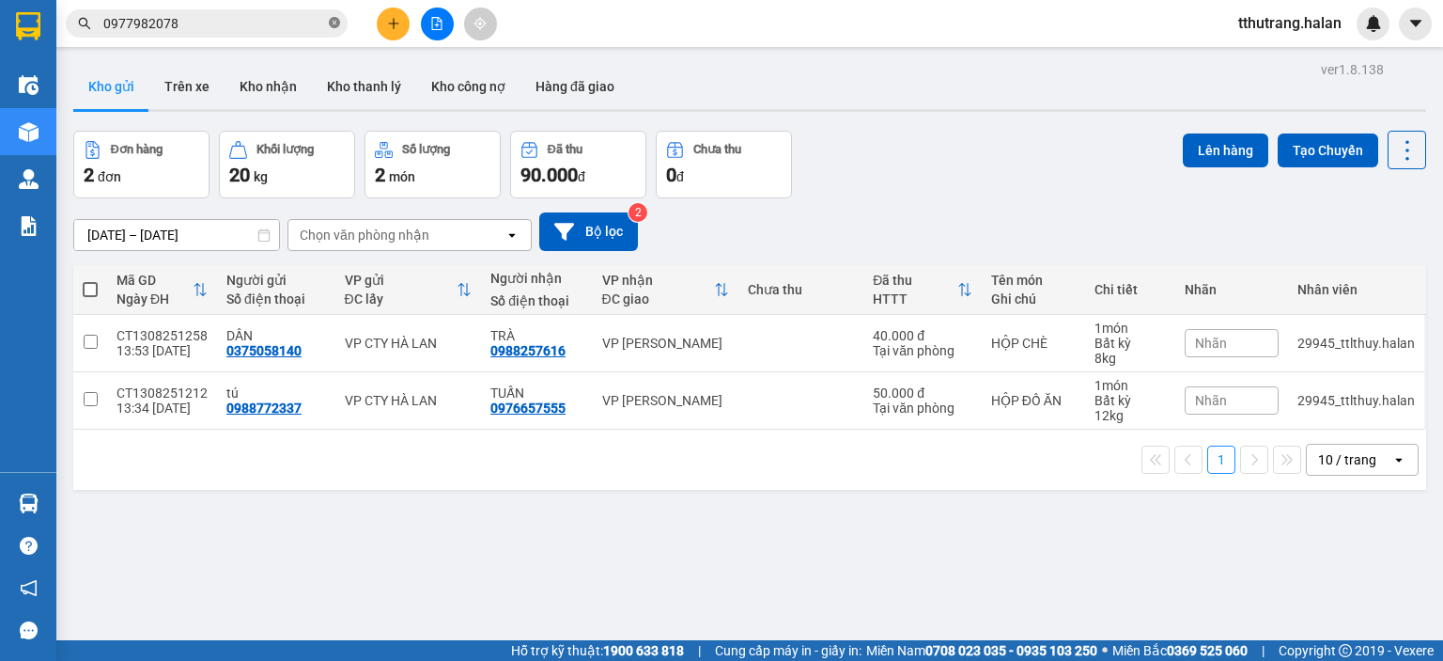
click at [332, 24] on icon "close-circle" at bounding box center [334, 22] width 11 height 11
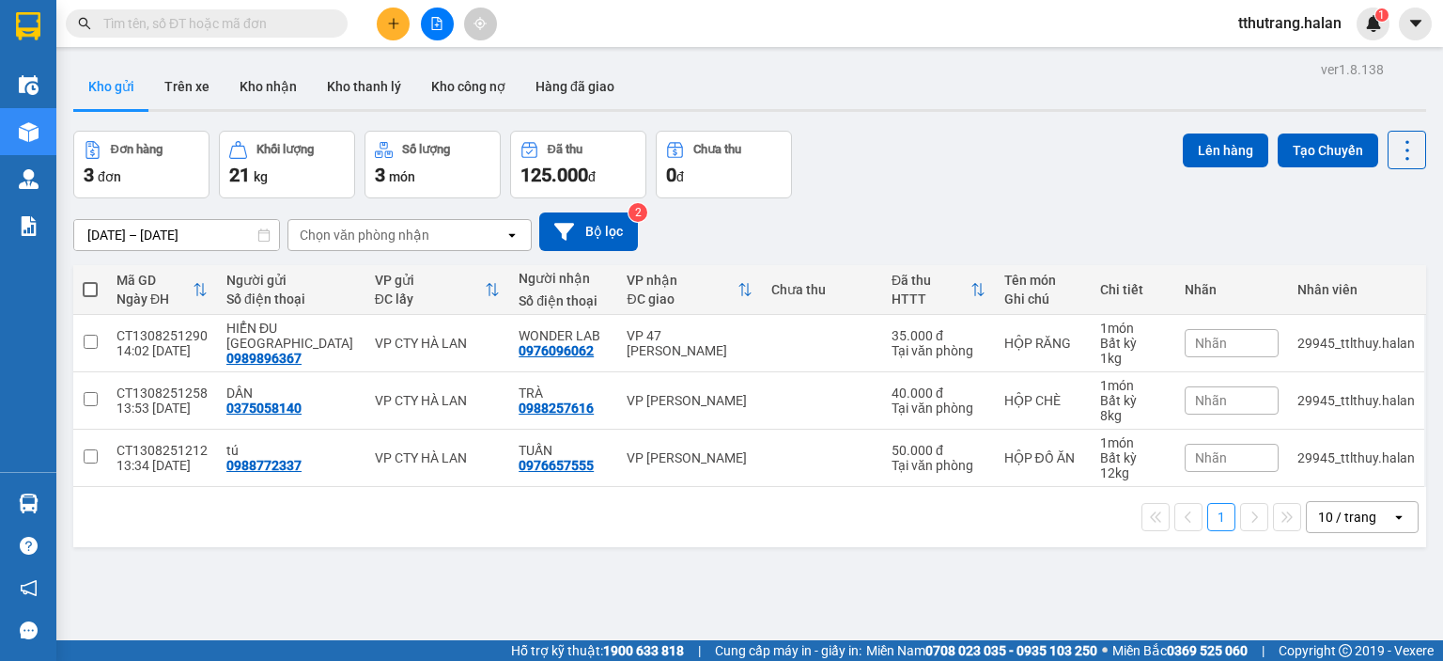
click at [1382, 11] on span "1" at bounding box center [1381, 14] width 7 height 13
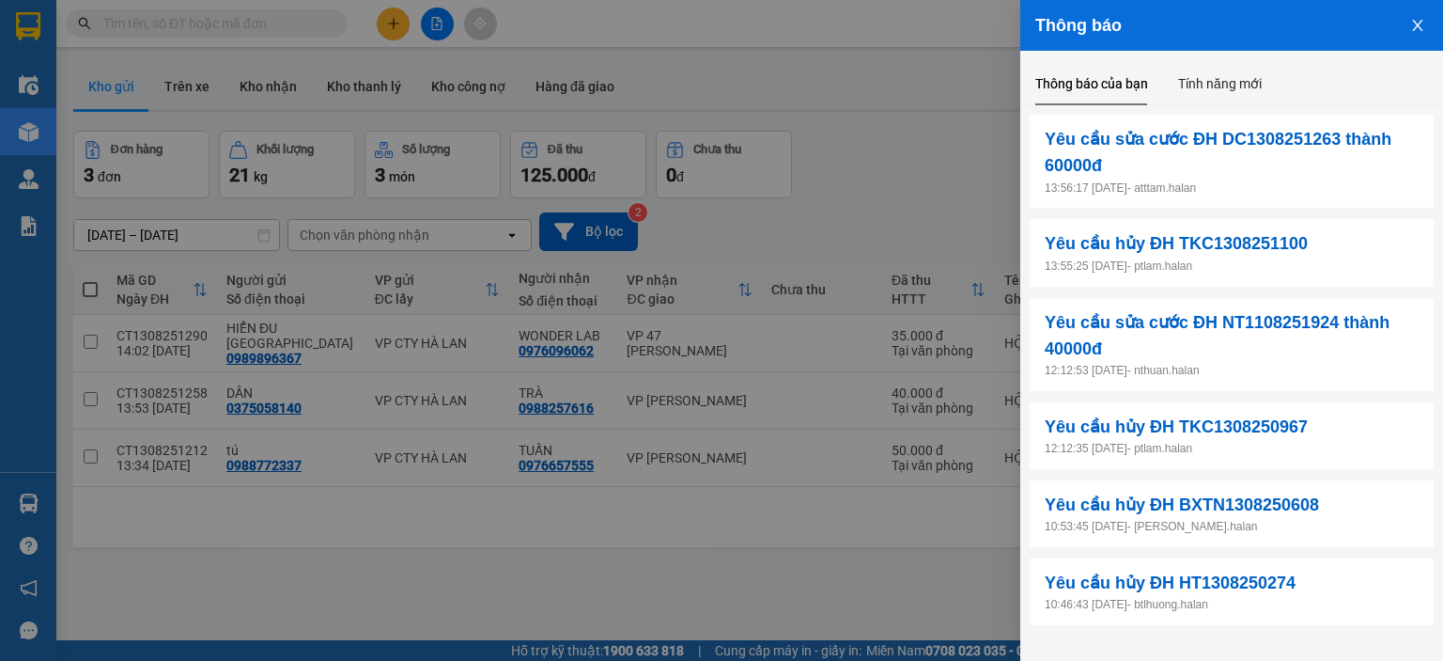
click at [1421, 28] on icon "close" at bounding box center [1417, 25] width 15 height 15
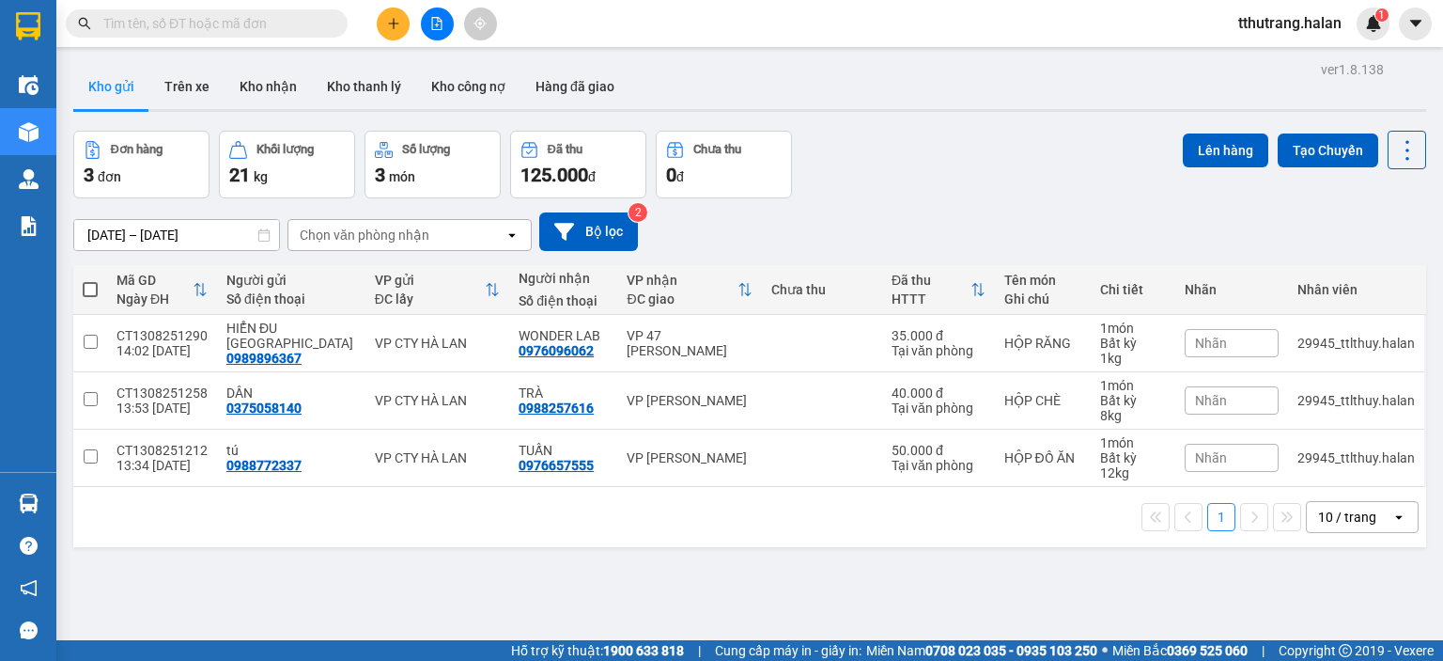
click at [1371, 26] on img at bounding box center [1373, 23] width 17 height 17
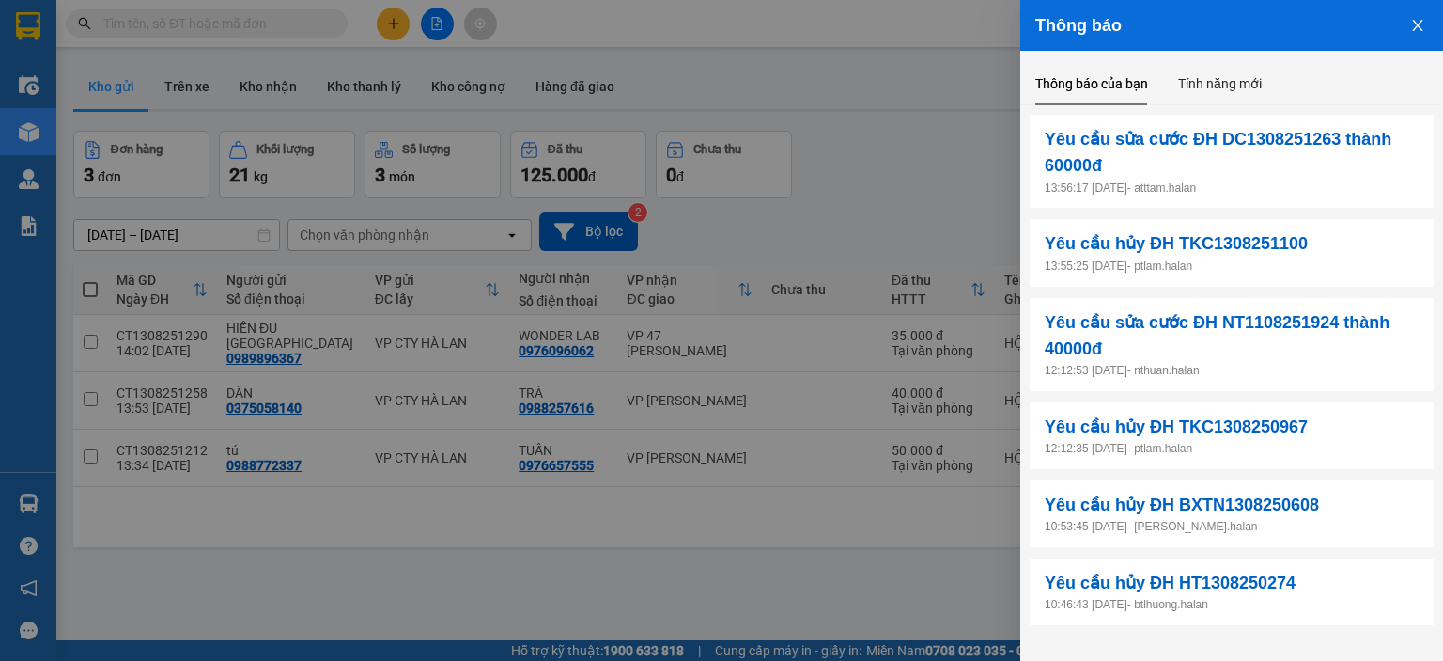
click at [1419, 25] on icon "close" at bounding box center [1417, 25] width 15 height 15
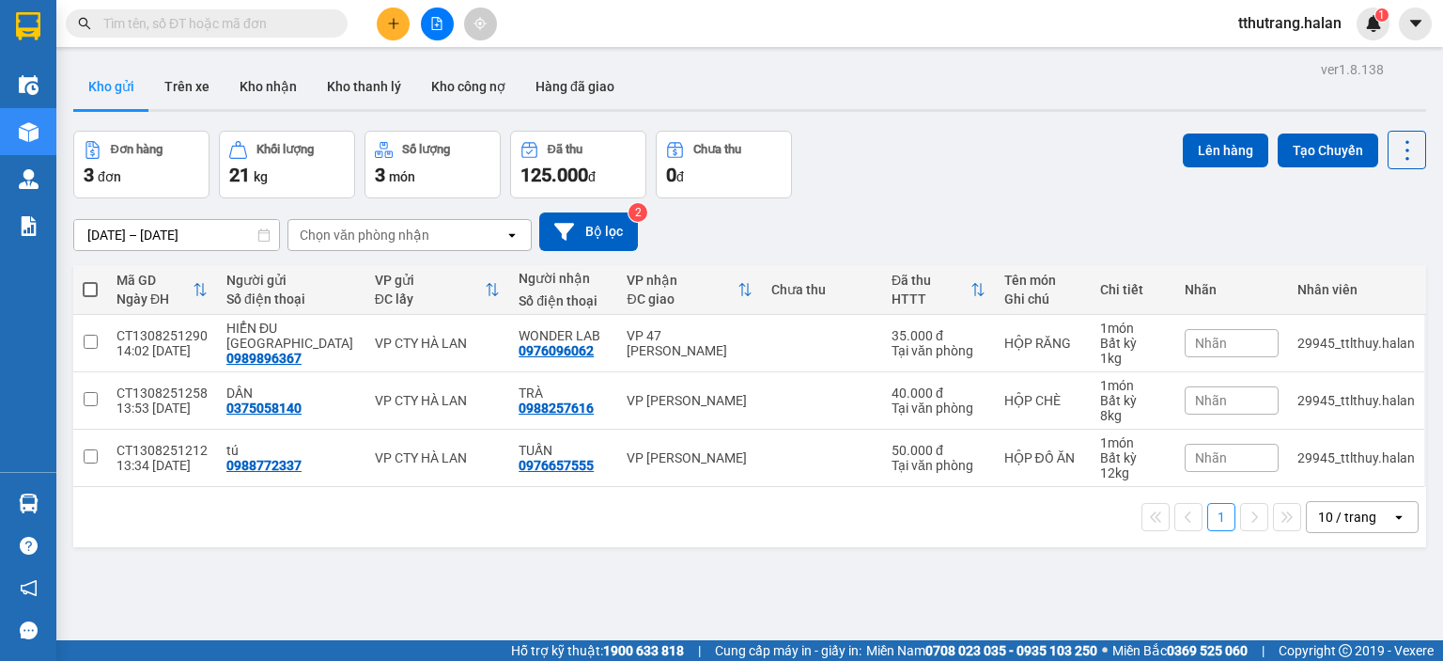
click at [187, 15] on input "text" at bounding box center [214, 23] width 222 height 21
click at [1386, 34] on div "tthutrang.halan 1" at bounding box center [1306, 24] width 166 height 33
click at [1374, 22] on img at bounding box center [1373, 23] width 17 height 17
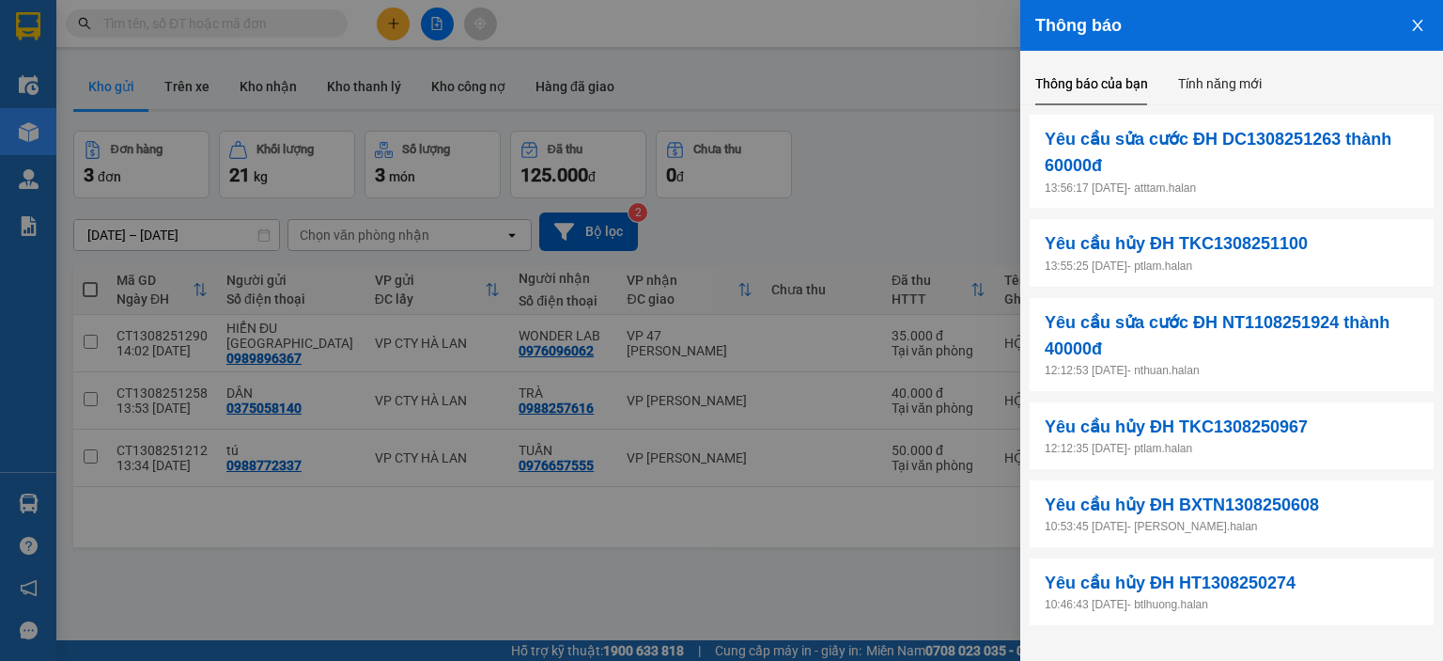
click at [658, 101] on div at bounding box center [721, 330] width 1443 height 661
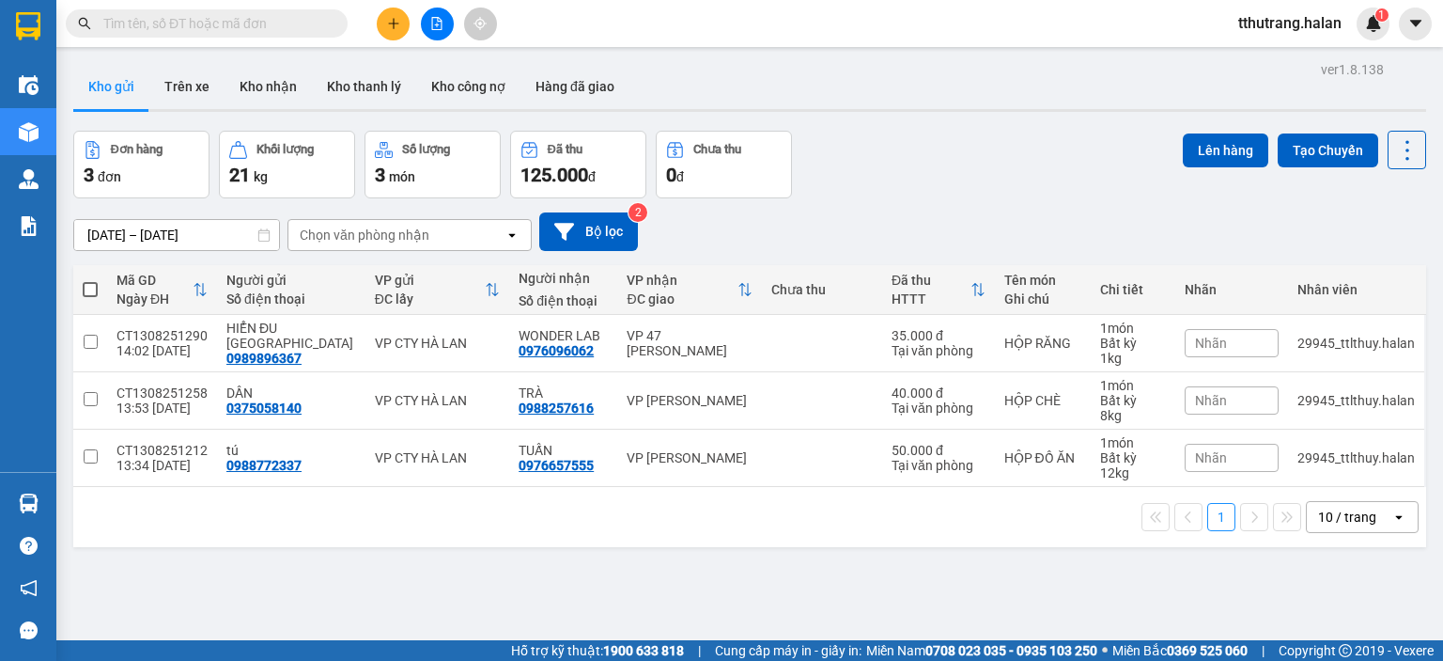
click at [290, 19] on input "text" at bounding box center [214, 23] width 222 height 21
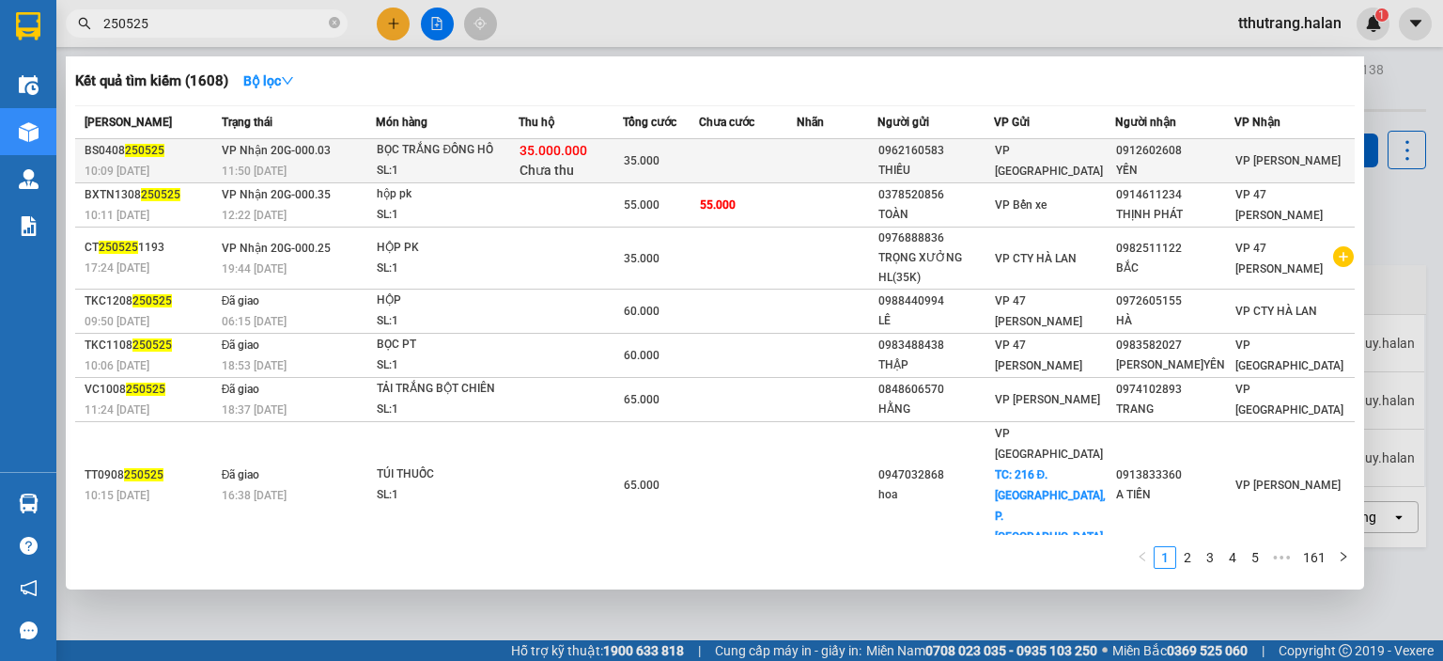
type input "250525"
click at [767, 161] on td at bounding box center [748, 161] width 98 height 44
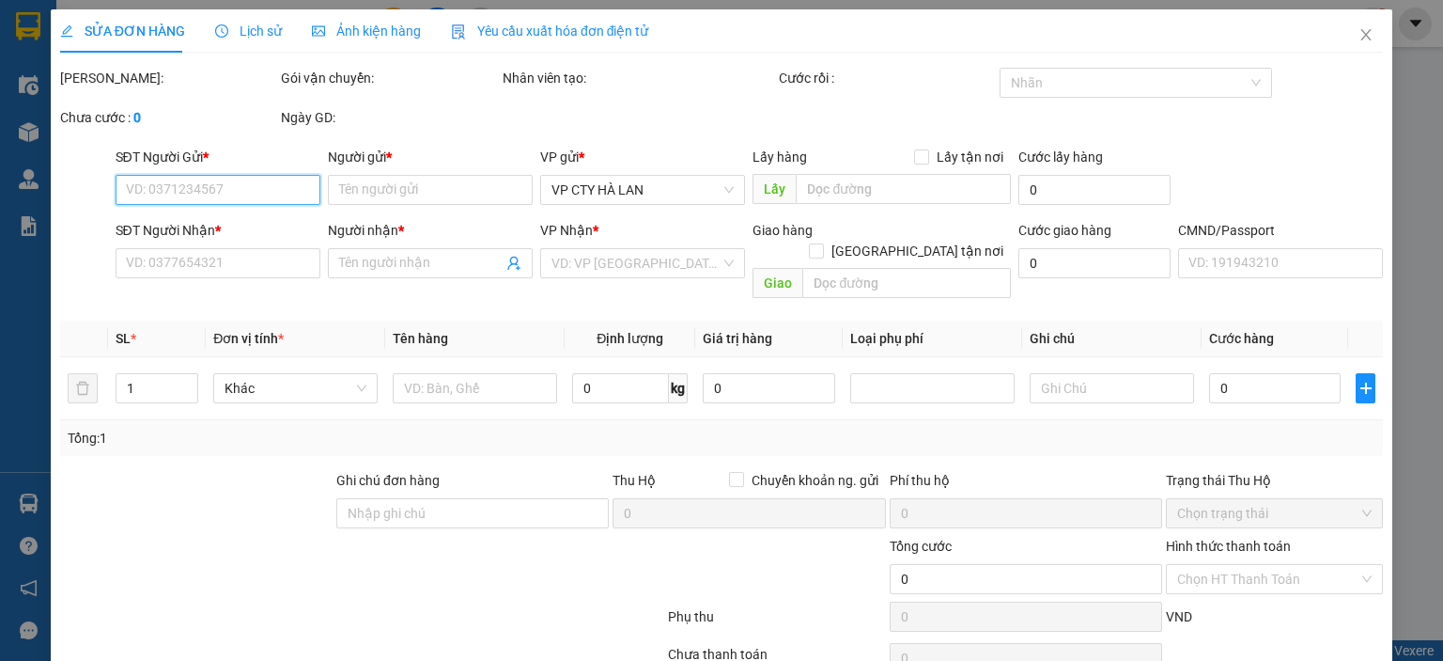
type input "0962160583"
type input "THIẾU"
type input "0912602608"
type input "YẾN"
type input "35.000"
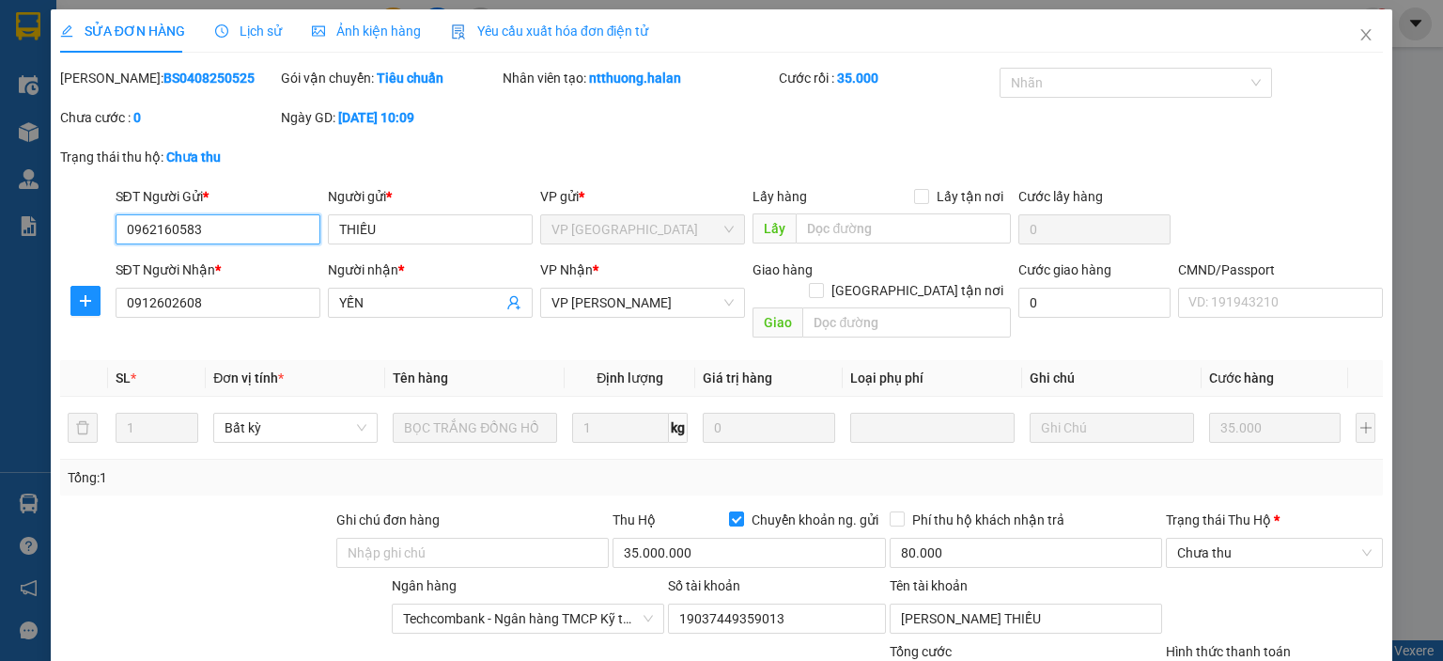
scroll to position [179, 0]
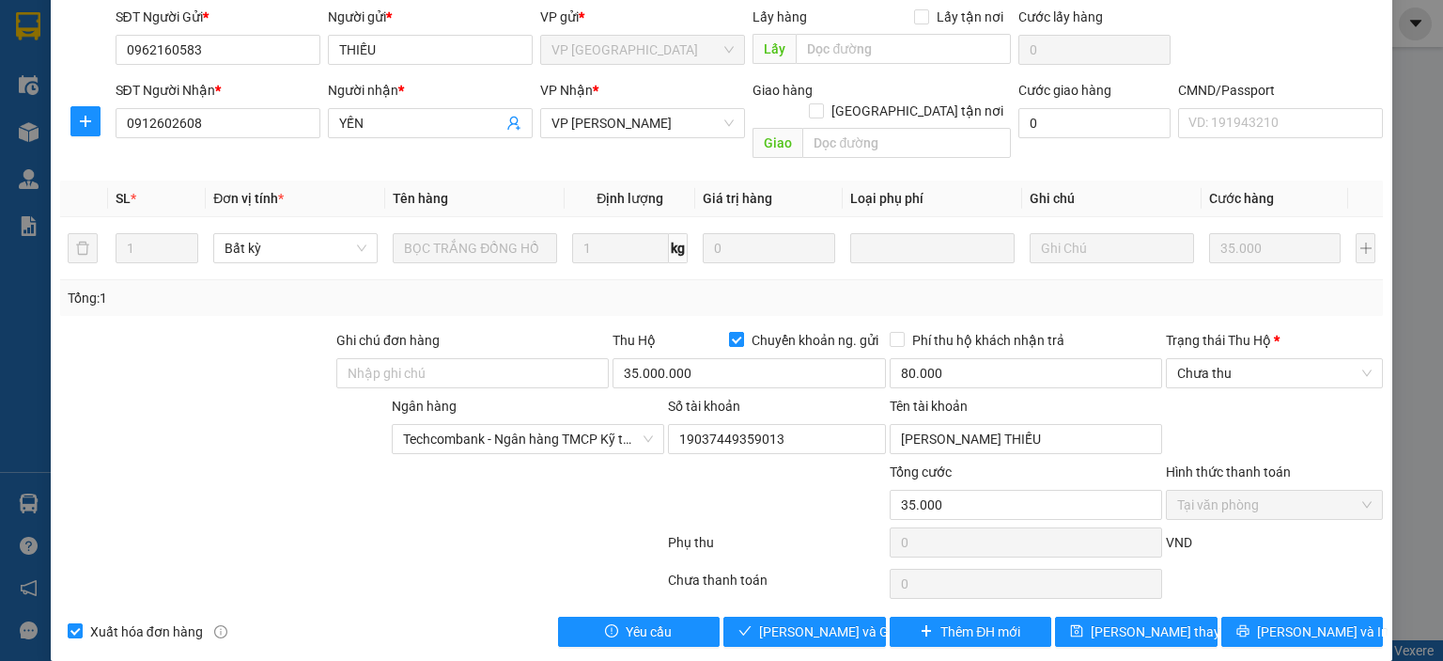
click at [729, 332] on input "Chuyển khoản ng. gửi" at bounding box center [735, 338] width 13 height 13
checkbox input "false"
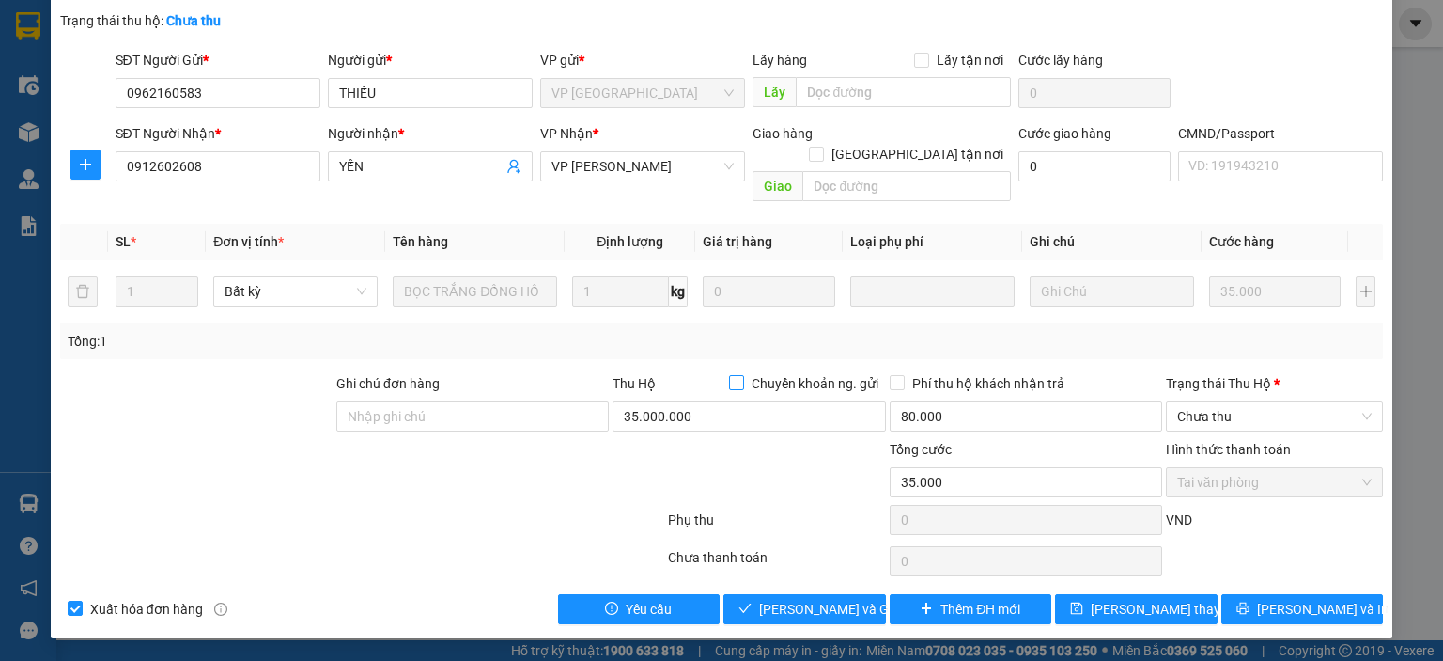
scroll to position [114, 0]
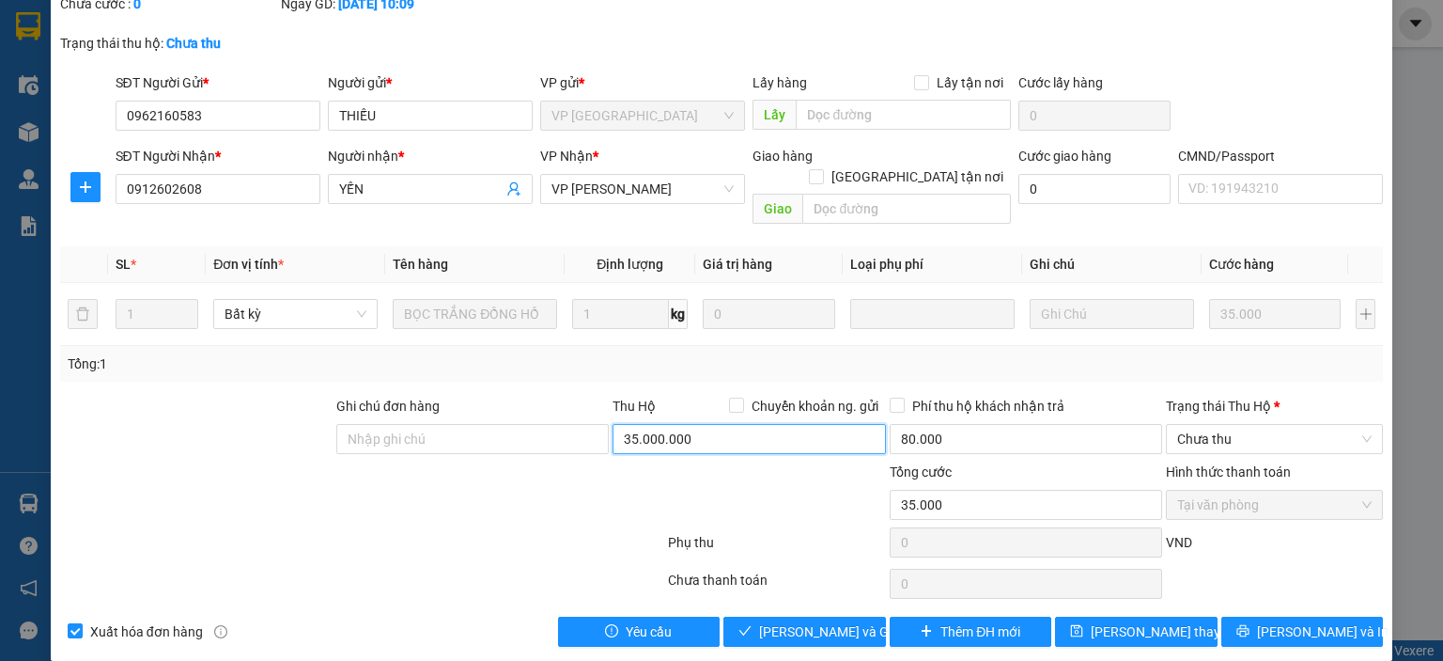
click at [707, 424] on input "35.000.000" at bounding box center [749, 439] width 272 height 30
type input "0"
click at [786, 499] on div at bounding box center [776, 494] width 221 height 66
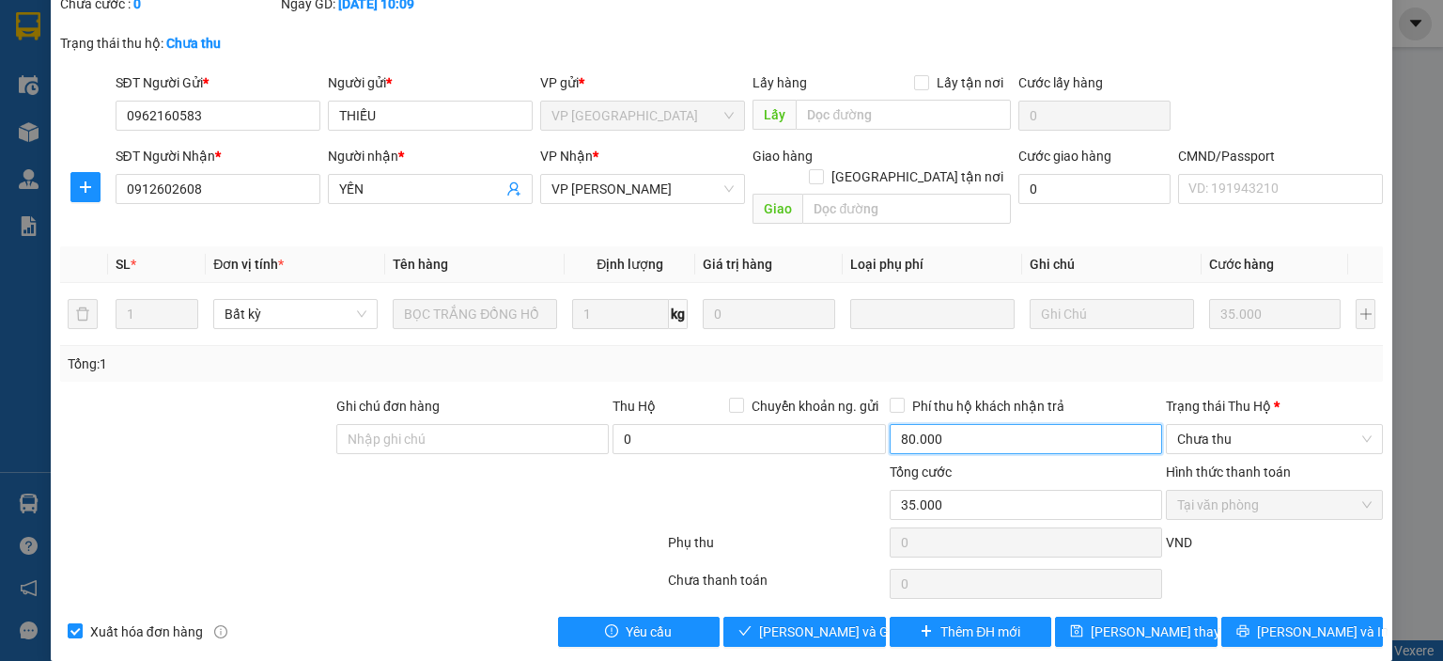
click at [992, 424] on input "80.000" at bounding box center [1026, 439] width 272 height 30
type input "0"
click at [822, 532] on div "Phụ thu" at bounding box center [776, 548] width 221 height 33
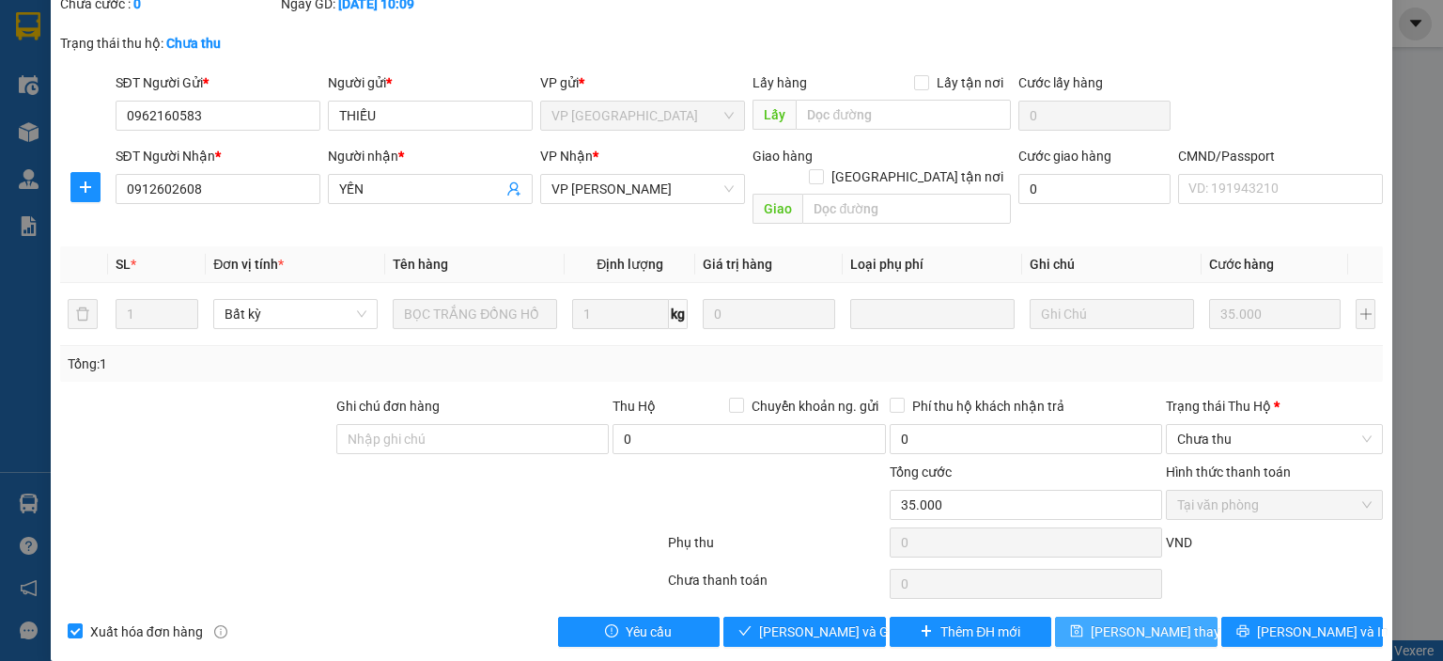
click at [1097, 616] on button "[PERSON_NAME] thay đổi" at bounding box center [1136, 631] width 163 height 30
